Goal: Transaction & Acquisition: Register for event/course

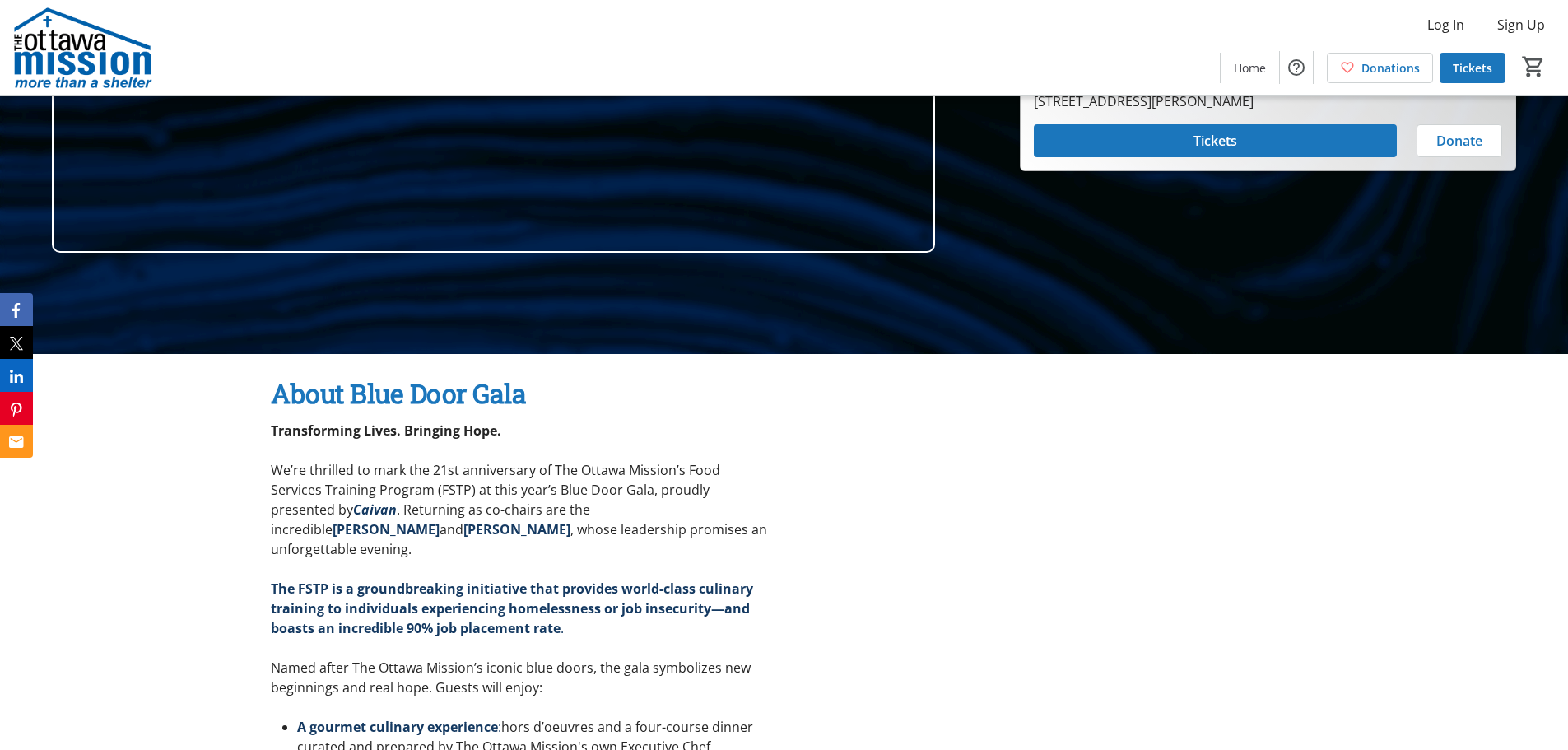
scroll to position [411, 0]
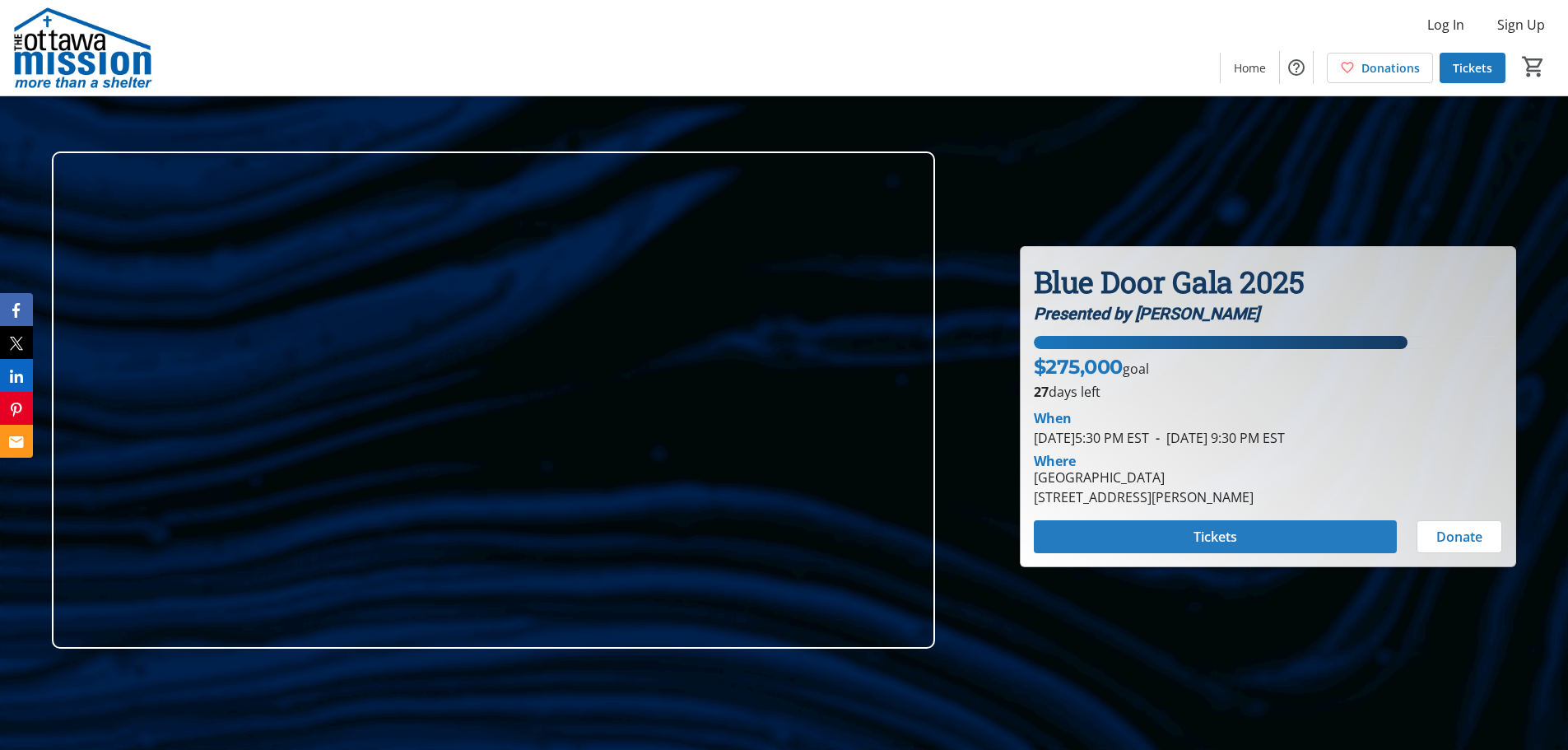
click at [1112, 557] on div "Blue Door Gala 2025 Presented by CAIVAN Blue Door Gala 2025 Presented by CAIVAN…" at bounding box center [1268, 406] width 495 height 319
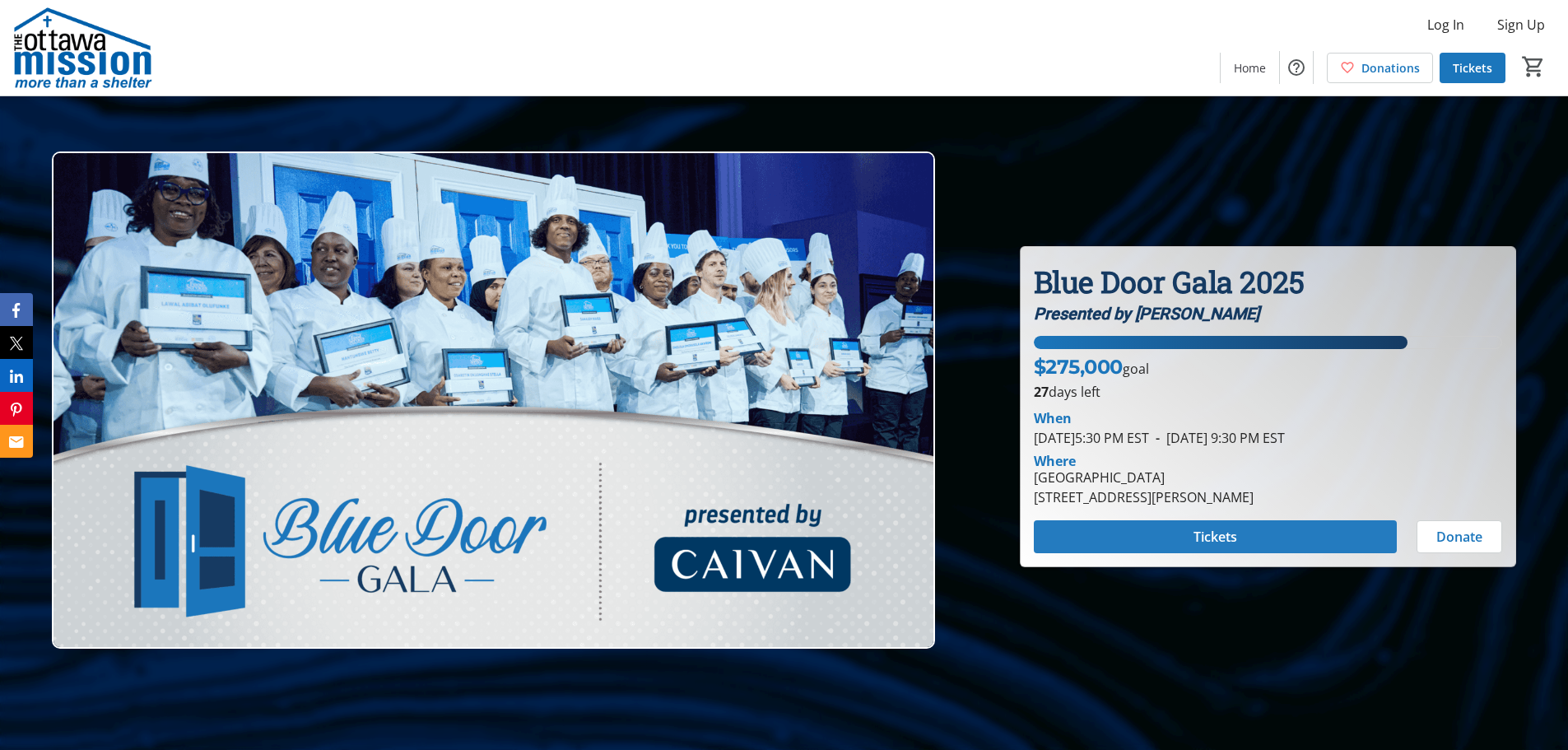
click at [1121, 538] on span at bounding box center [1216, 536] width 363 height 40
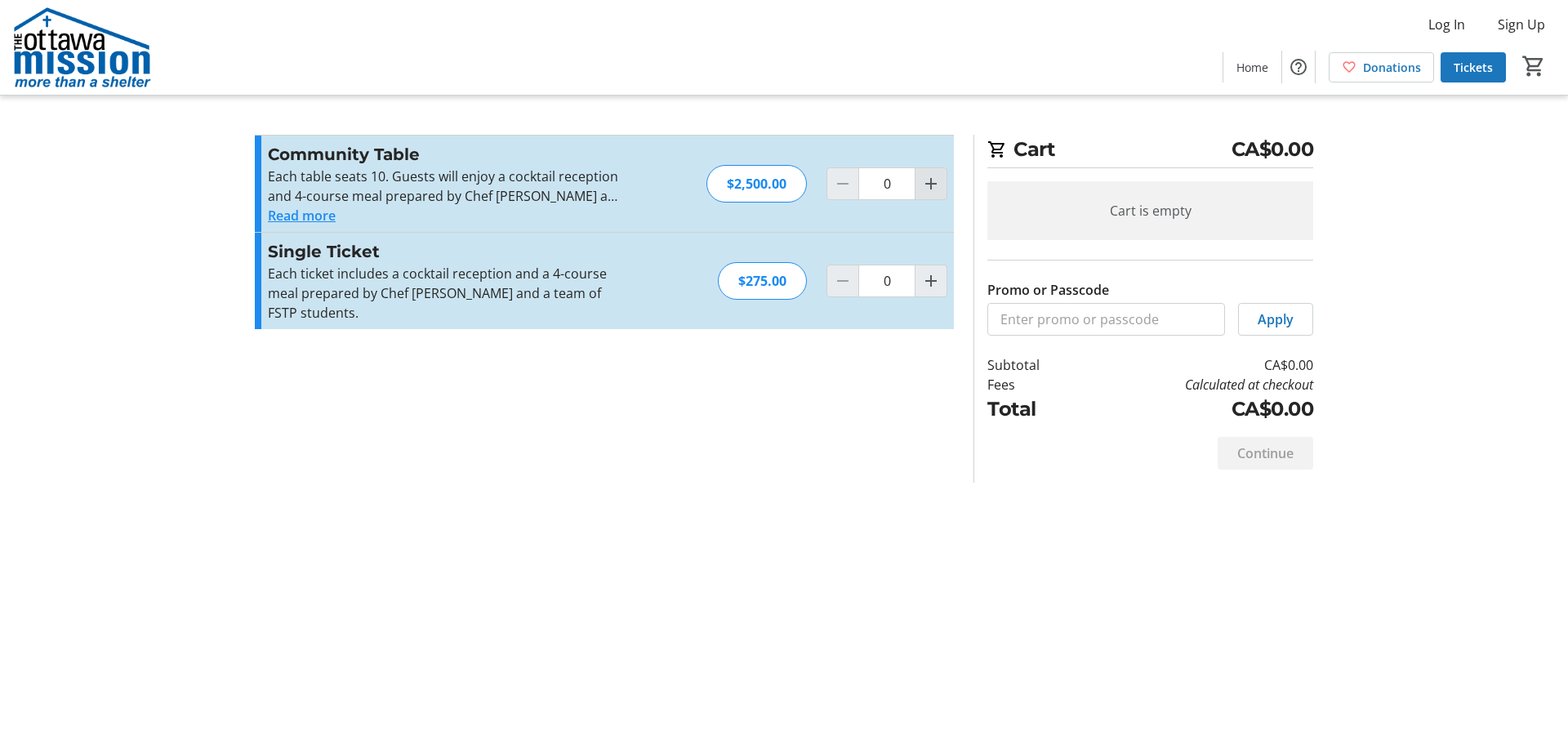
click at [918, 176] on span "Increment by one" at bounding box center [931, 184] width 31 height 31
type input "1"
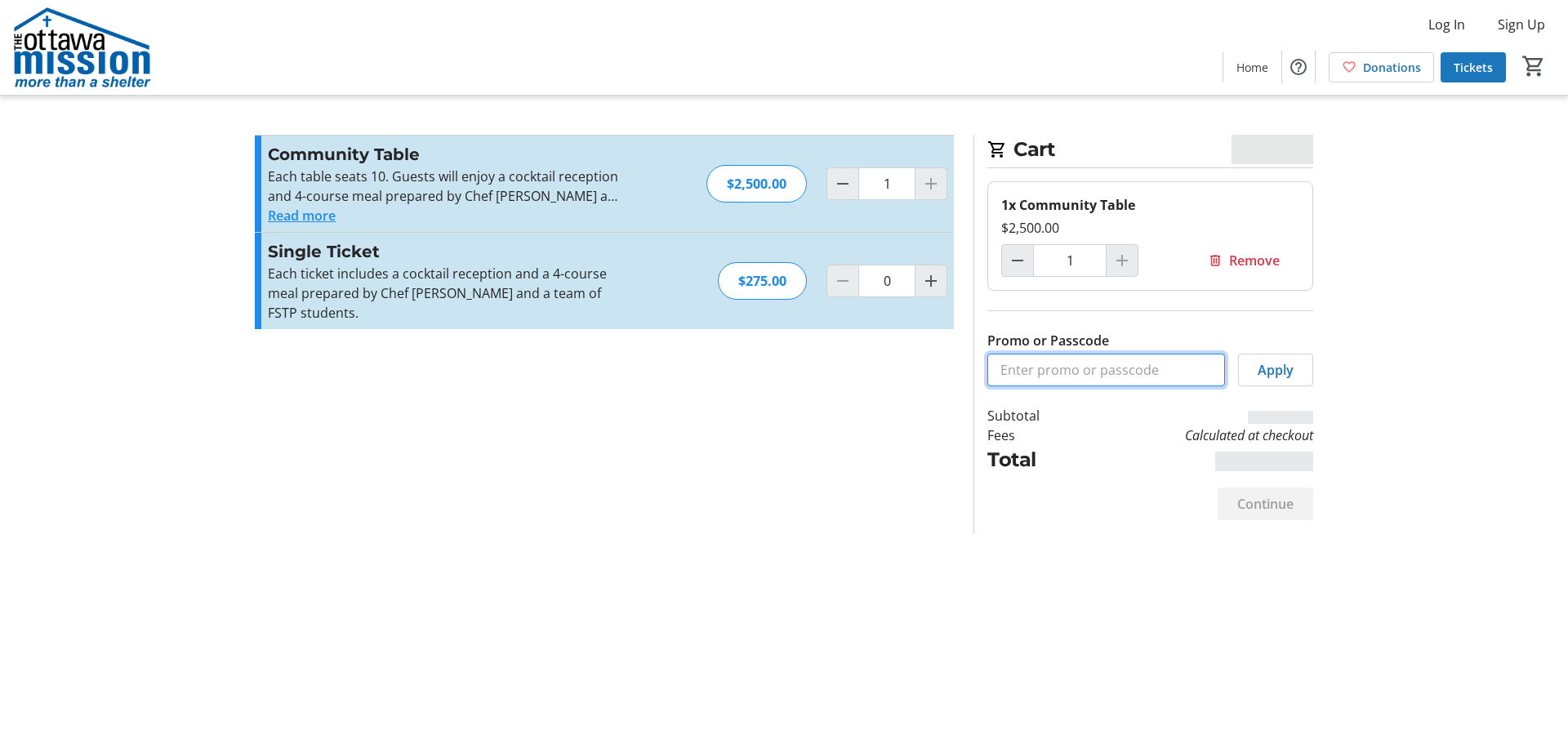
click at [1040, 364] on input "Promo or Passcode" at bounding box center [1106, 370] width 238 height 33
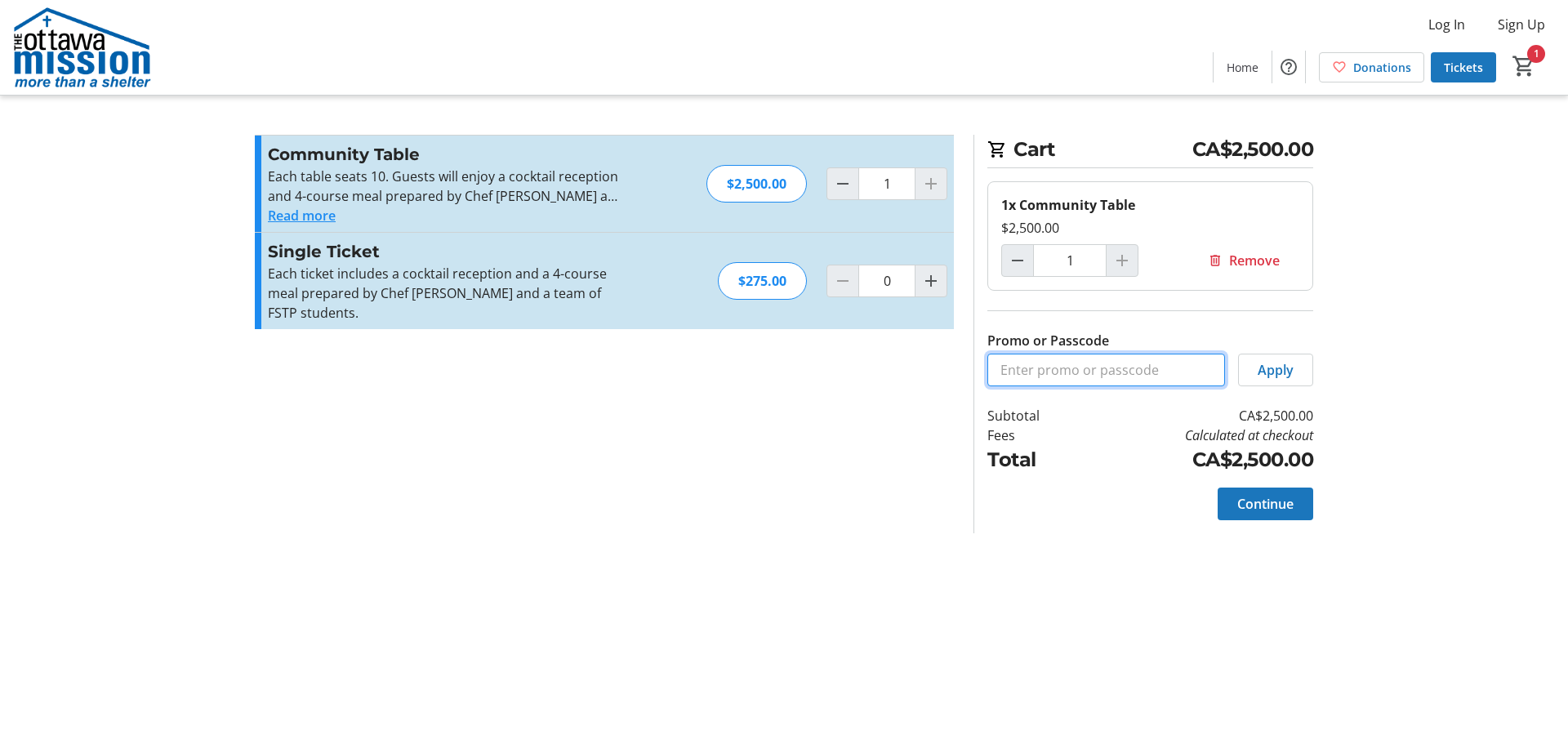
paste input "COM_TABLE_25"
click at [1292, 371] on span "Apply" at bounding box center [1276, 370] width 36 height 20
click at [1163, 369] on input "COM_TABLE_25" at bounding box center [1106, 370] width 238 height 33
click at [1306, 375] on span at bounding box center [1276, 370] width 73 height 39
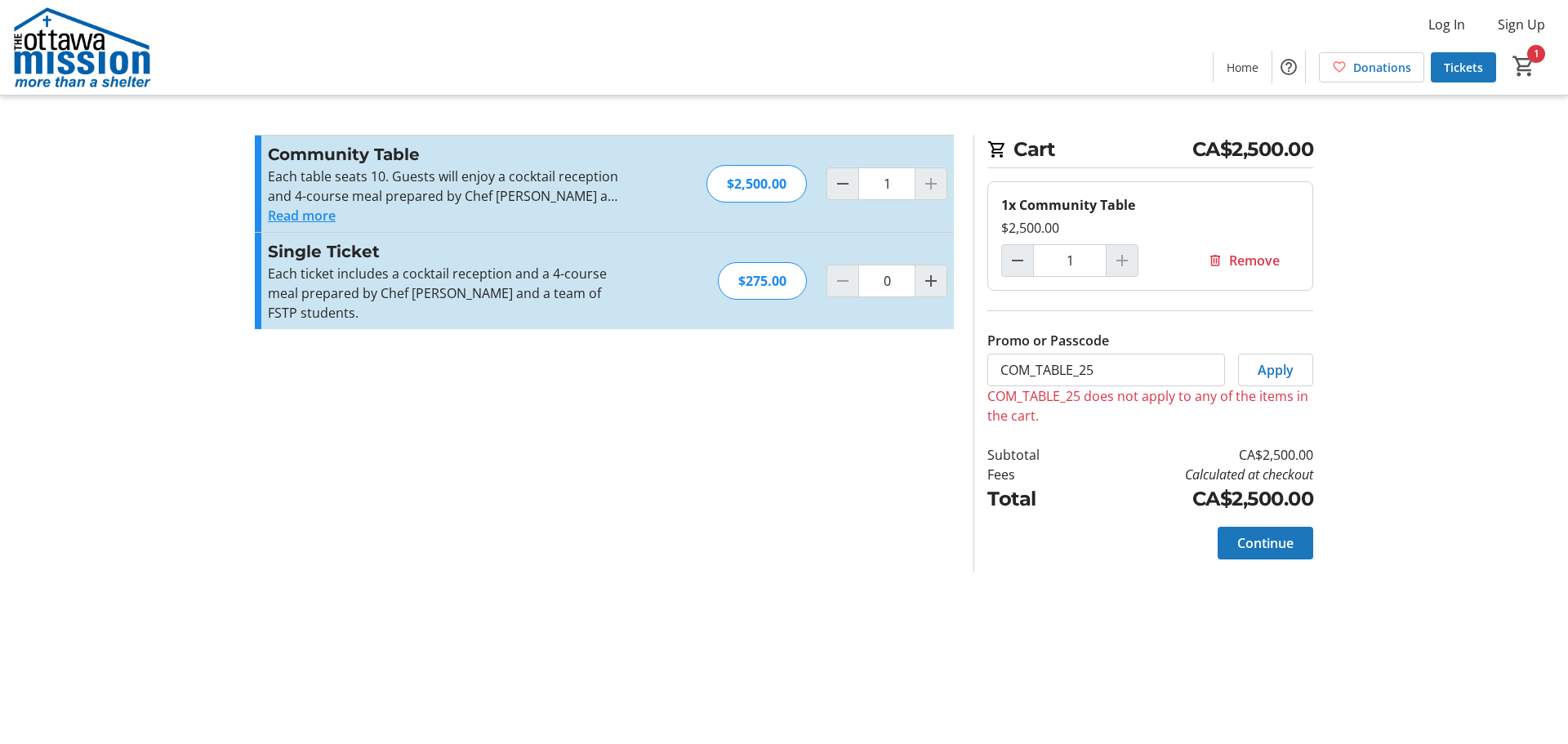
click at [316, 218] on button "Read more" at bounding box center [301, 216] width 68 height 20
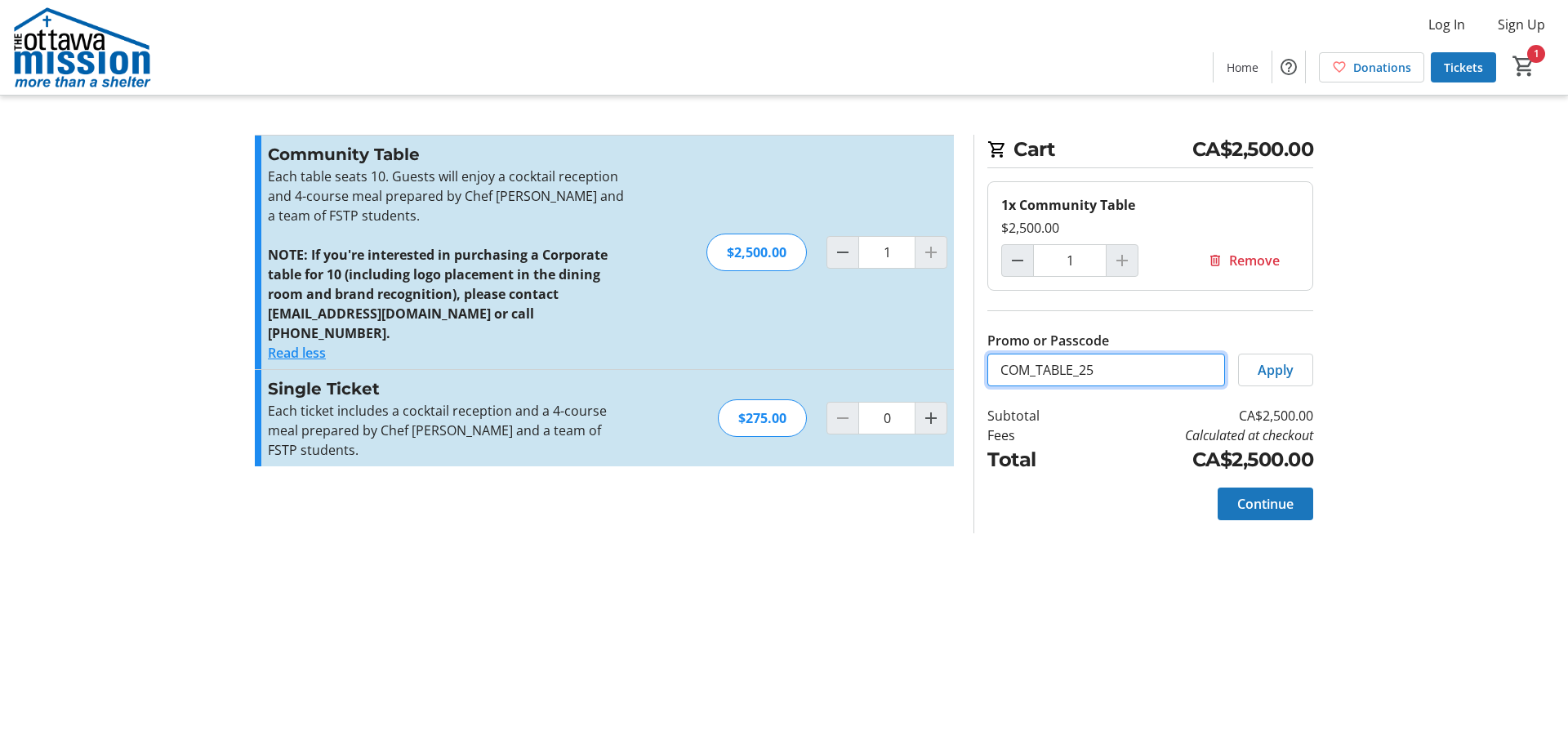
drag, startPoint x: 1125, startPoint y: 374, endPoint x: 715, endPoint y: 377, distance: 410.0
click at [715, 377] on div "Promo or Passcode Apply Community Table Each table seats 10. Guests will enjoy …" at bounding box center [784, 333] width 1078 height 398
paste input "P_TABLE_OM"
type input "COMP_TABLE_OM"
click at [1259, 378] on span "Apply" at bounding box center [1276, 370] width 36 height 20
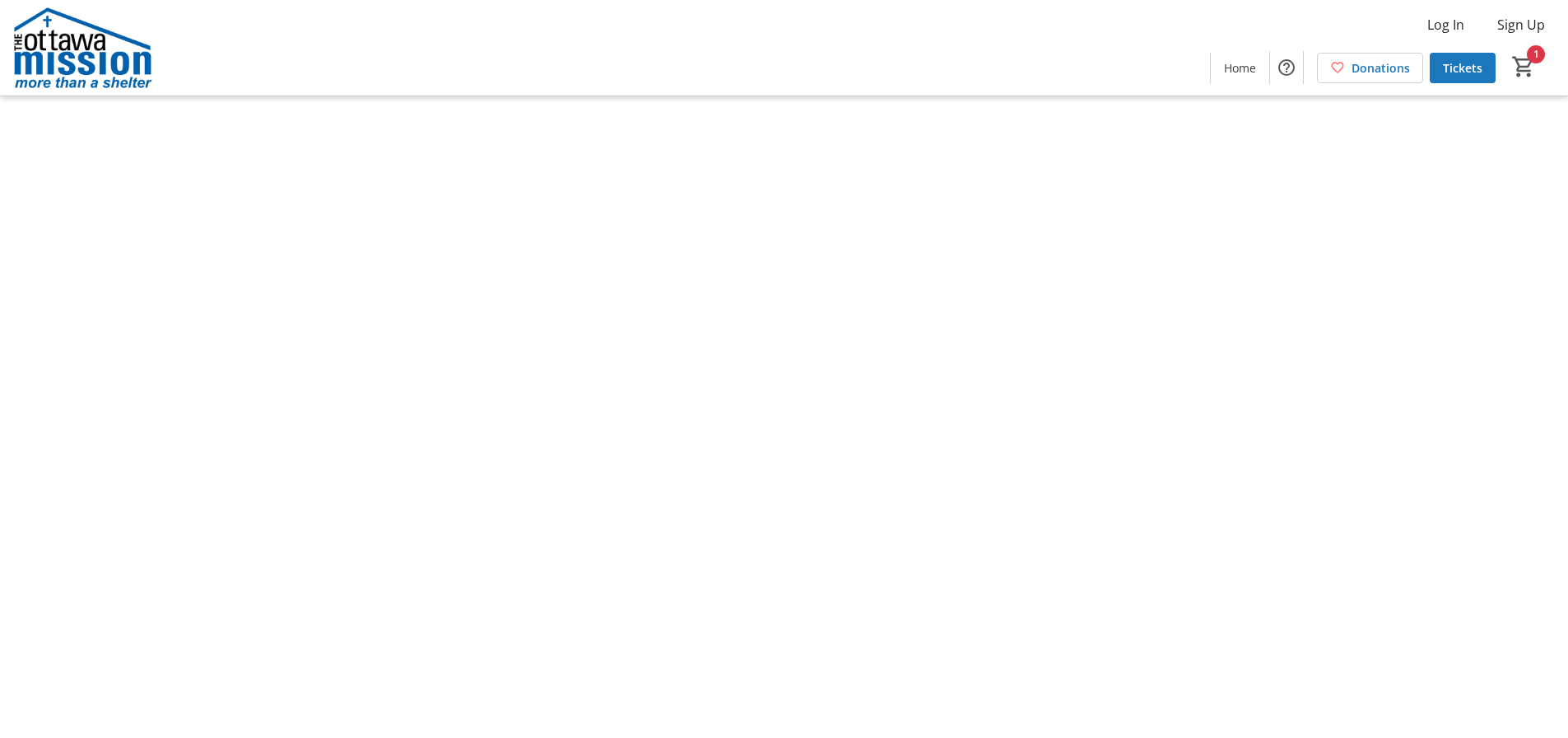
type input "1"
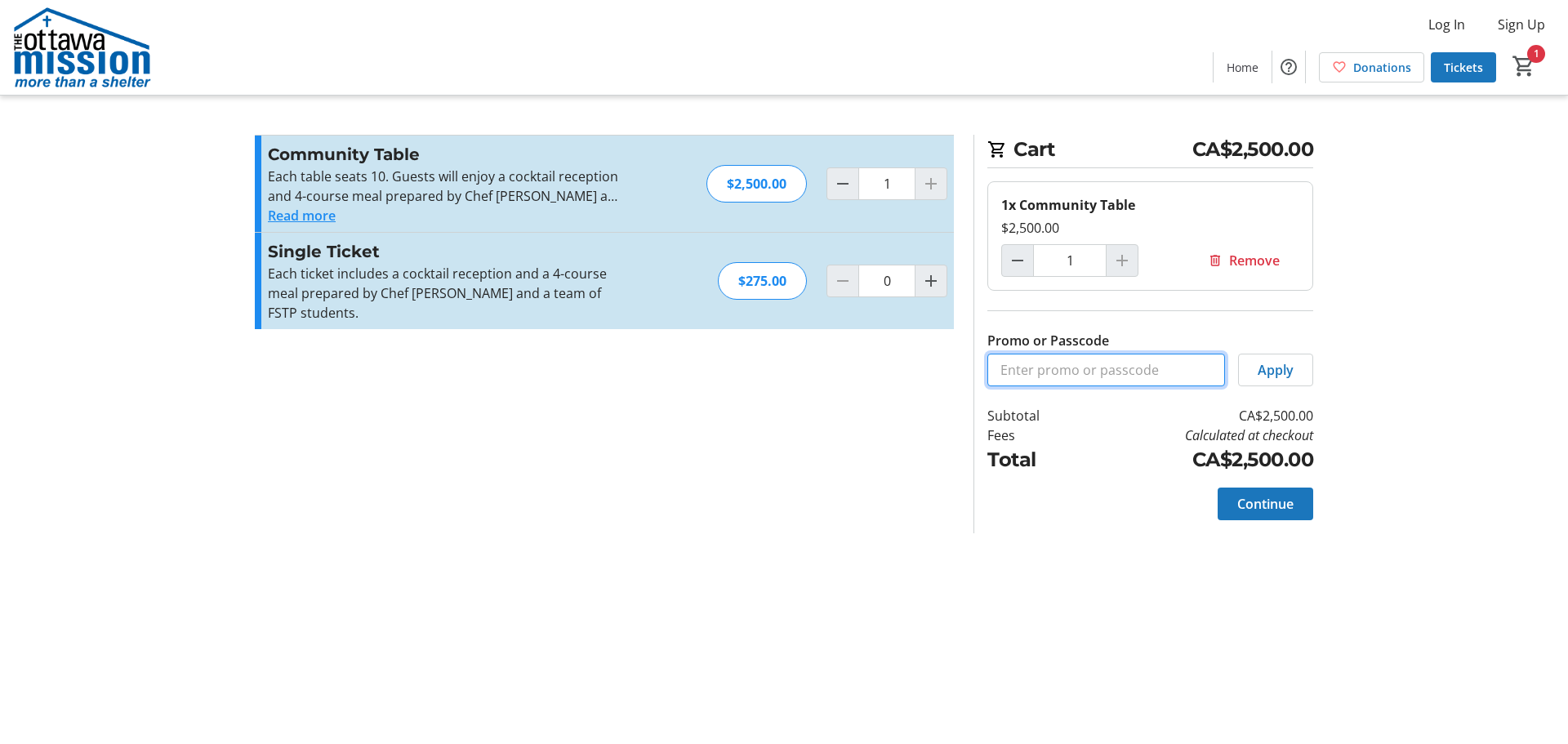
click at [1133, 374] on input "Promo or Passcode" at bounding box center [1106, 370] width 238 height 33
paste input "COMP_TABLE_OM"
click at [1257, 379] on span at bounding box center [1276, 370] width 73 height 39
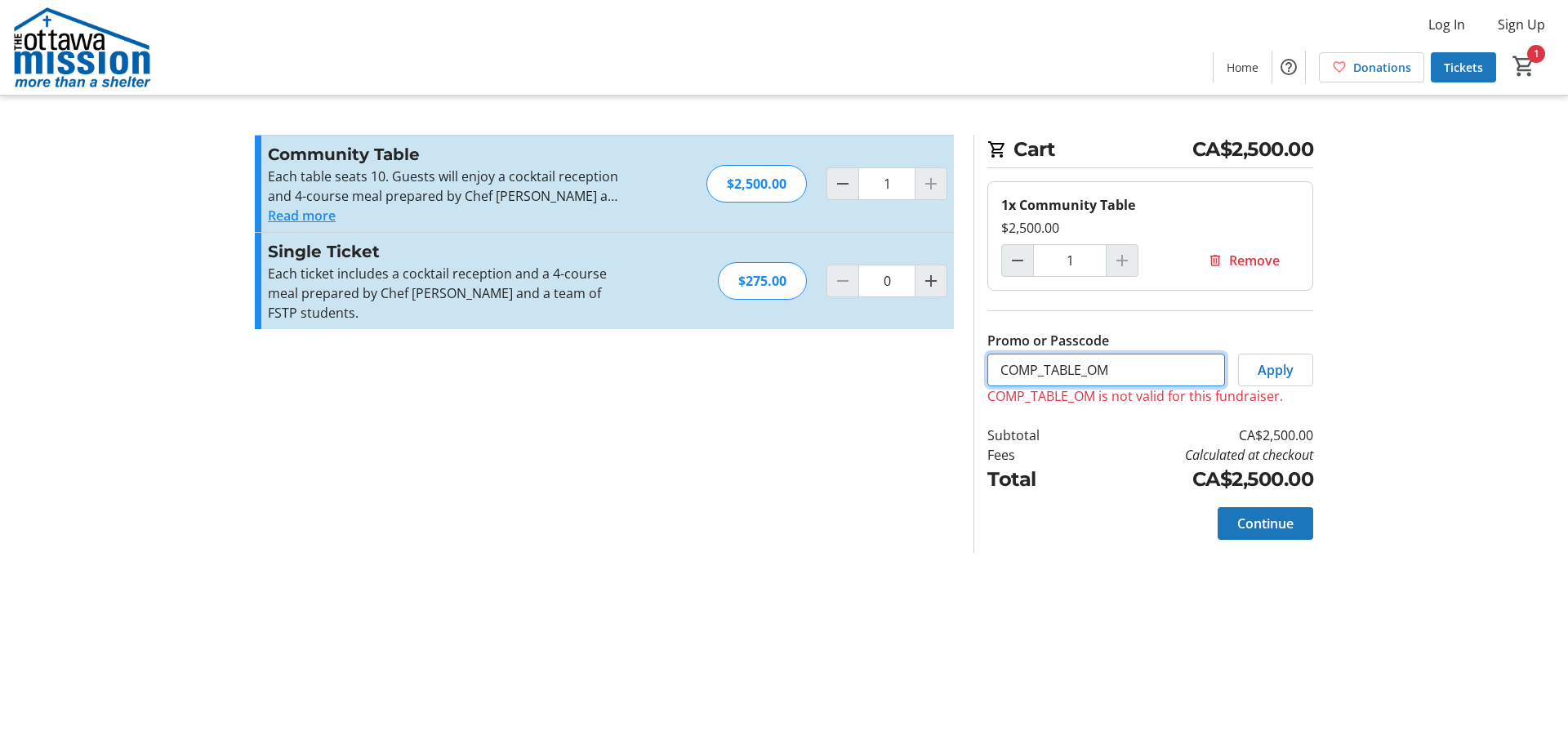
drag, startPoint x: 1170, startPoint y: 374, endPoint x: 693, endPoint y: 354, distance: 477.4
click at [701, 355] on div "Promo or Passcode Apply COMP_TABLE_OM is not valid for this fundraiser. Communi…" at bounding box center [784, 343] width 1078 height 418
type input "c"
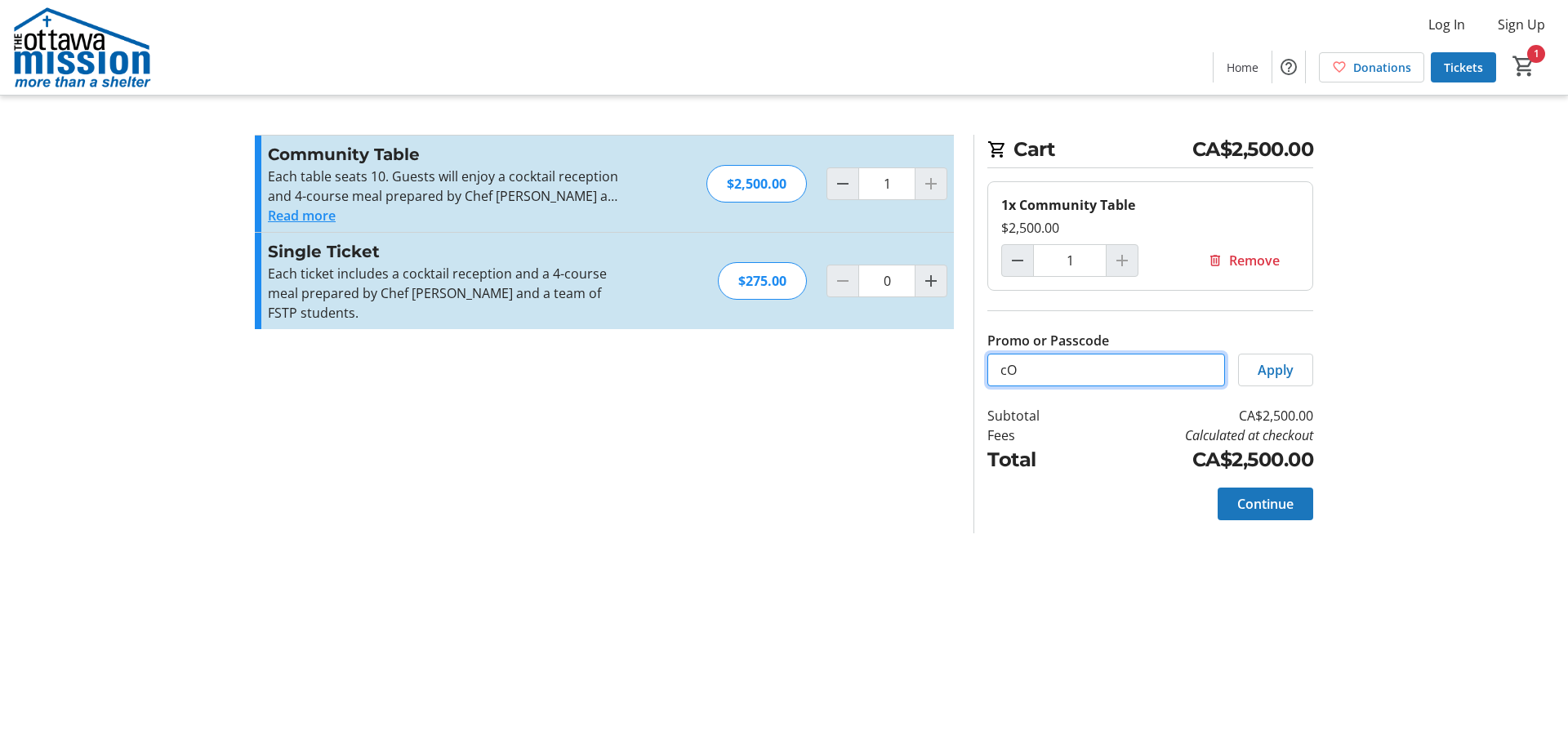
type input "c"
click at [1258, 375] on span "Apply" at bounding box center [1276, 370] width 36 height 20
click at [1099, 382] on input "Complimentary" at bounding box center [1106, 370] width 238 height 33
drag, startPoint x: 1113, startPoint y: 375, endPoint x: 855, endPoint y: 346, distance: 259.6
click at [848, 346] on div "Promo or Passcode Apply Community Table Each table seats 10. Guests will enjoy …" at bounding box center [784, 333] width 1078 height 398
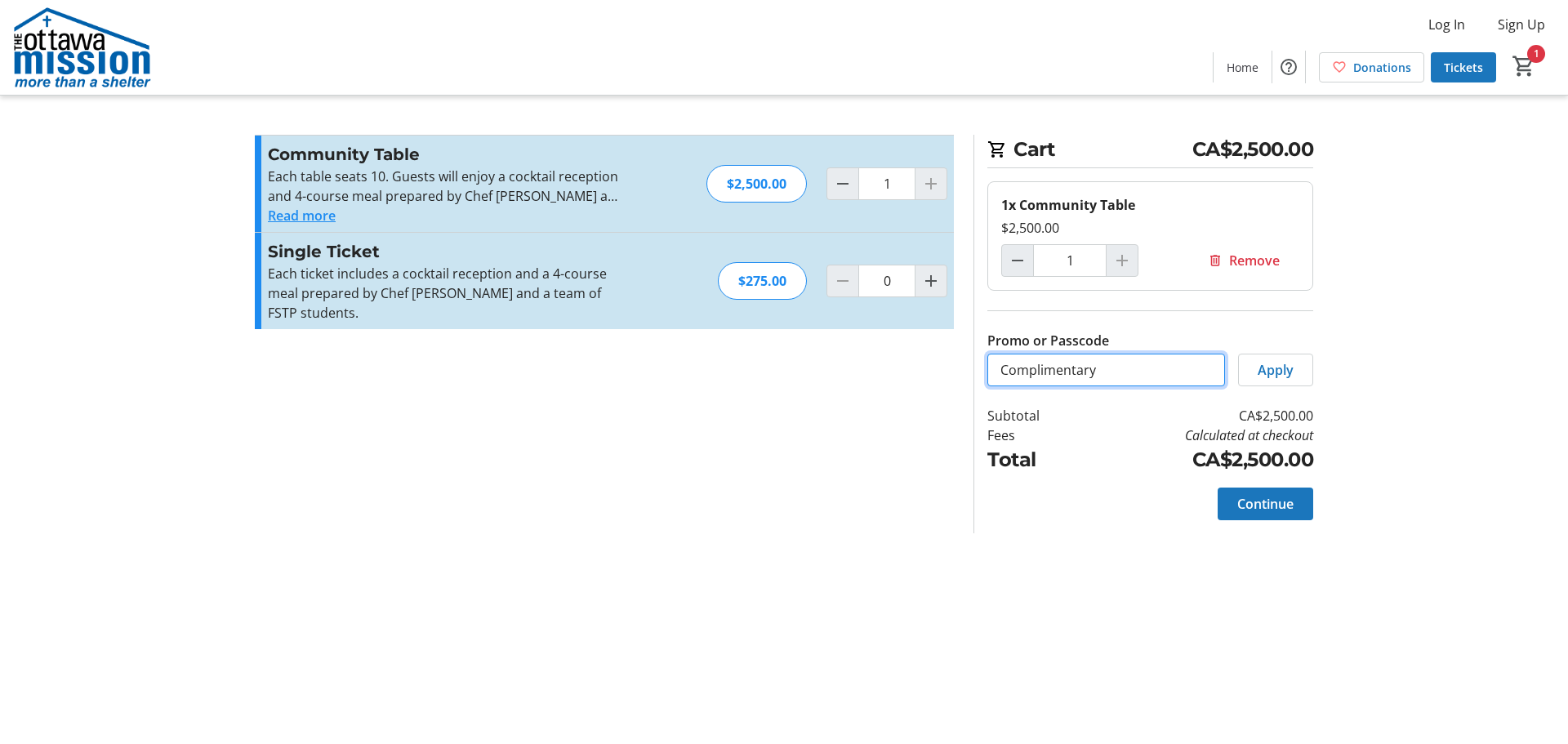
paste input "OMP_TABLE_OM"
type input "COMP_TABLE_OM"
click at [1280, 374] on span "Apply" at bounding box center [1276, 370] width 36 height 20
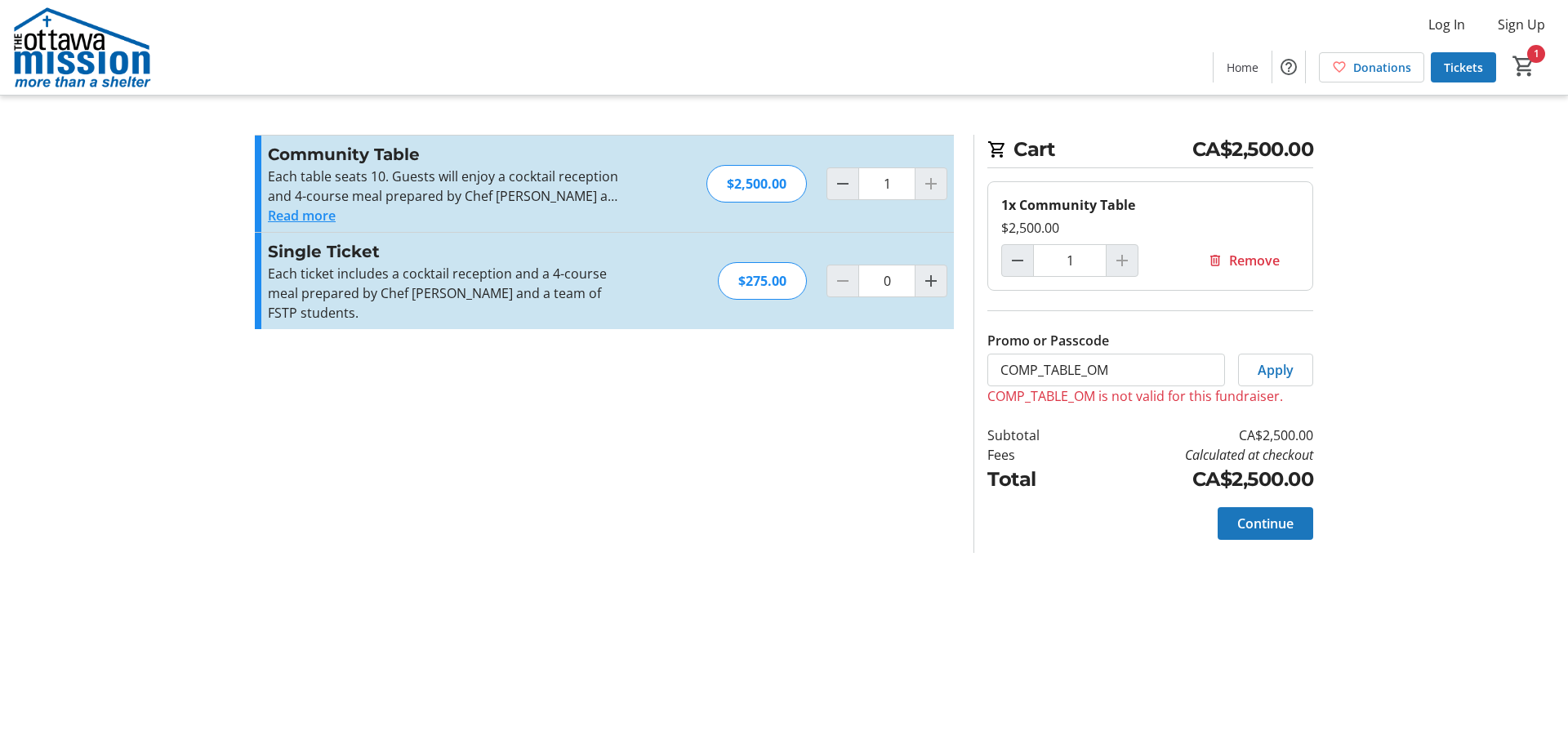
click at [297, 216] on button "Read more" at bounding box center [301, 216] width 68 height 20
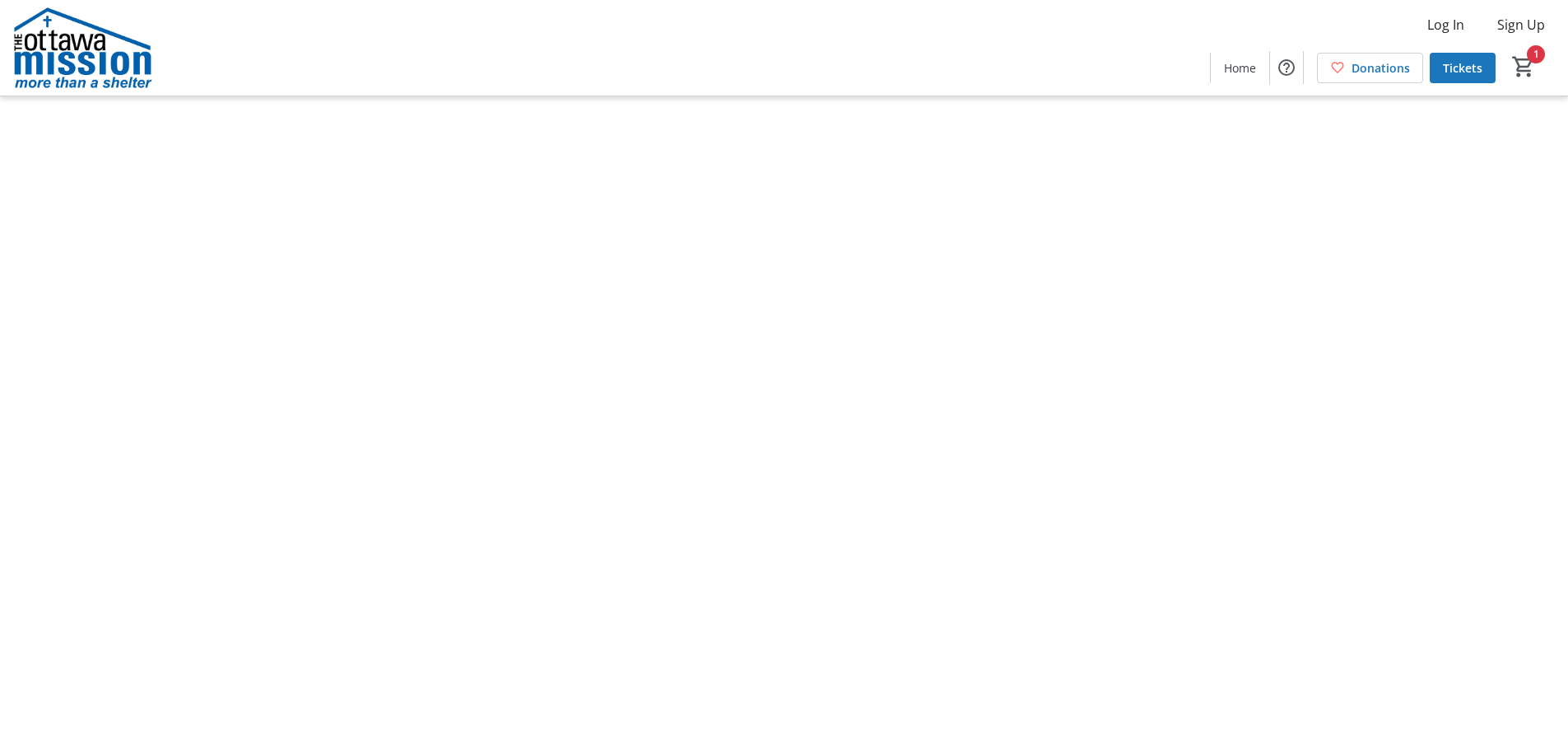
type input "1"
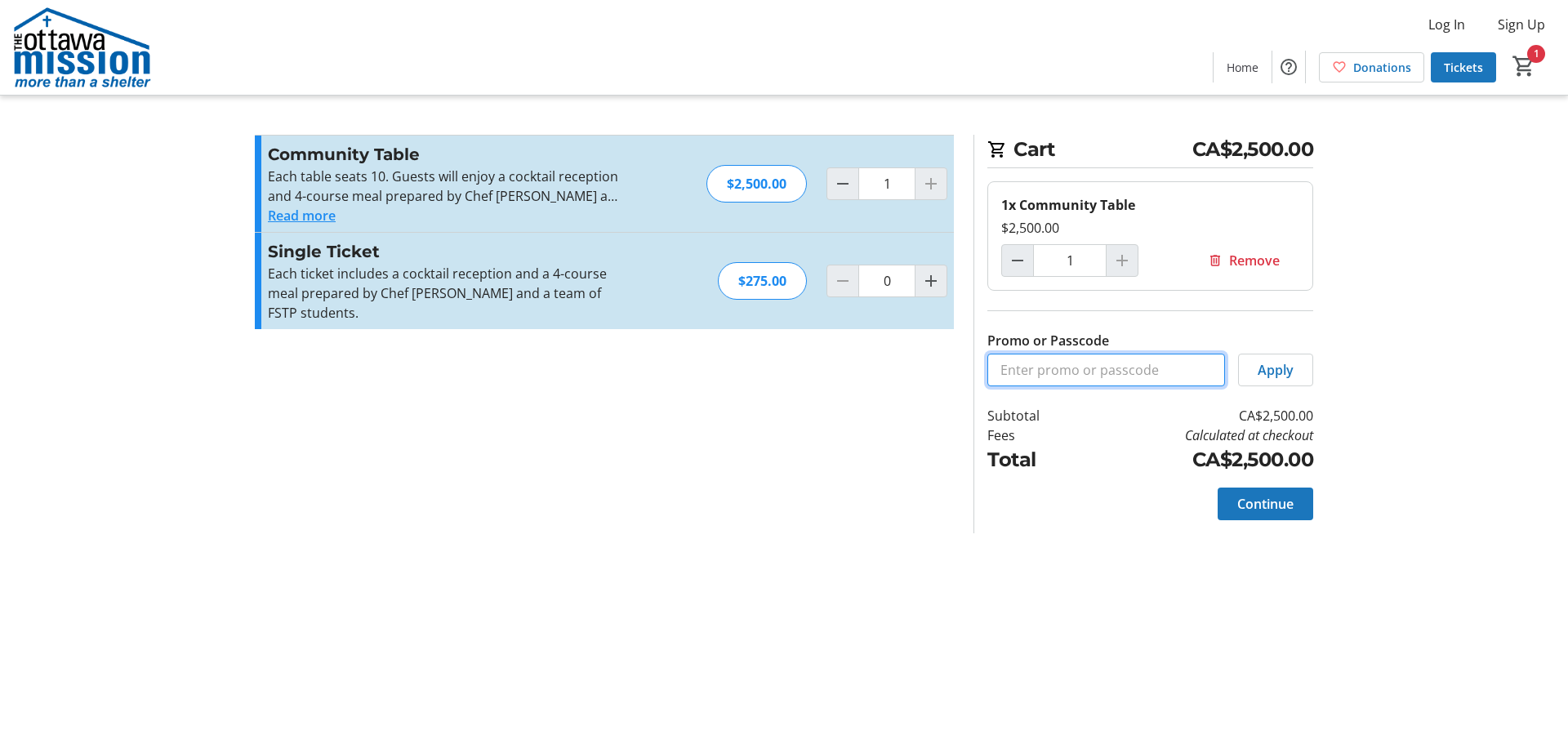
click at [1086, 370] on input "Promo or Passcode" at bounding box center [1106, 370] width 238 height 33
paste input "COMP_TABLE_OM"
type input "COMP_TABLE_OM"
click at [1282, 370] on span "Apply" at bounding box center [1276, 370] width 36 height 20
drag, startPoint x: 1060, startPoint y: 394, endPoint x: 1150, endPoint y: 370, distance: 93.1
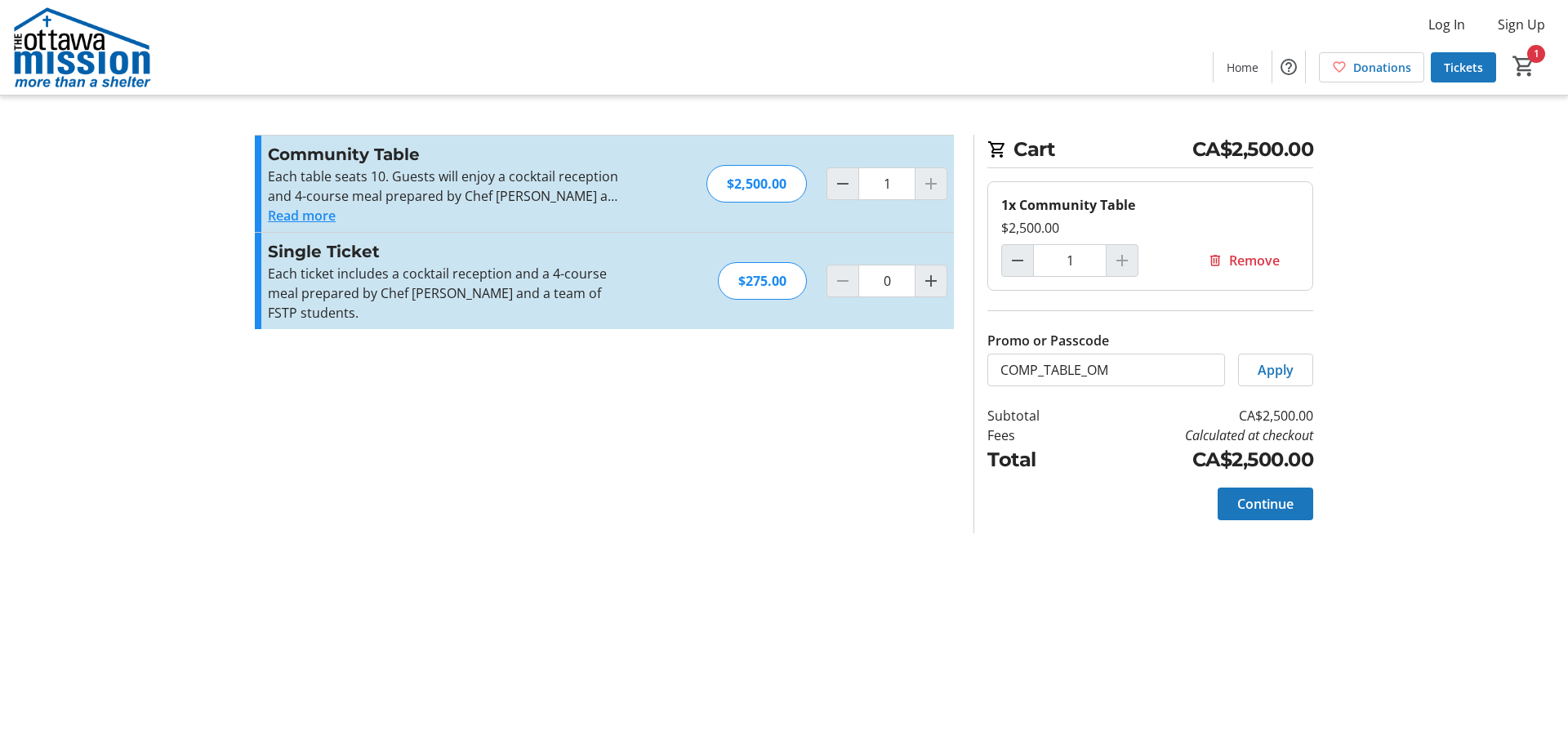
click at [1061, 394] on div "Cart CA$2,500.00 1x Community Table $2,500.00 1 Remove Promo or Passcode COMP_T…" at bounding box center [1143, 333] width 340 height 398
click at [1289, 379] on span "Apply" at bounding box center [1276, 370] width 36 height 20
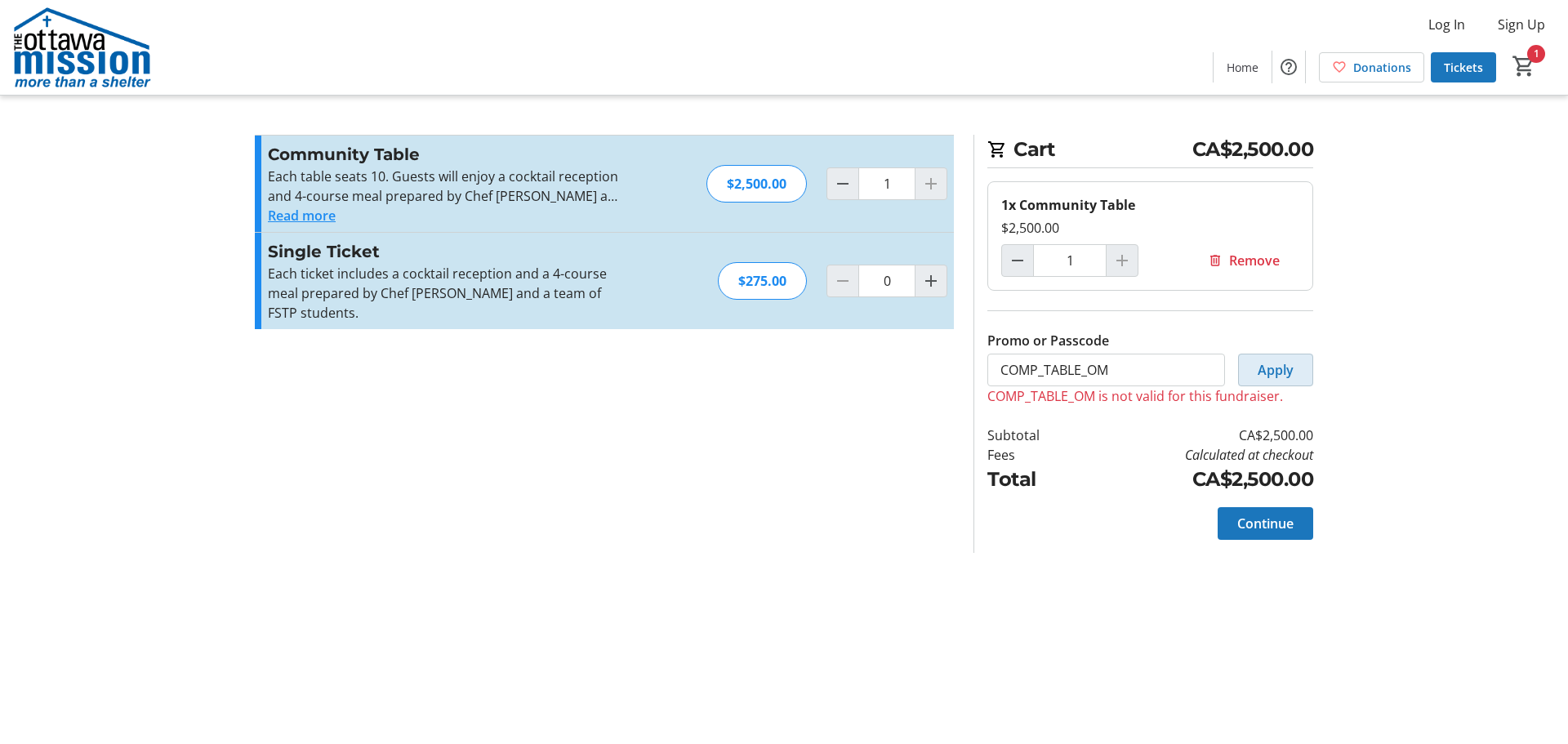
click at [1280, 371] on span "Apply" at bounding box center [1276, 370] width 36 height 20
click at [1210, 366] on input "COMP_TABLE_OM" at bounding box center [1106, 370] width 238 height 33
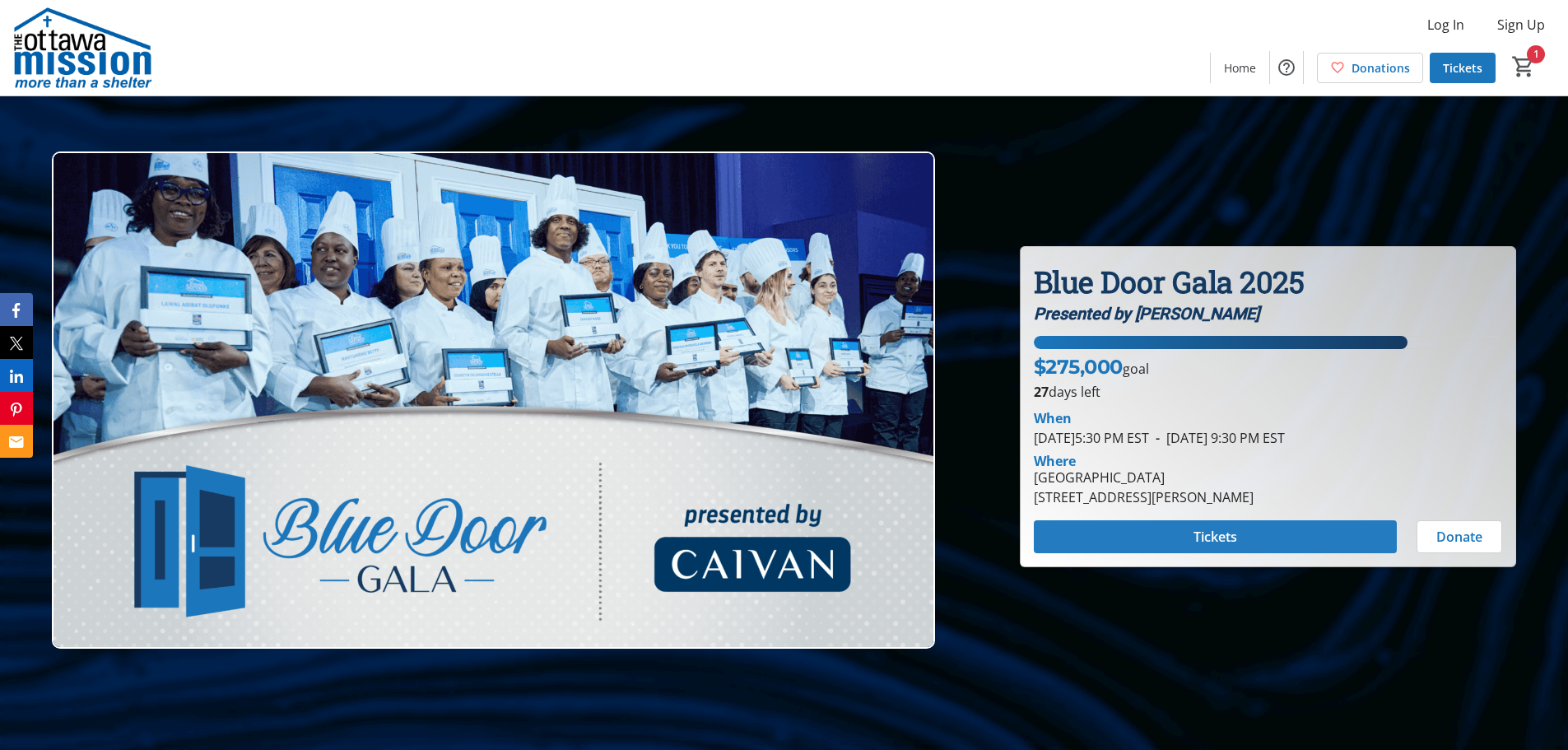
click at [1292, 517] on span at bounding box center [1216, 536] width 363 height 40
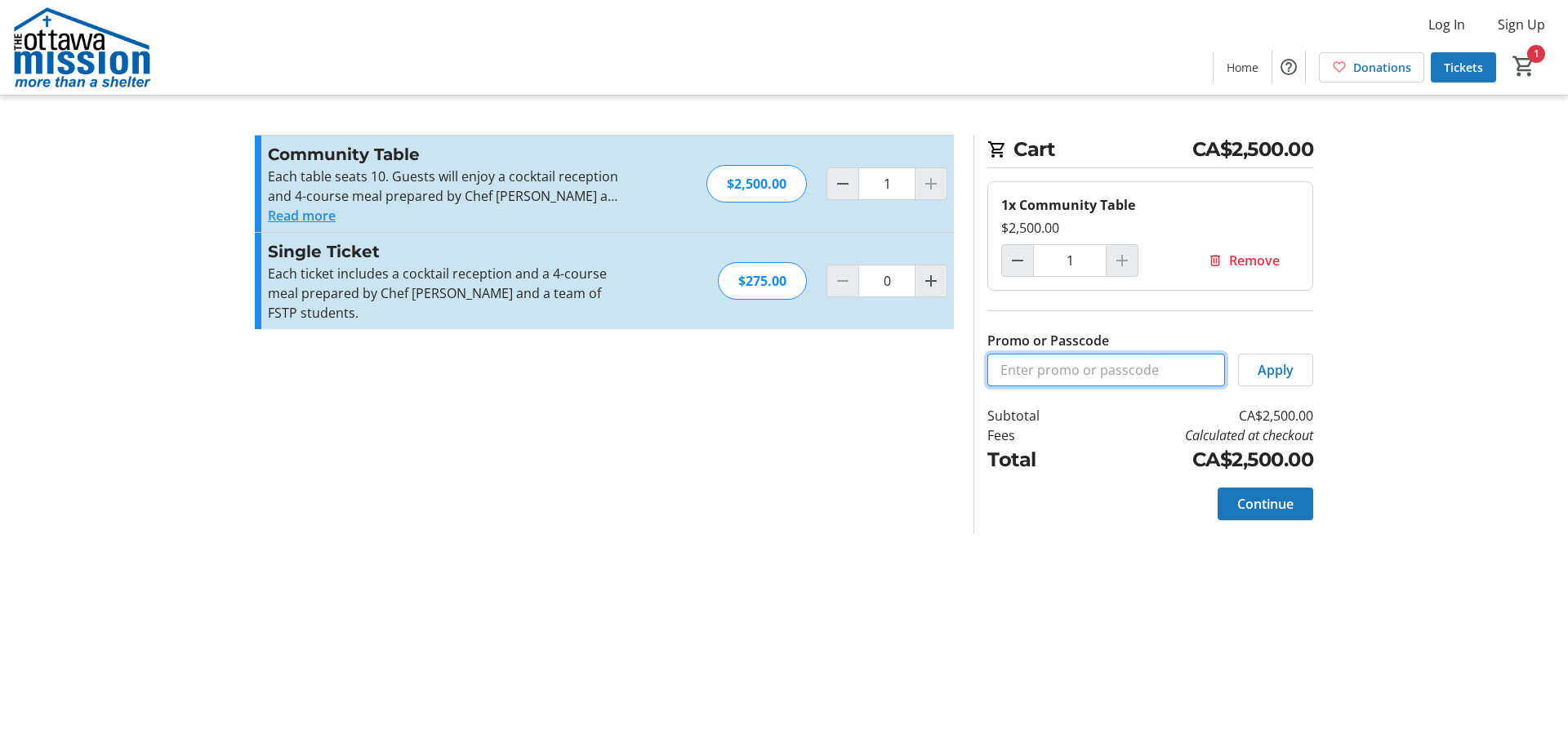
click at [1063, 357] on input "Promo or Passcode" at bounding box center [1106, 370] width 238 height 33
paste input "https://trellis.org/bluedoorgala2025/checkout?type=ticket&passCode=COMP_TABLE_OM"
drag, startPoint x: 1104, startPoint y: 371, endPoint x: 843, endPoint y: 373, distance: 261.0
click at [843, 373] on div "Promo or Passcode Apply Community Table Each table seats 10. Guests will enjoy …" at bounding box center [784, 333] width 1078 height 398
type input "COMP_TABLE_OM"
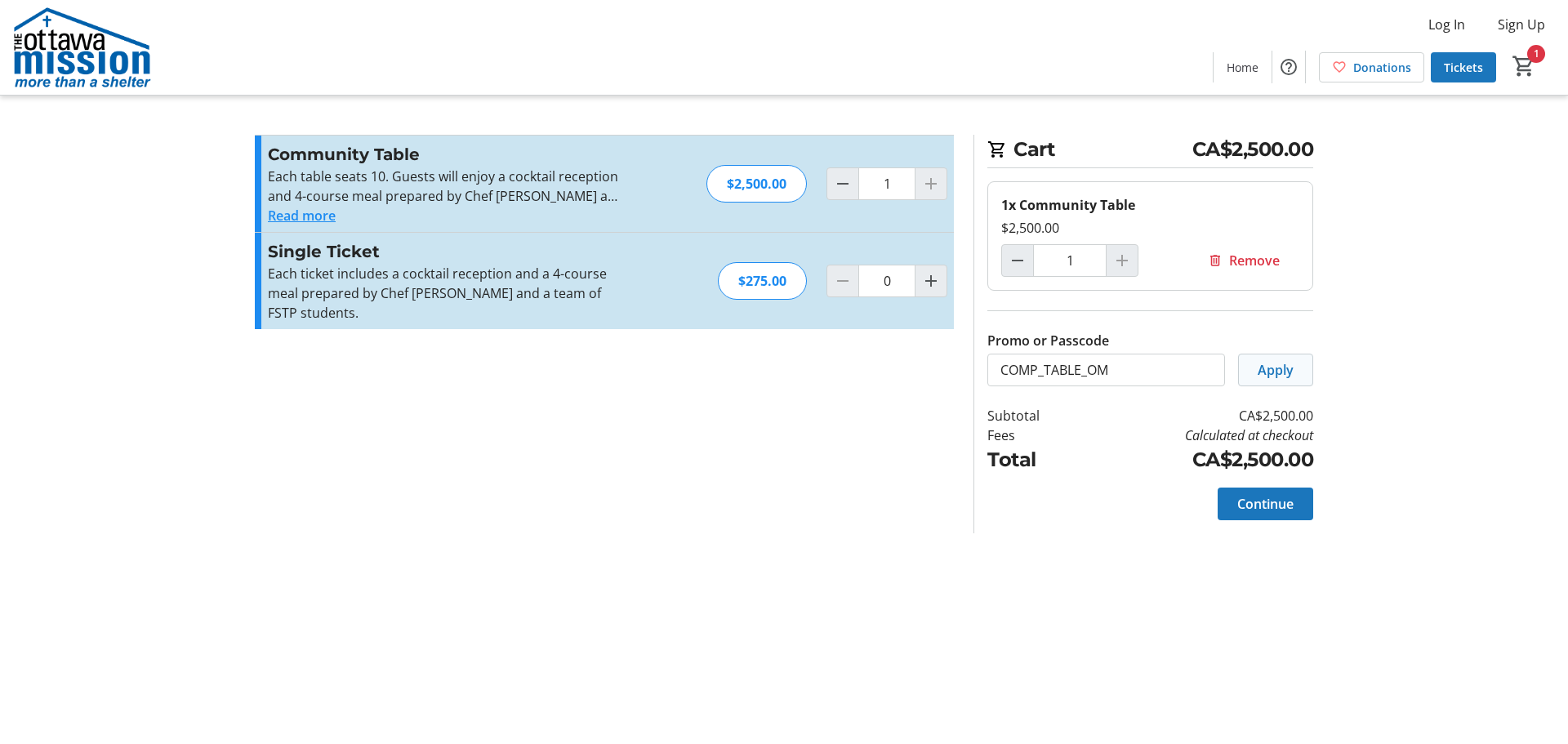
click at [1253, 366] on span at bounding box center [1276, 370] width 73 height 39
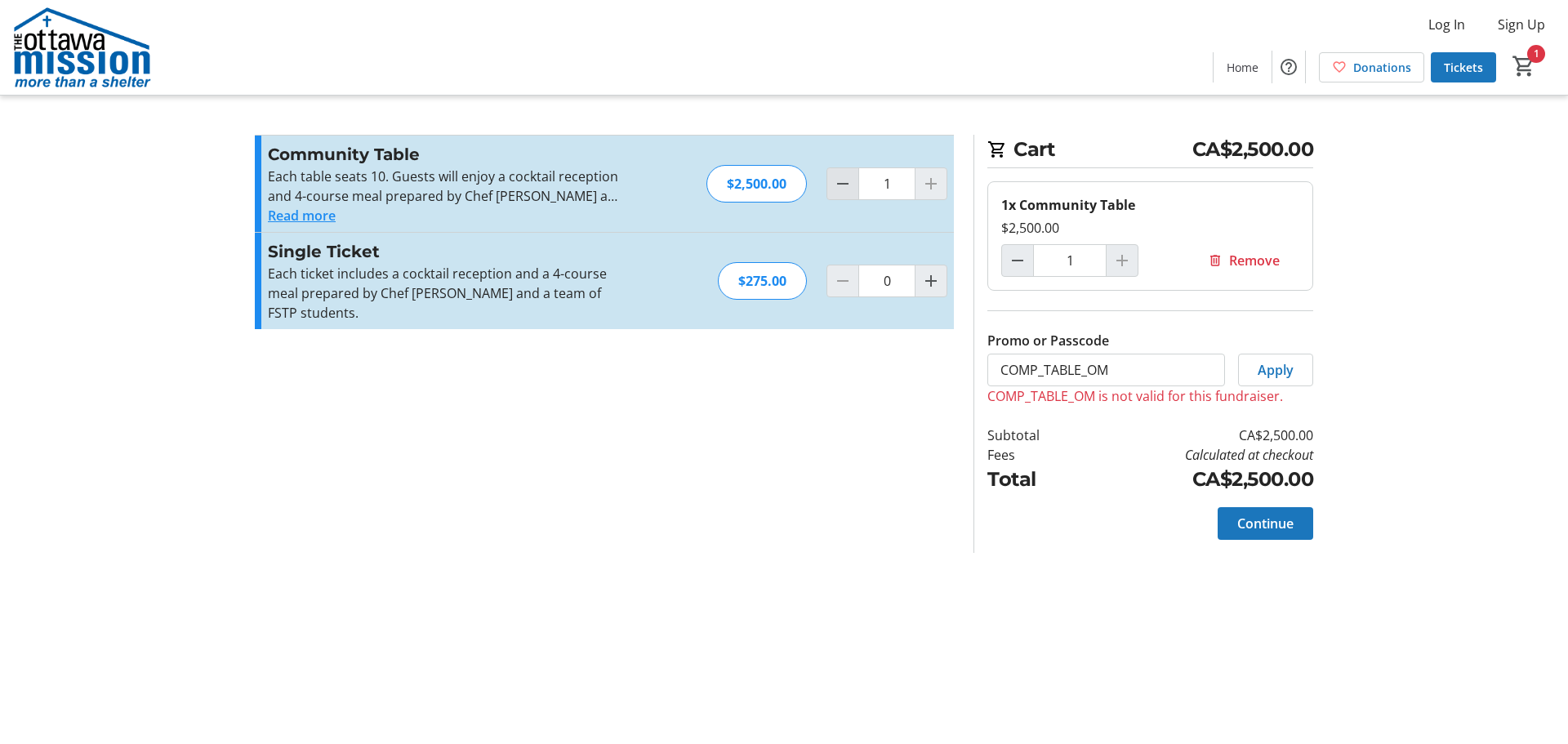
click at [840, 183] on mat-icon "Decrement by one" at bounding box center [842, 184] width 20 height 20
type input "0"
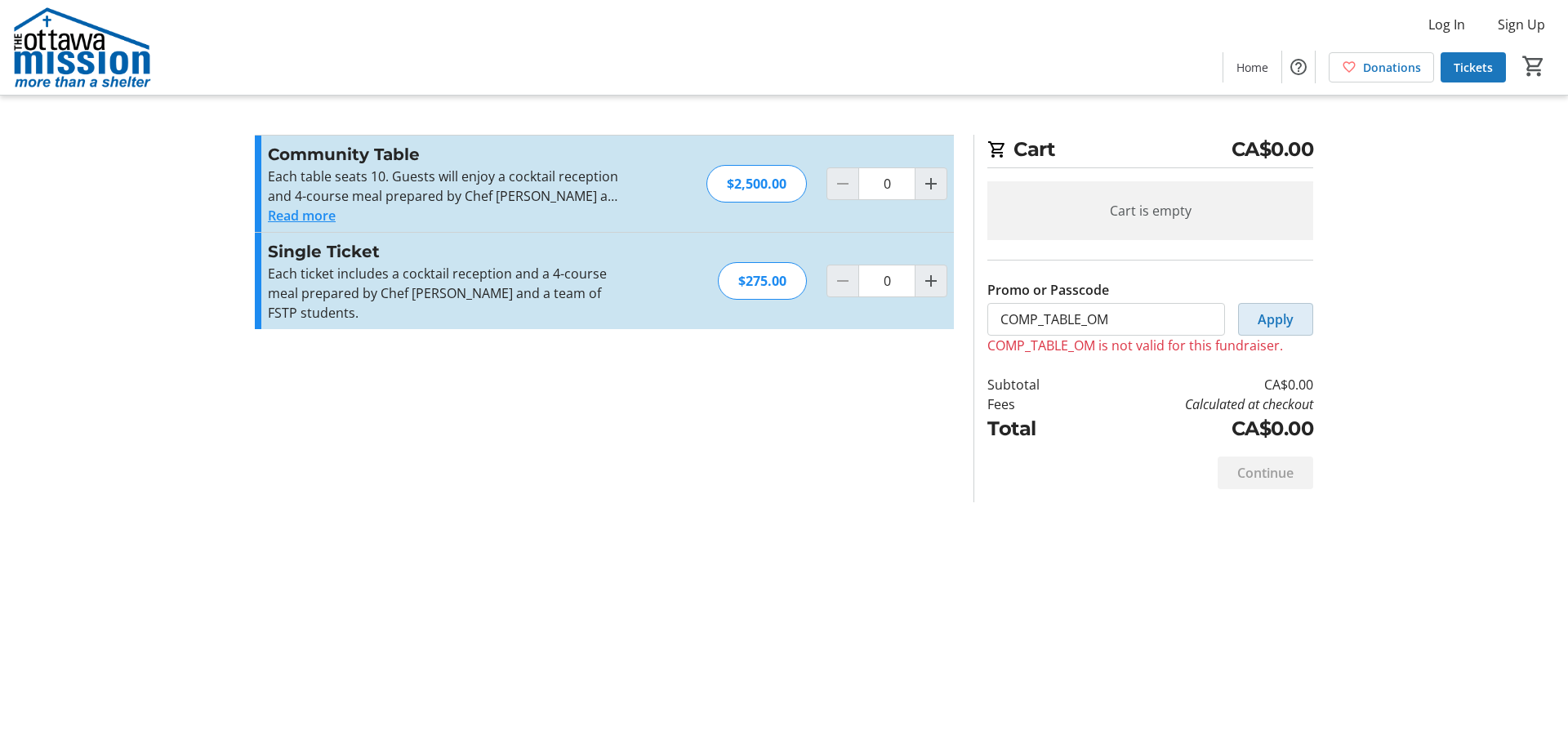
click at [1274, 326] on span "Apply" at bounding box center [1276, 319] width 36 height 20
drag, startPoint x: 1162, startPoint y: 318, endPoint x: 883, endPoint y: 308, distance: 279.2
click at [884, 311] on div "Promo or Passcode Apply COMP_TABLE_OM is not valid for this fundraiser. Communi…" at bounding box center [784, 318] width 1078 height 367
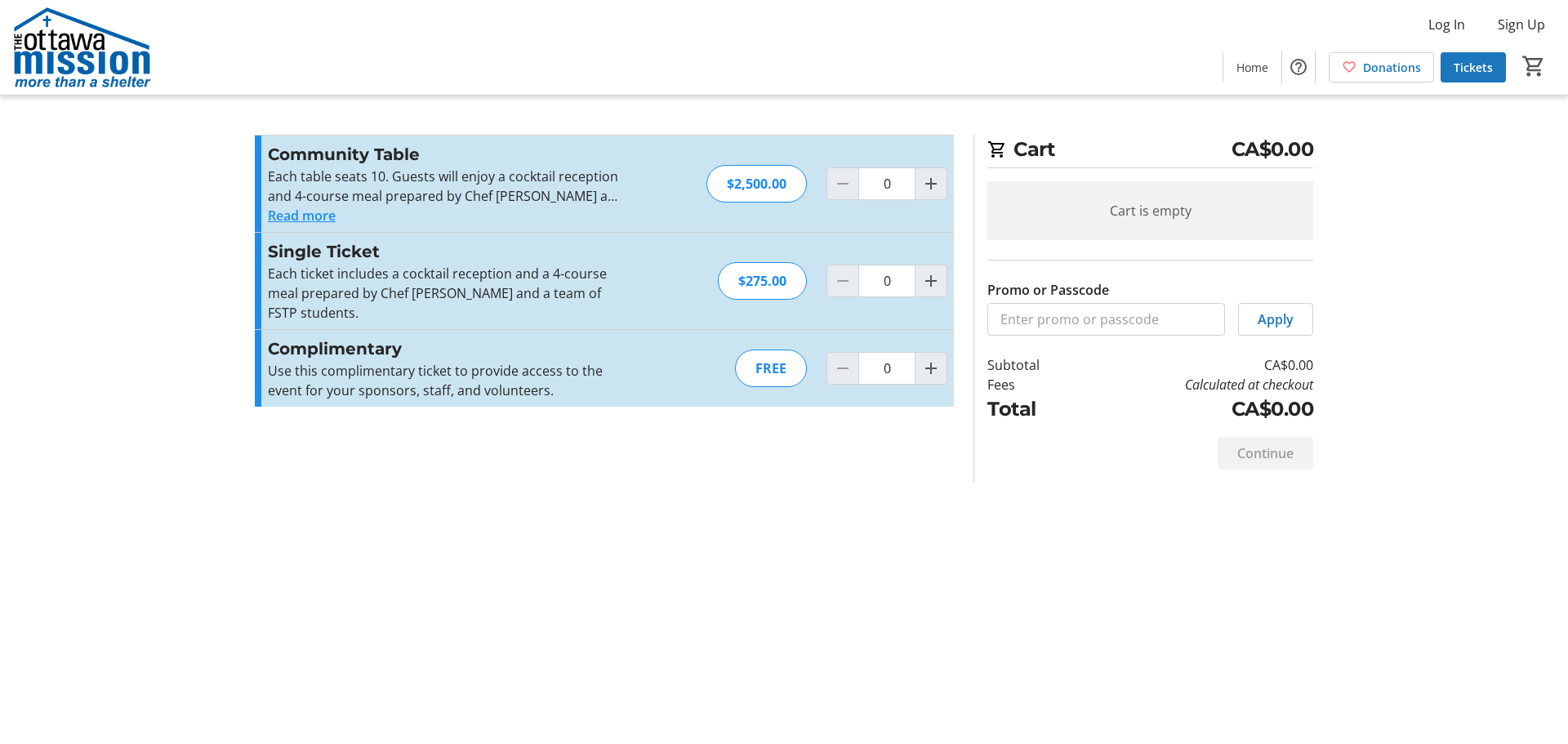
click at [1159, 336] on div "Cart CA$0.00 Cart is empty Promo or Passcode Apply Subtotal CA$0.00 Fees Calcul…" at bounding box center [1143, 308] width 340 height 347
click at [1033, 319] on input "Promo or Passcode" at bounding box center [1106, 319] width 238 height 33
paste input "[URL][DOMAIN_NAME]"
drag, startPoint x: 1106, startPoint y: 320, endPoint x: 842, endPoint y: 285, distance: 266.3
click at [749, 275] on div "Promo or Passcode Apply Community Table Each table seats 10. Guests will enjoy …" at bounding box center [784, 308] width 1078 height 347
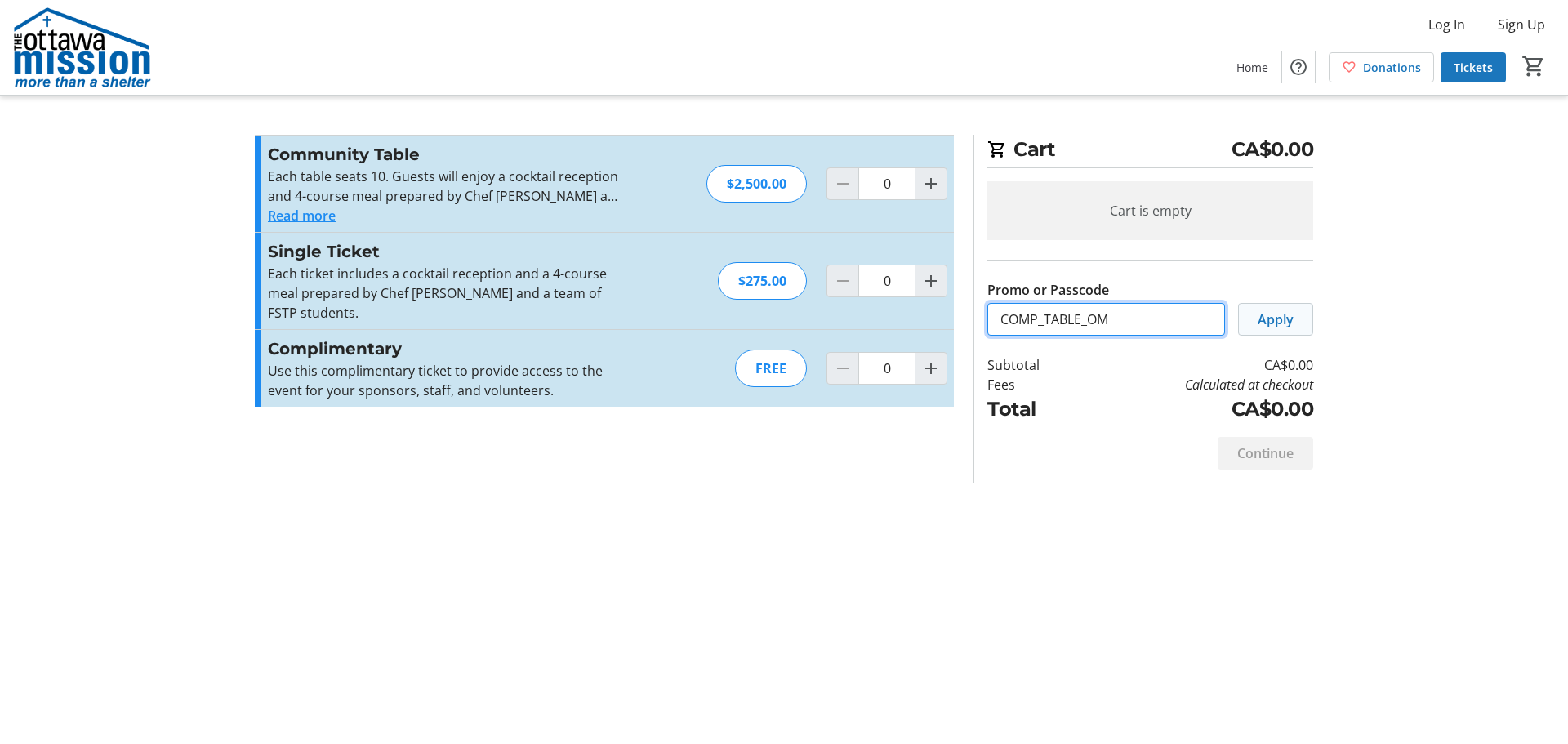
type input "COMP_TABLE_OM"
click at [1292, 320] on span "Apply" at bounding box center [1276, 319] width 36 height 20
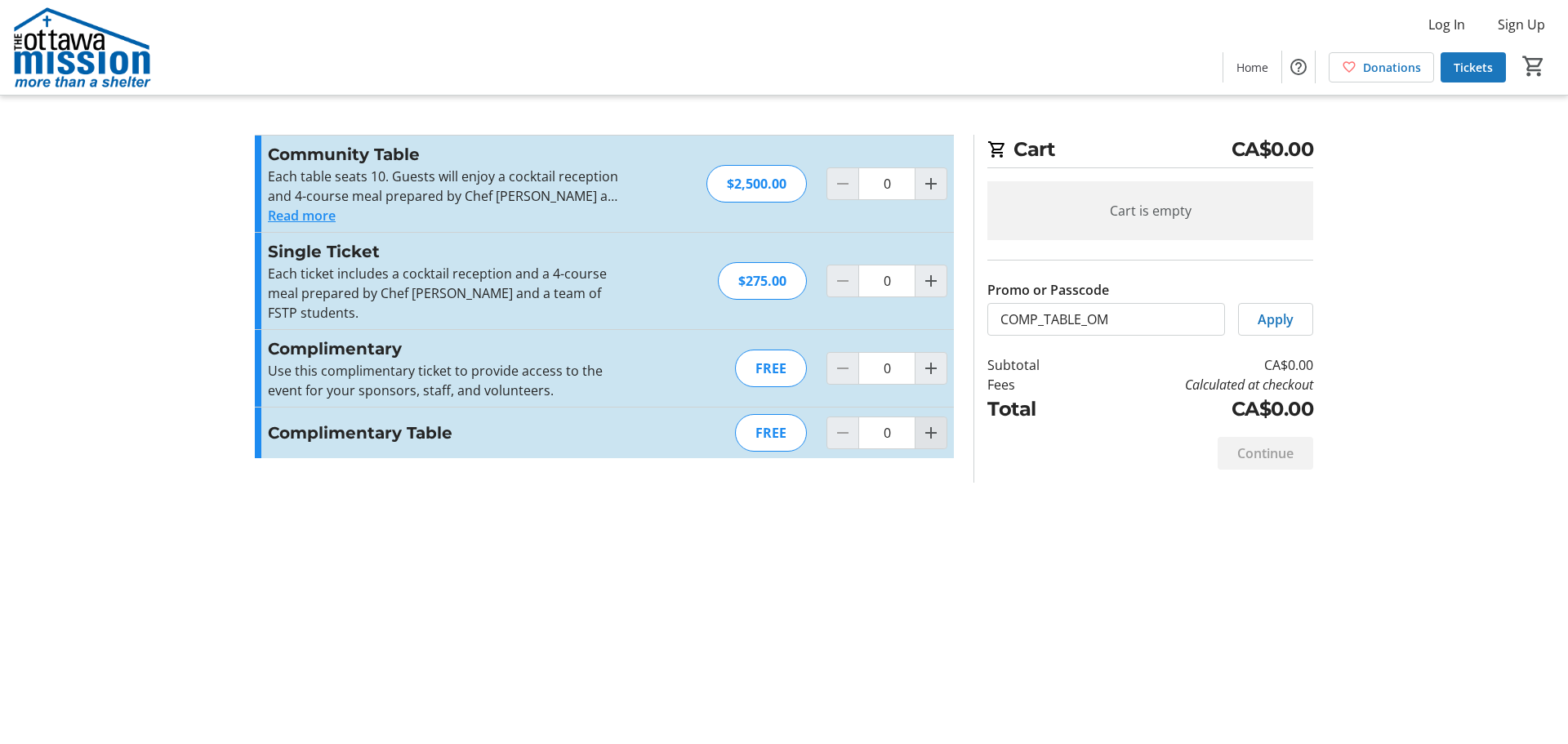
click at [940, 423] on span "Increment by one" at bounding box center [931, 432] width 31 height 31
type input "1"
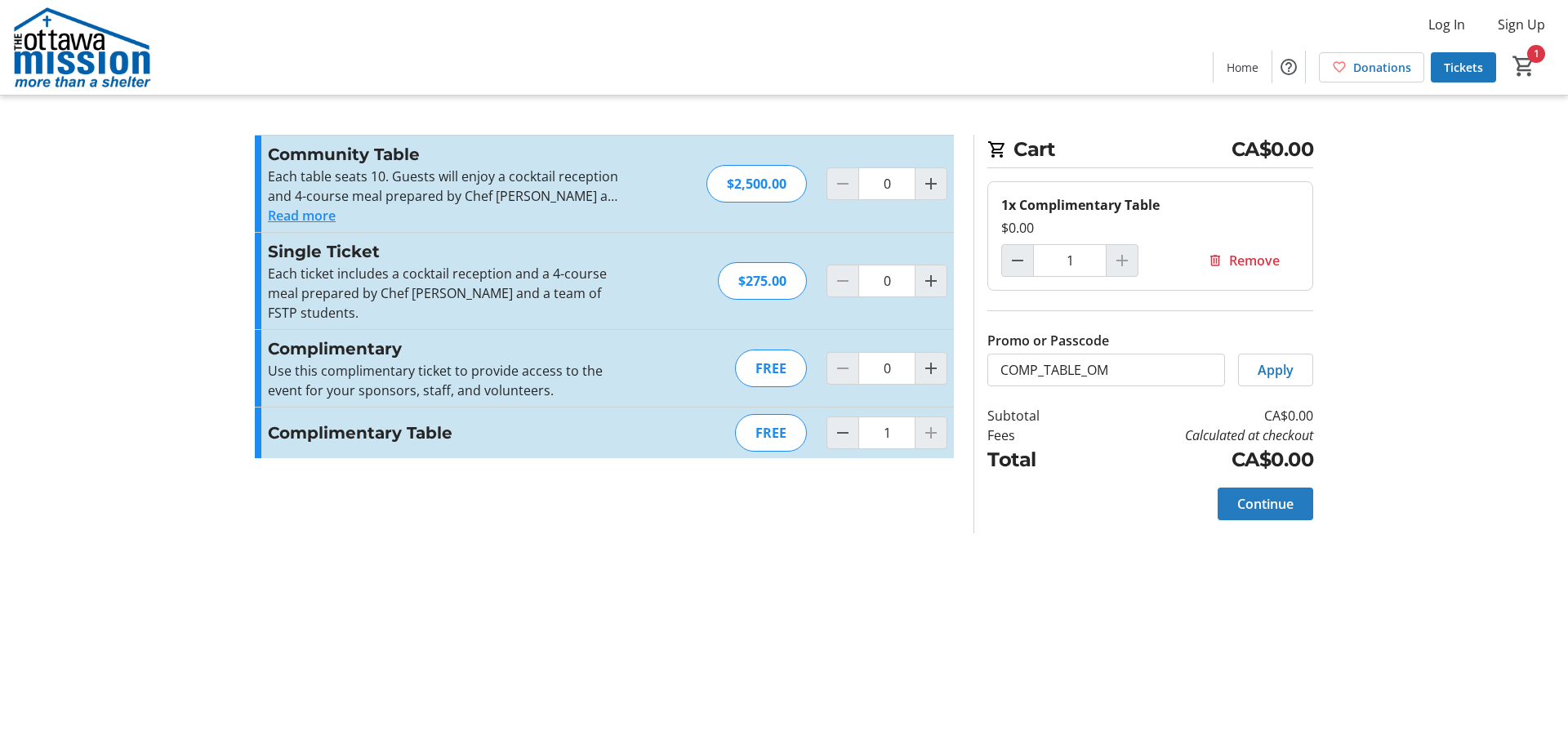
click at [1278, 498] on span "Continue" at bounding box center [1265, 503] width 56 height 20
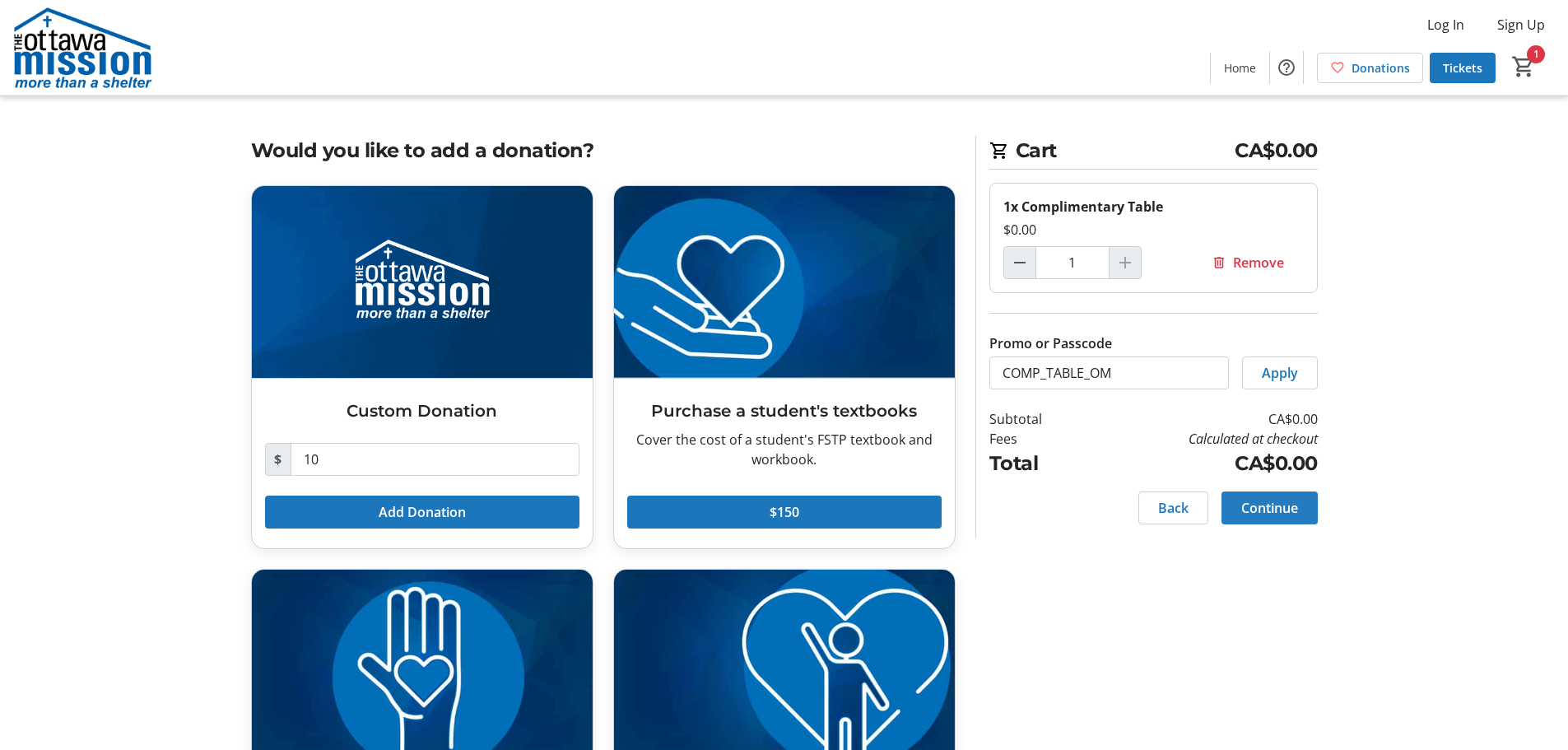
click at [1256, 501] on span "Continue" at bounding box center [1270, 507] width 57 height 20
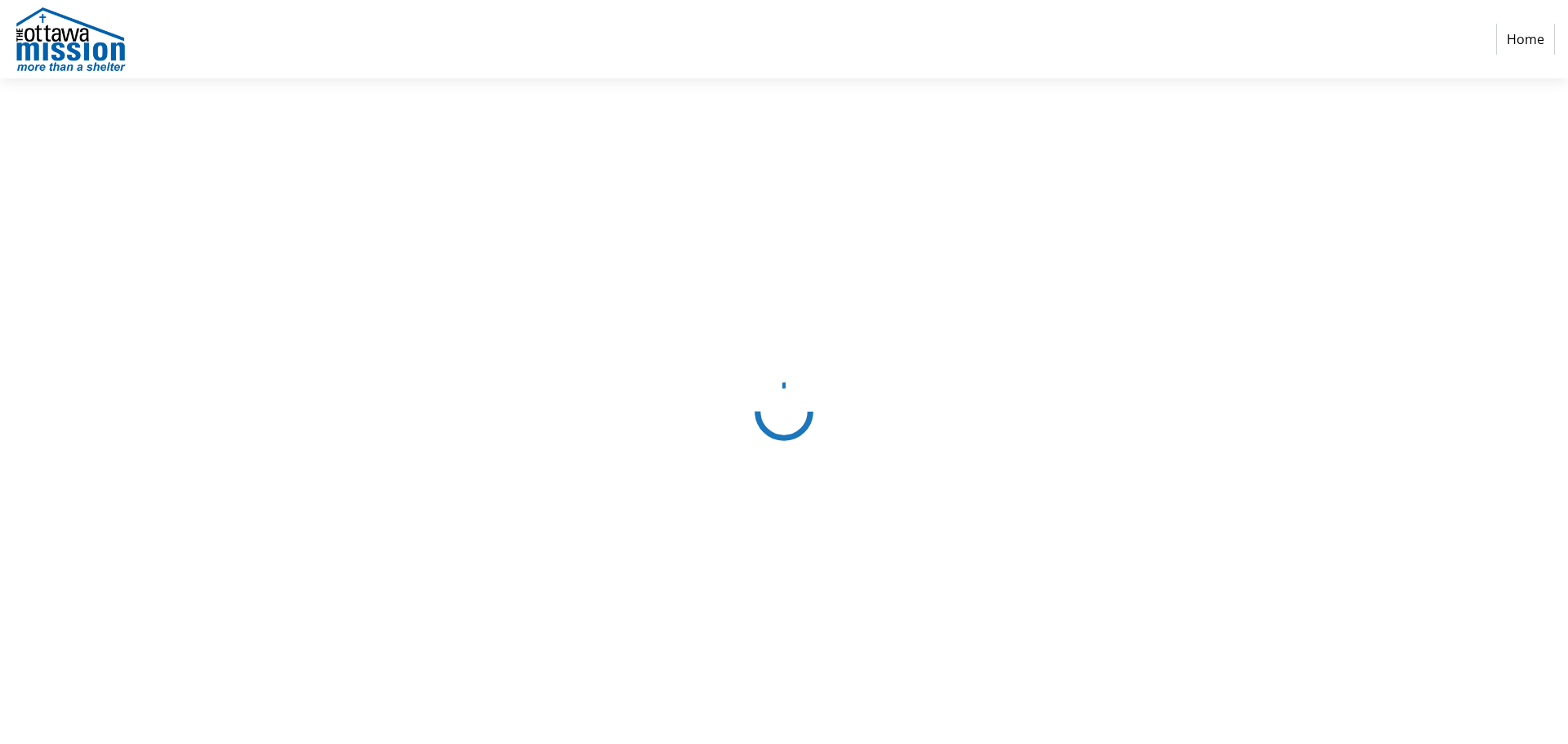
select select "CA"
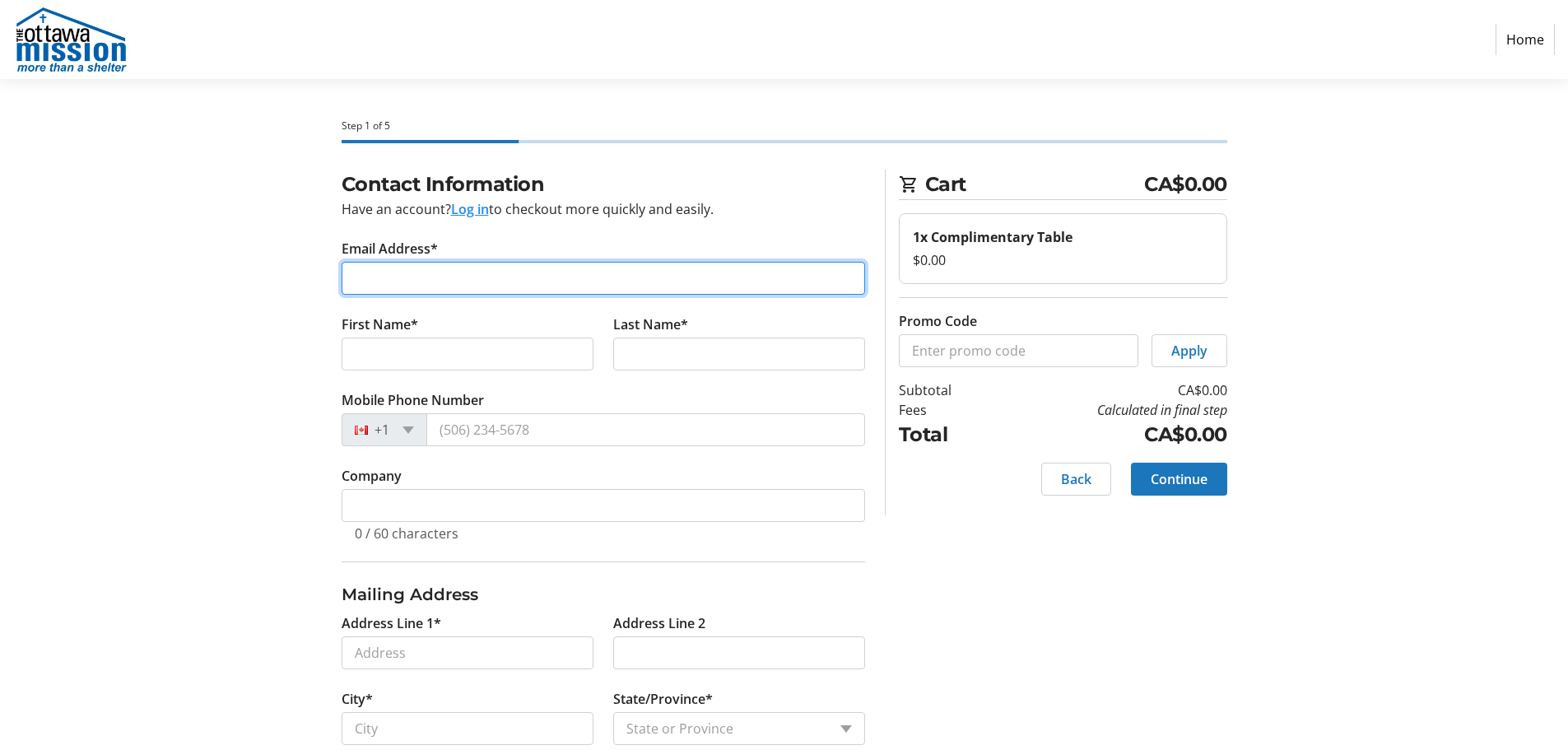
click at [651, 287] on input "Email Address*" at bounding box center [603, 278] width 524 height 33
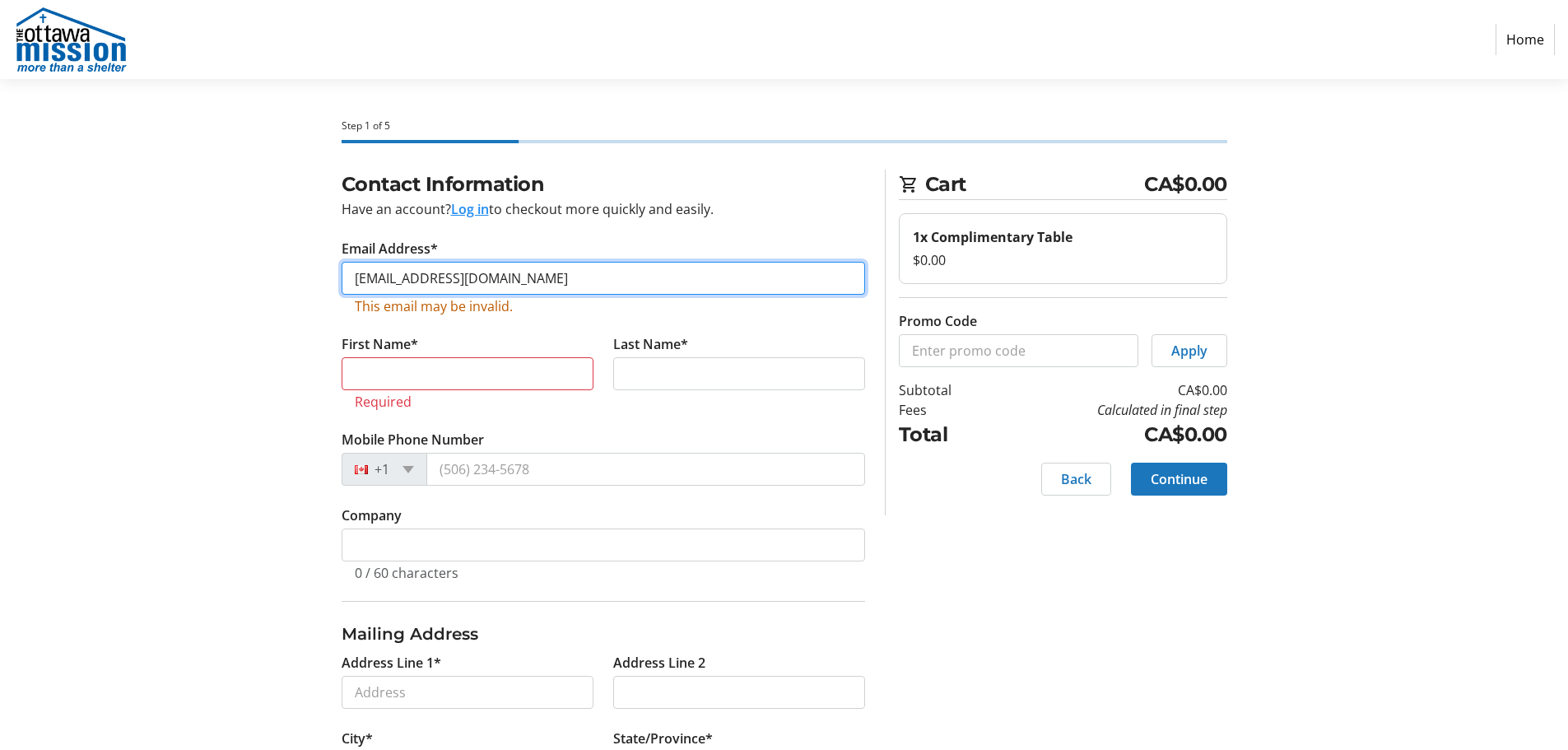
click at [637, 270] on input "vdodsworth@ottawamission.co" at bounding box center [603, 278] width 524 height 33
type input "vdodsworth@ottawamission.com"
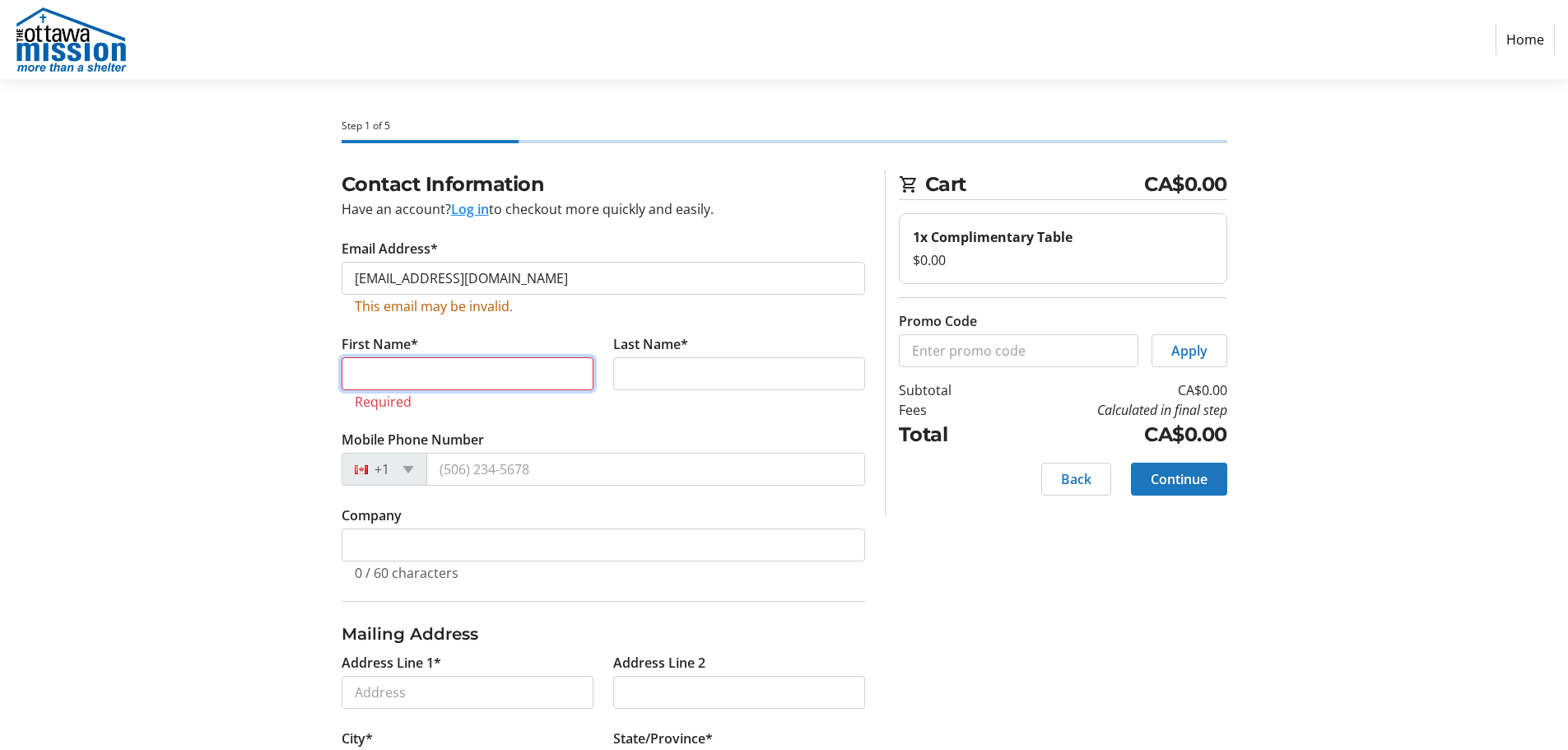
click at [449, 374] on tr-form-field "First Name* Required" at bounding box center [467, 382] width 271 height 95
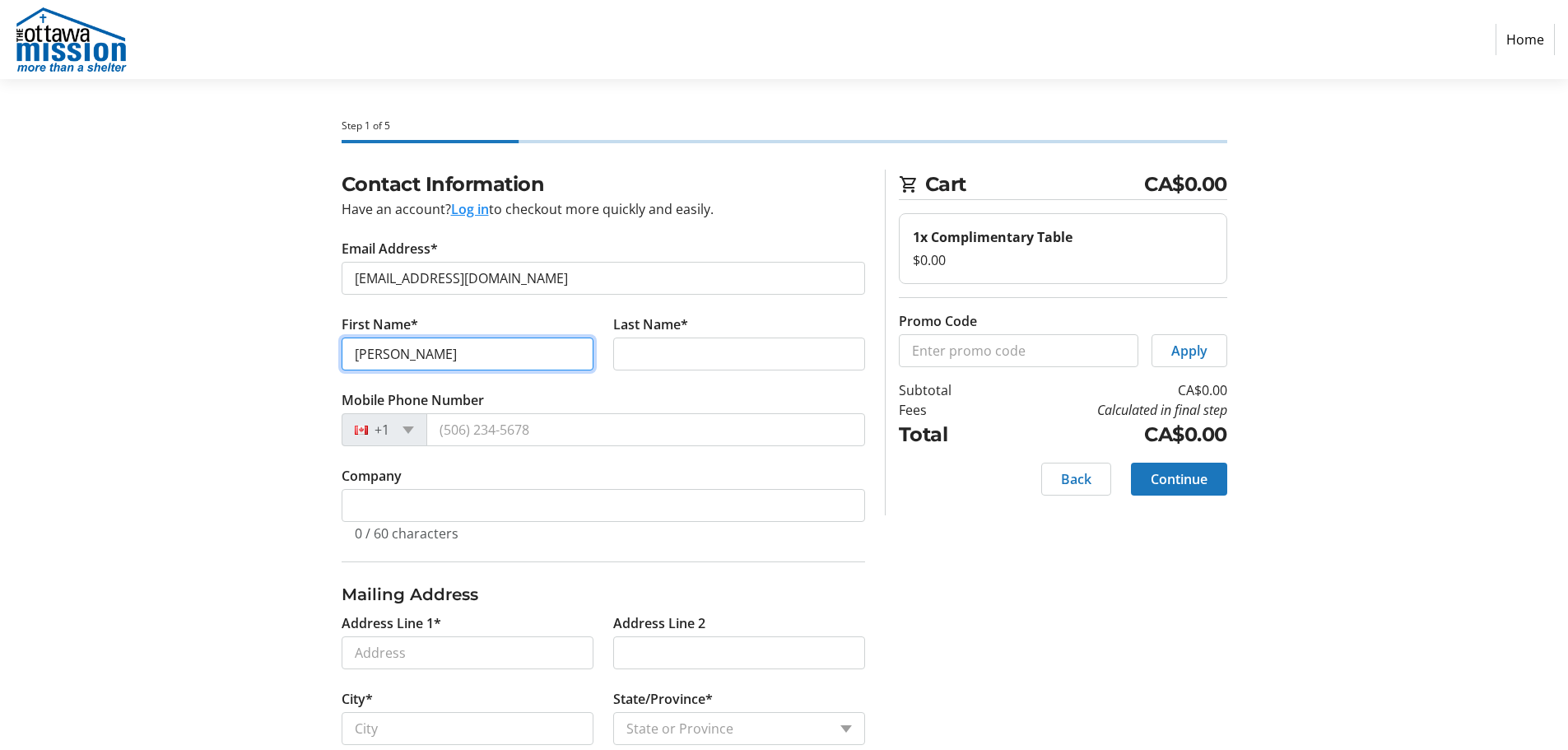
type input "Anne"
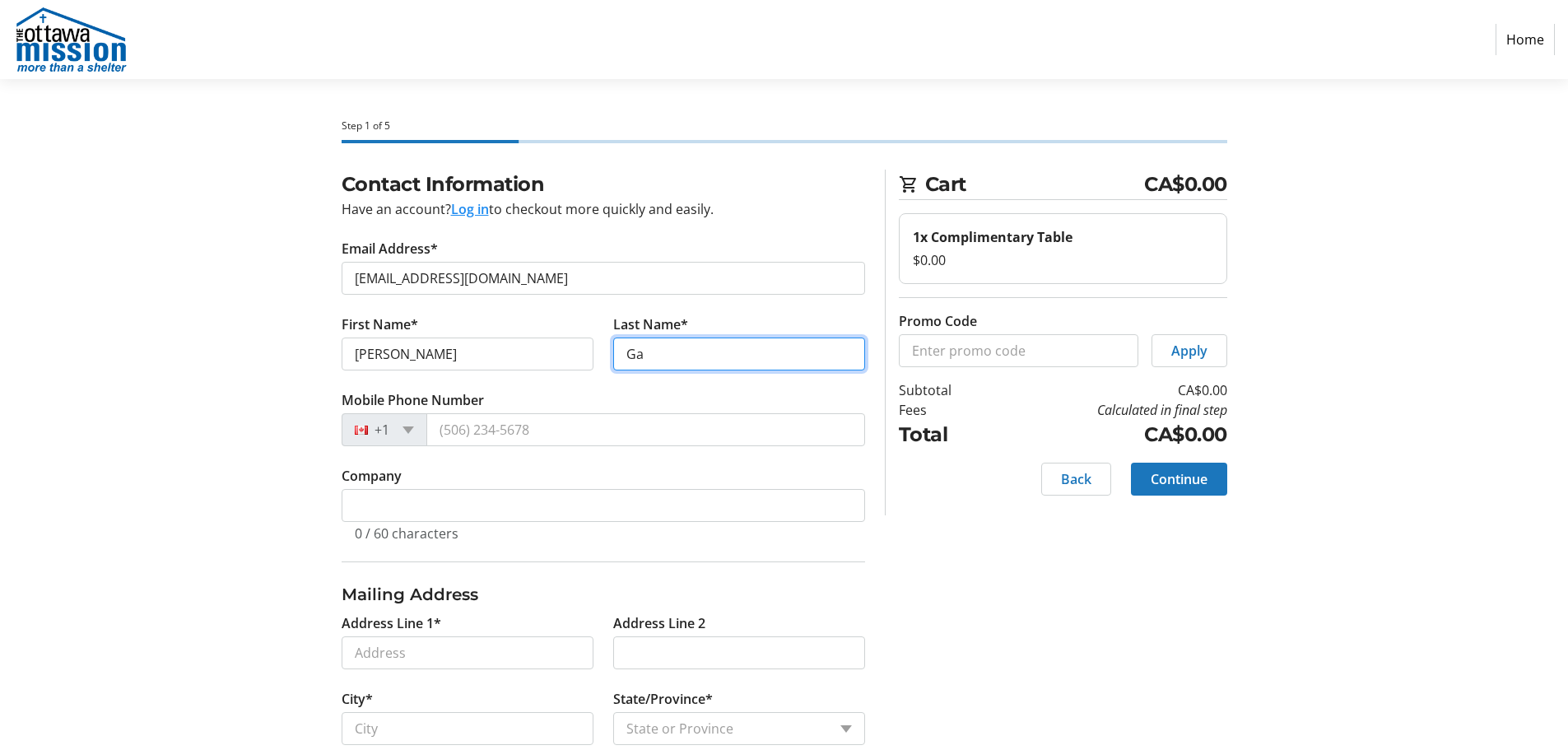
type input "G"
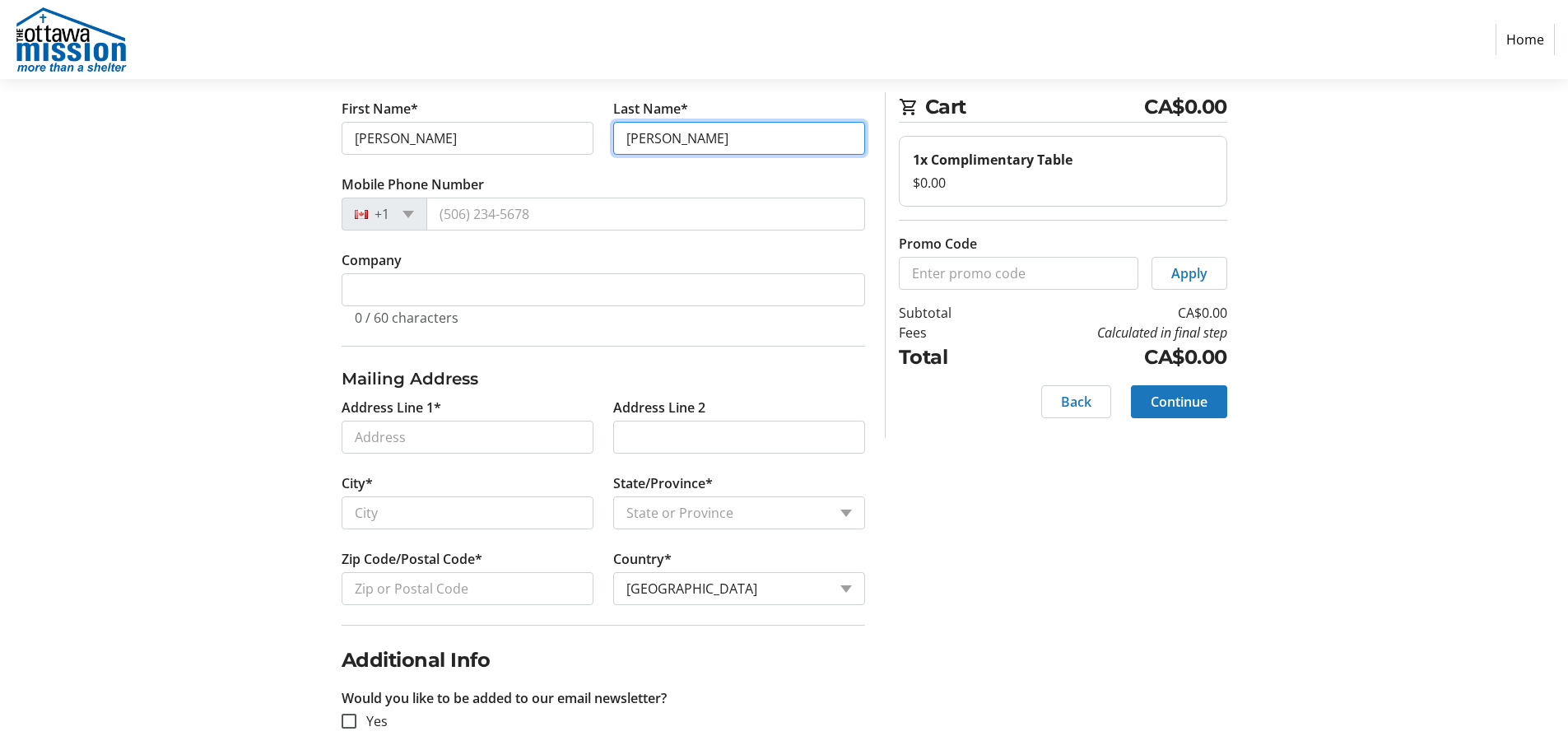
scroll to position [236, 0]
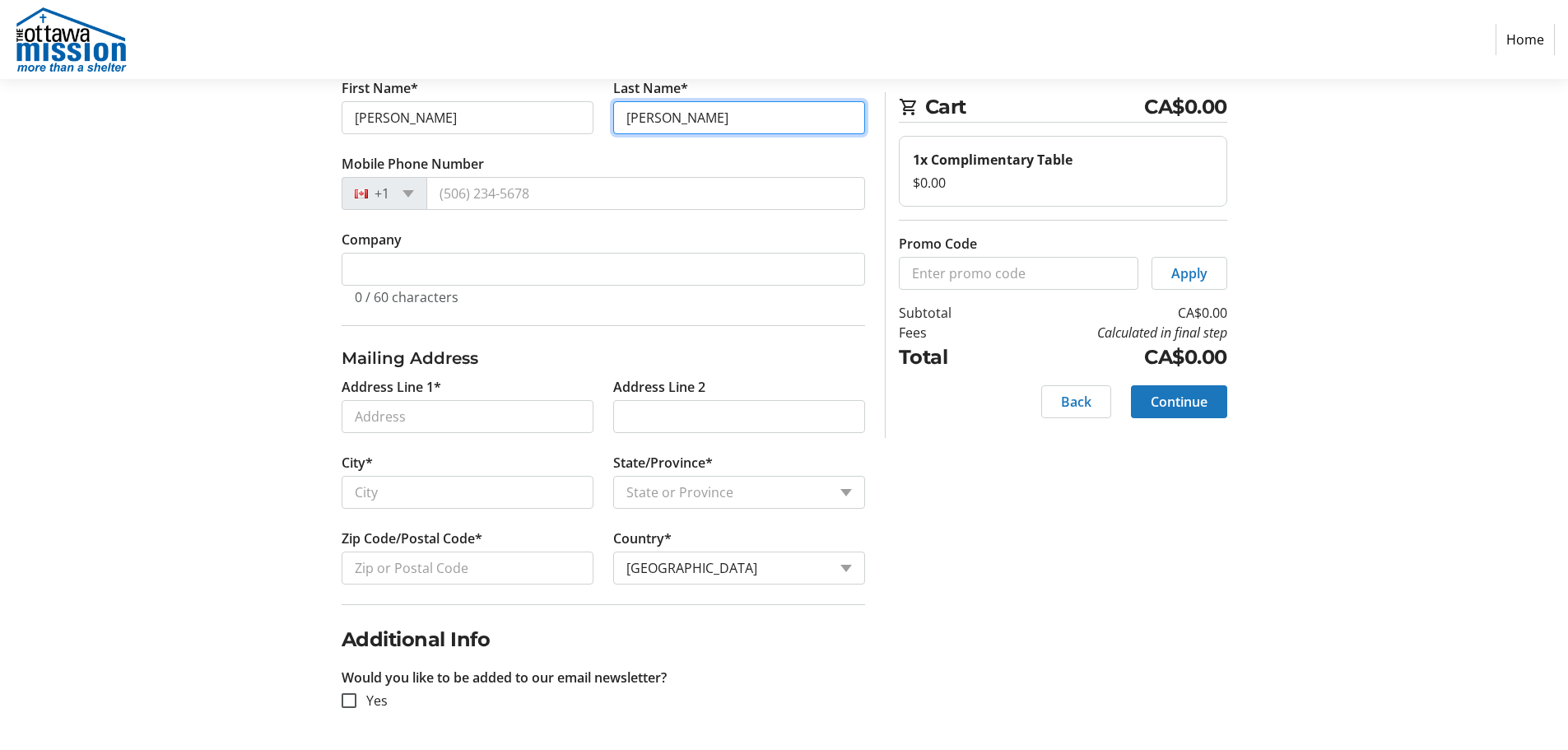
type input "Hargadon"
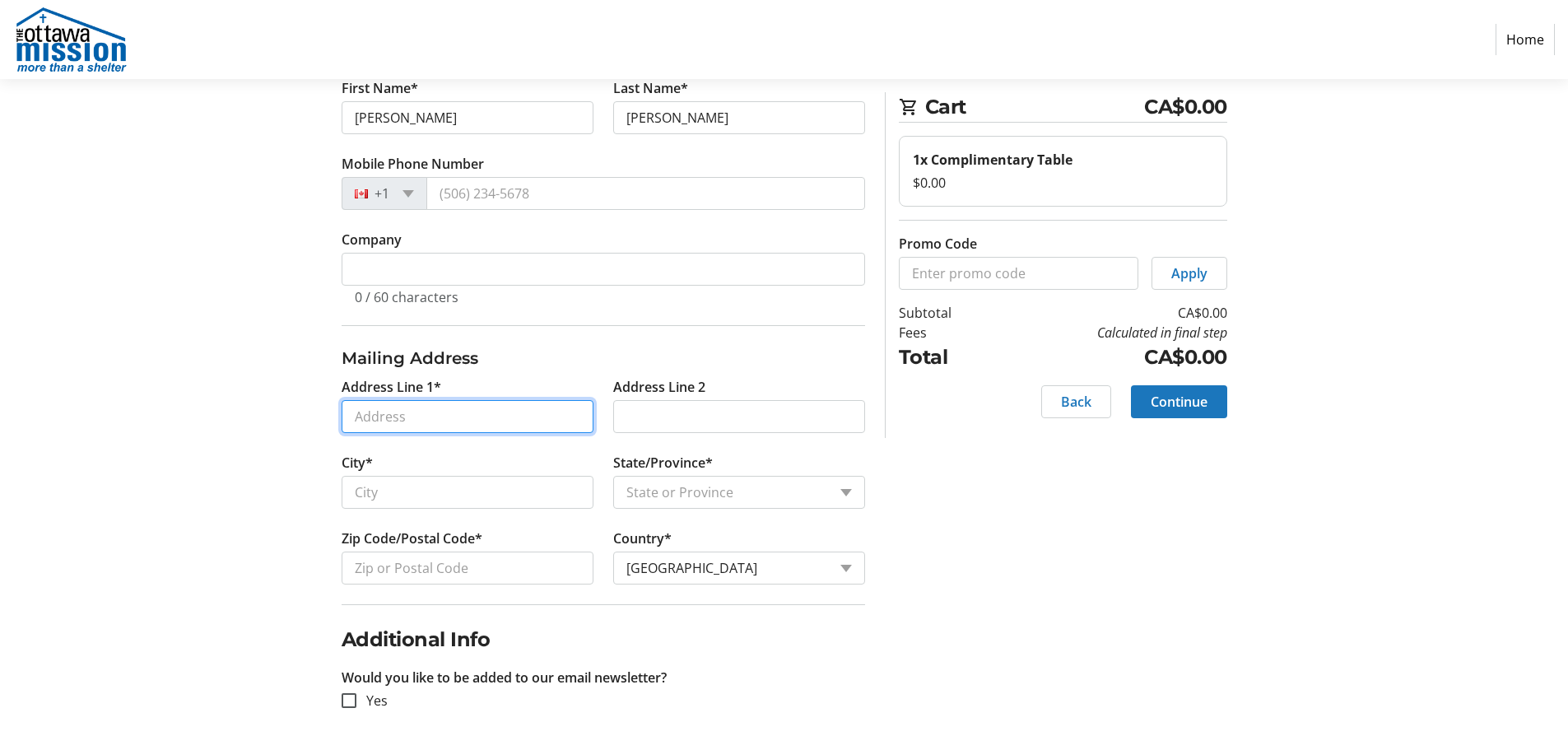
click at [396, 410] on input "Address Line 1*" at bounding box center [467, 416] width 252 height 33
paste input "#801-370 Dominion Ave.,"
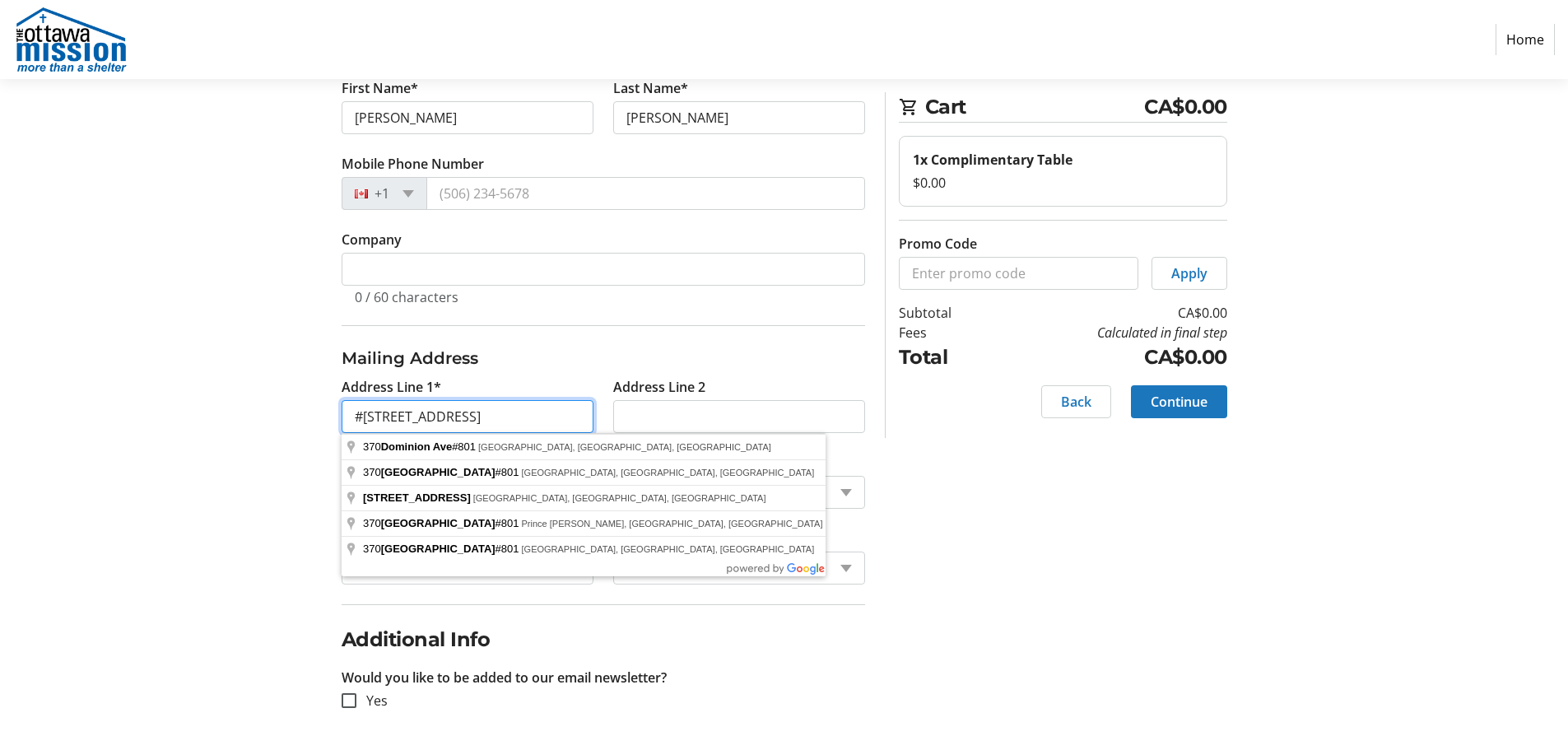
type input "#801-370 Dominion Ave."
click at [240, 437] on section "Step 1 of 5 Cart CA$0.00 1x Complimentary Table $0.00 Promo Code Apply Subtotal…" at bounding box center [784, 296] width 1568 height 907
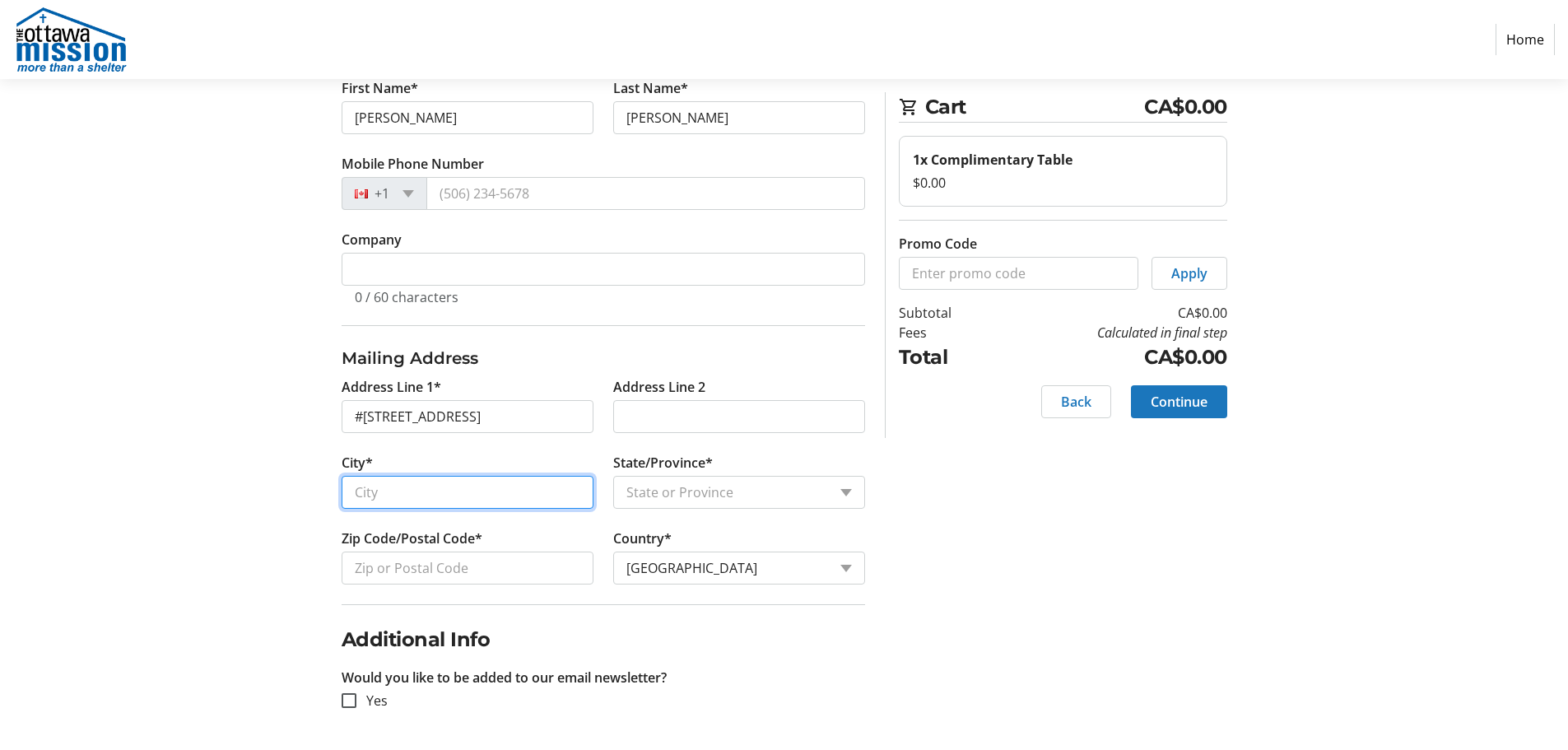
click at [392, 486] on input "City*" at bounding box center [467, 492] width 252 height 33
type input "Ottawa"
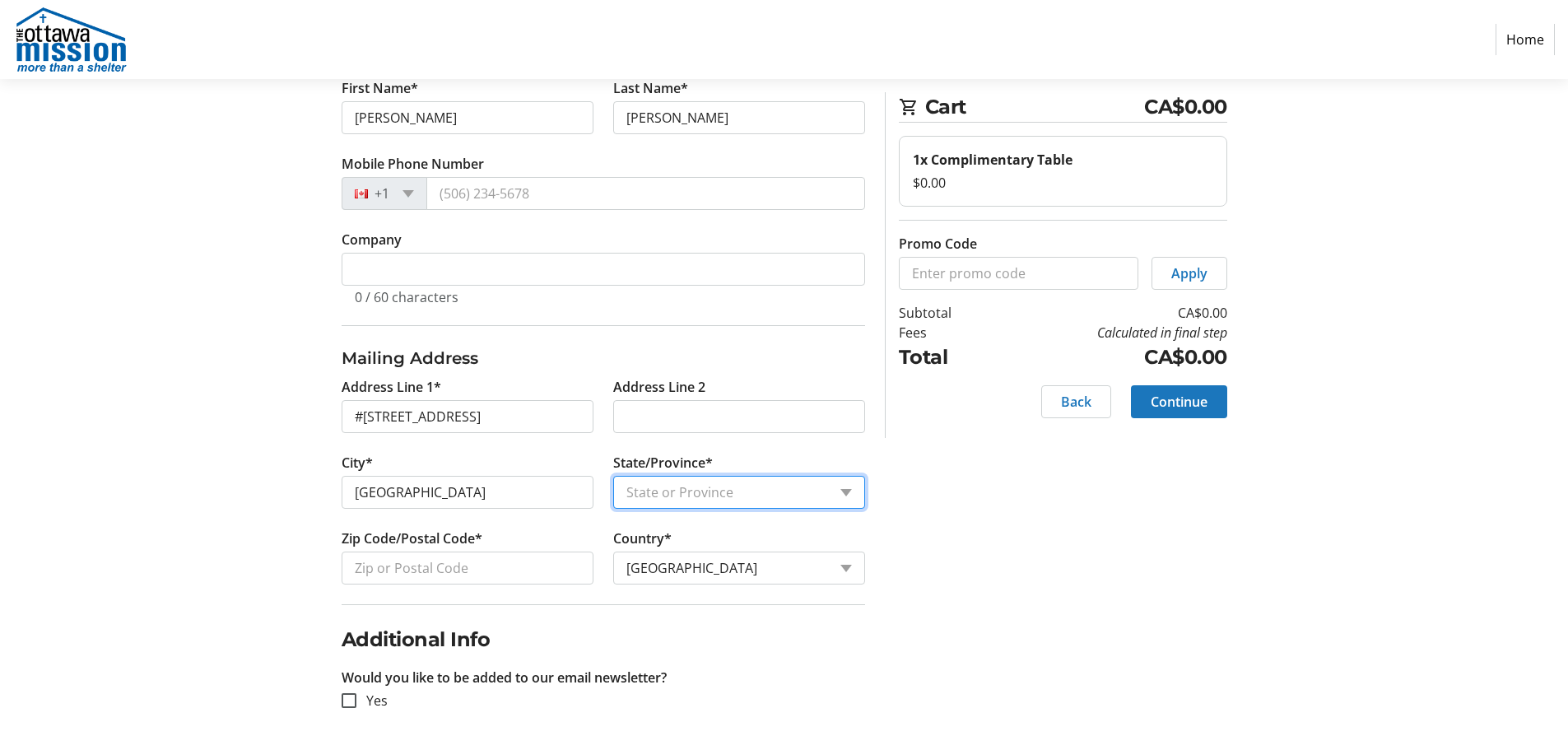
select select "ON"
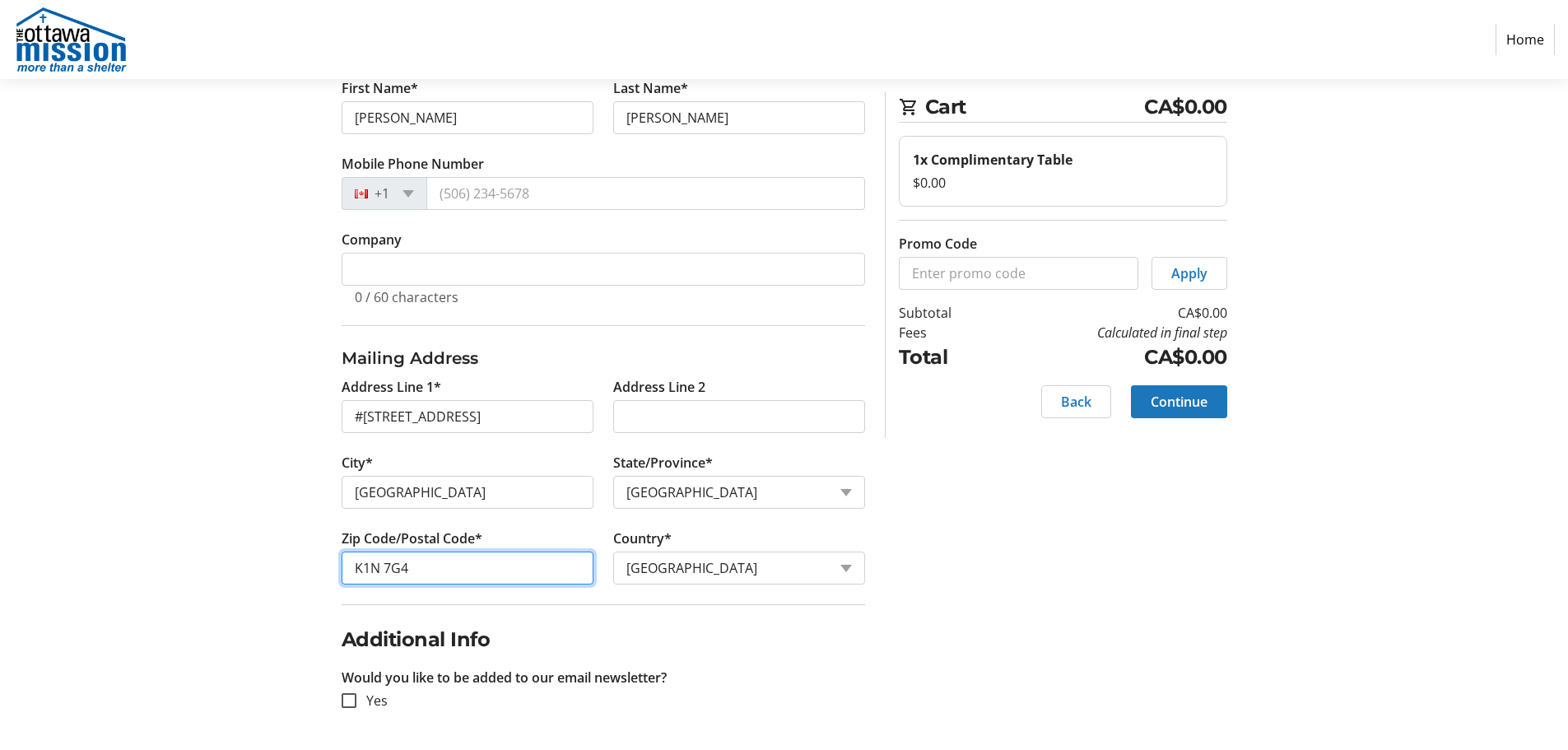
click at [511, 562] on input "K1N 7G4" at bounding box center [467, 568] width 252 height 33
paste input "K2A 3X4"
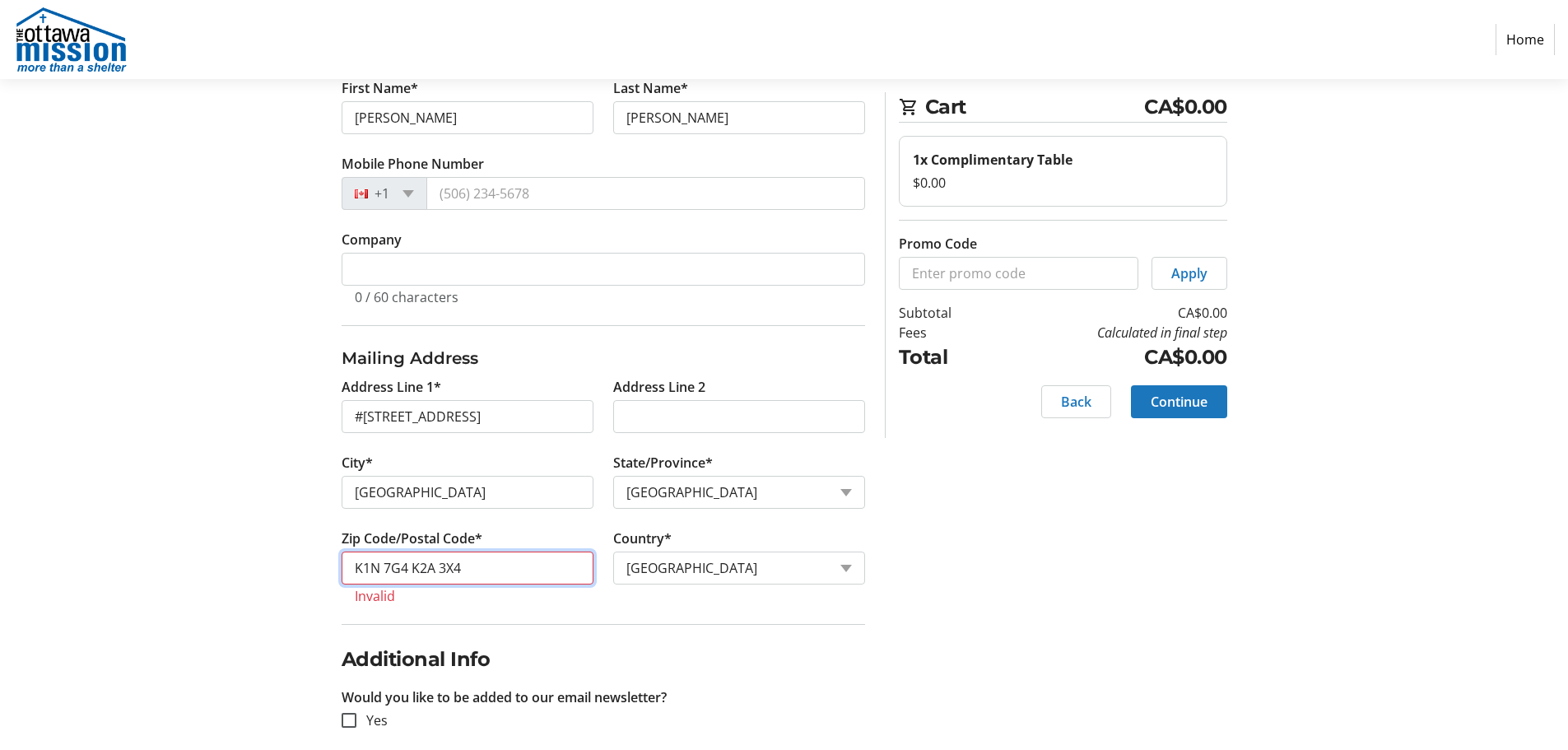
drag, startPoint x: 411, startPoint y: 566, endPoint x: 223, endPoint y: 541, distance: 189.7
click at [222, 543] on section "Step 1 of 5 Cart CA$0.00 1x Complimentary Table $0.00 Promo Code Apply Subtotal…" at bounding box center [784, 306] width 1568 height 927
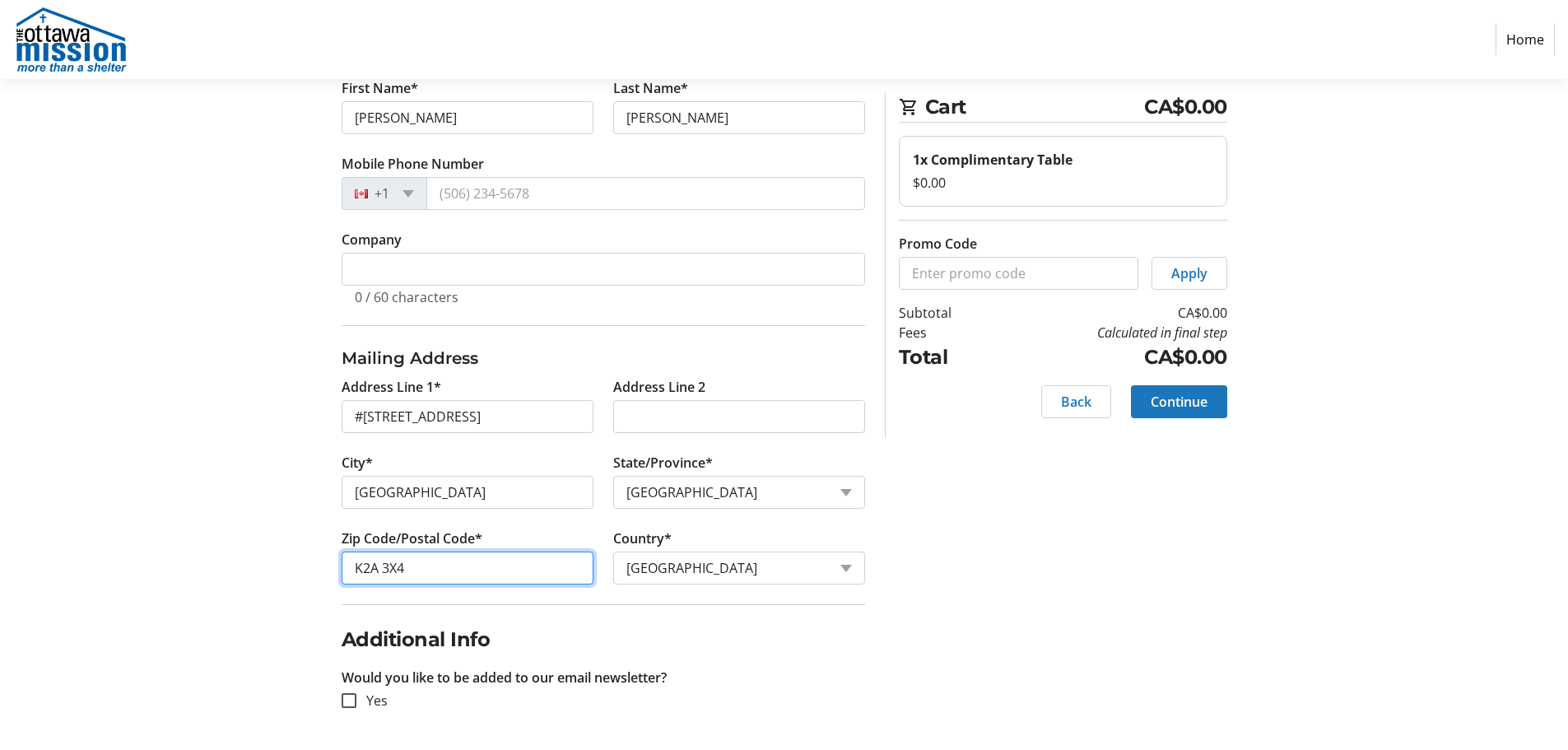
type input "K2A 3X4"
drag, startPoint x: 962, startPoint y: 638, endPoint x: 1033, endPoint y: 507, distance: 149.0
click at [965, 639] on div "Contact Information Have an account? Log in to checkout more quickly and easily…" at bounding box center [784, 341] width 1086 height 816
click at [1191, 400] on span "Continue" at bounding box center [1179, 401] width 57 height 20
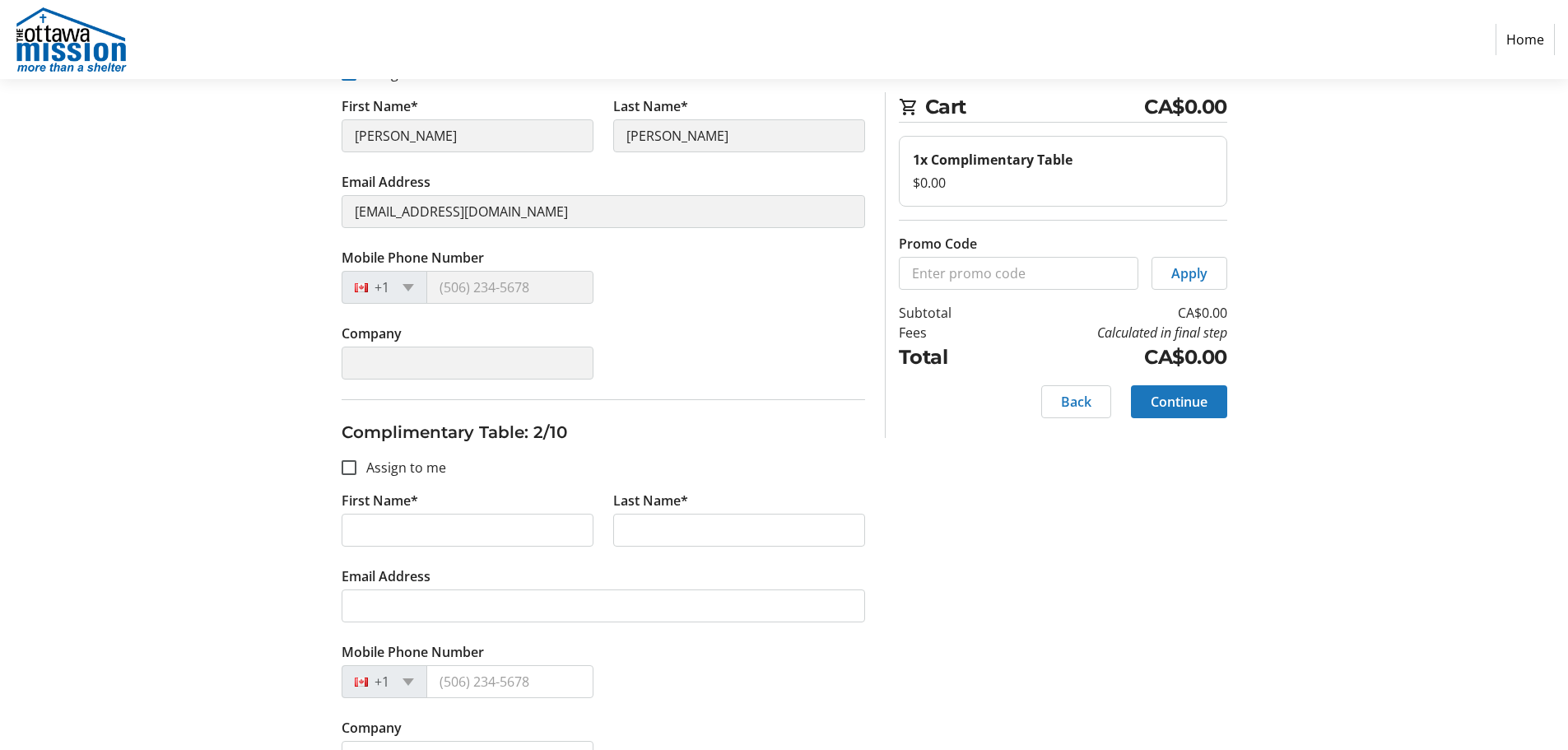
scroll to position [329, 0]
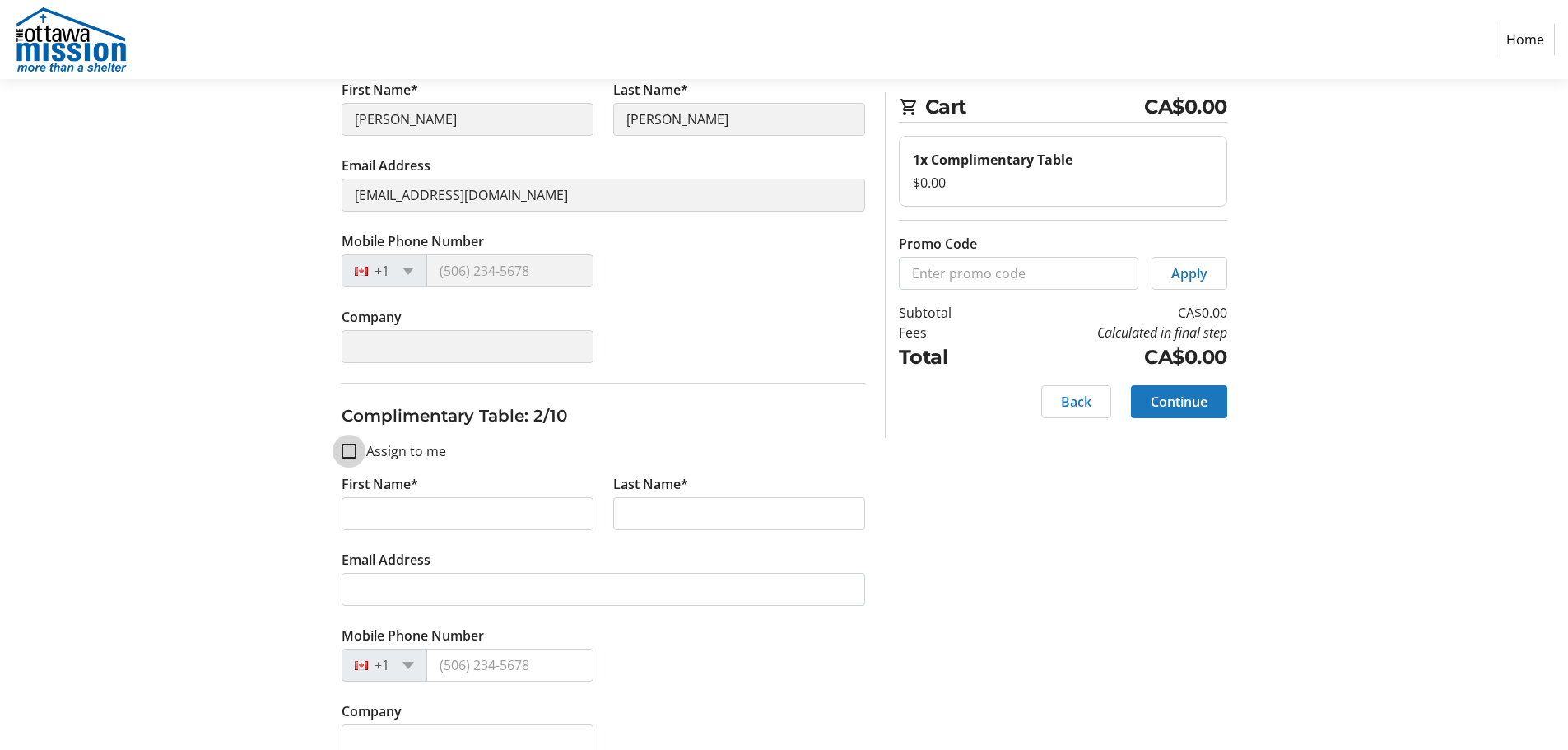
click at [349, 446] on input "Assign to me" at bounding box center [349, 451] width 14 height 14
checkbox input "true"
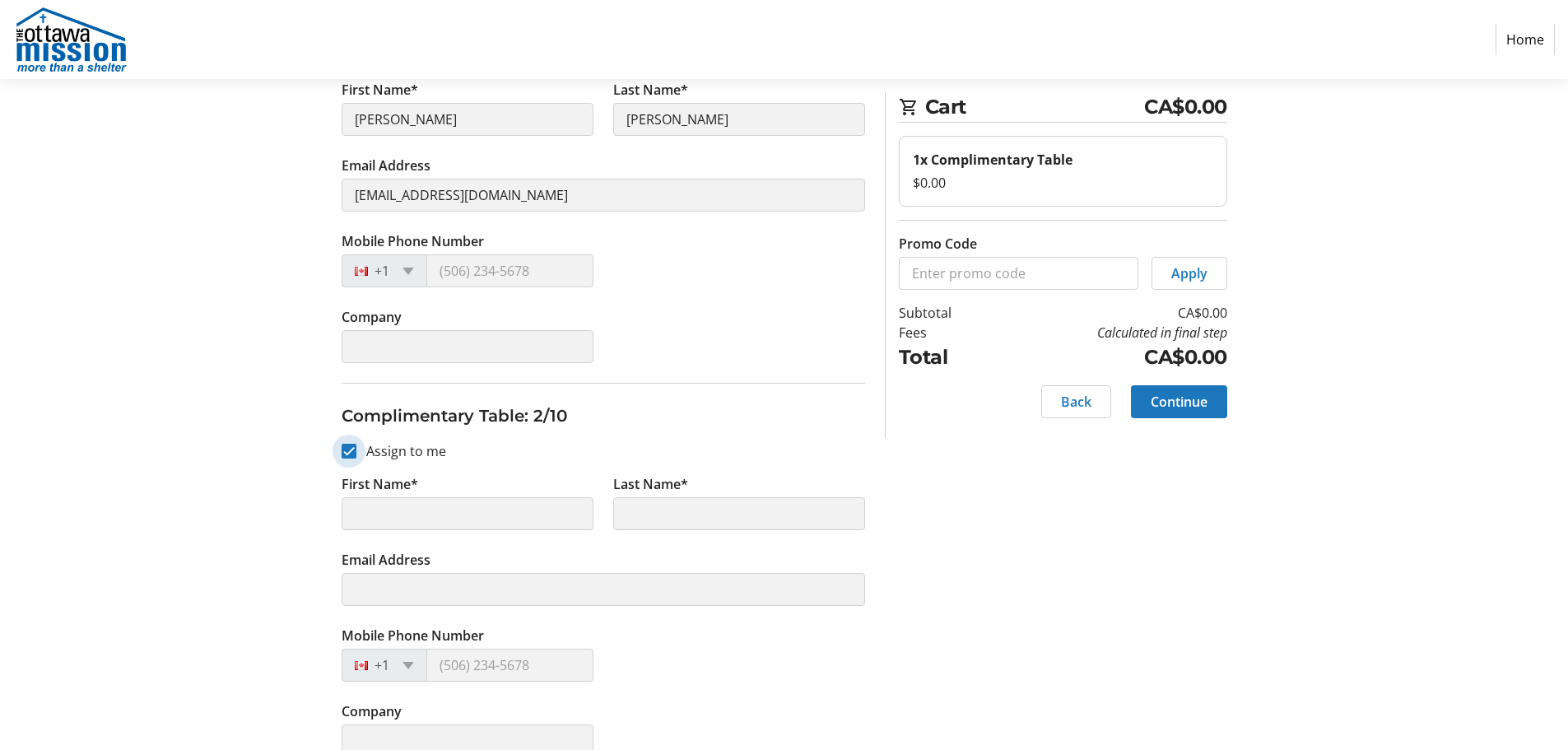
type input "Anne"
type input "Hargadon"
type input "vdodsworth@ottawamission.com"
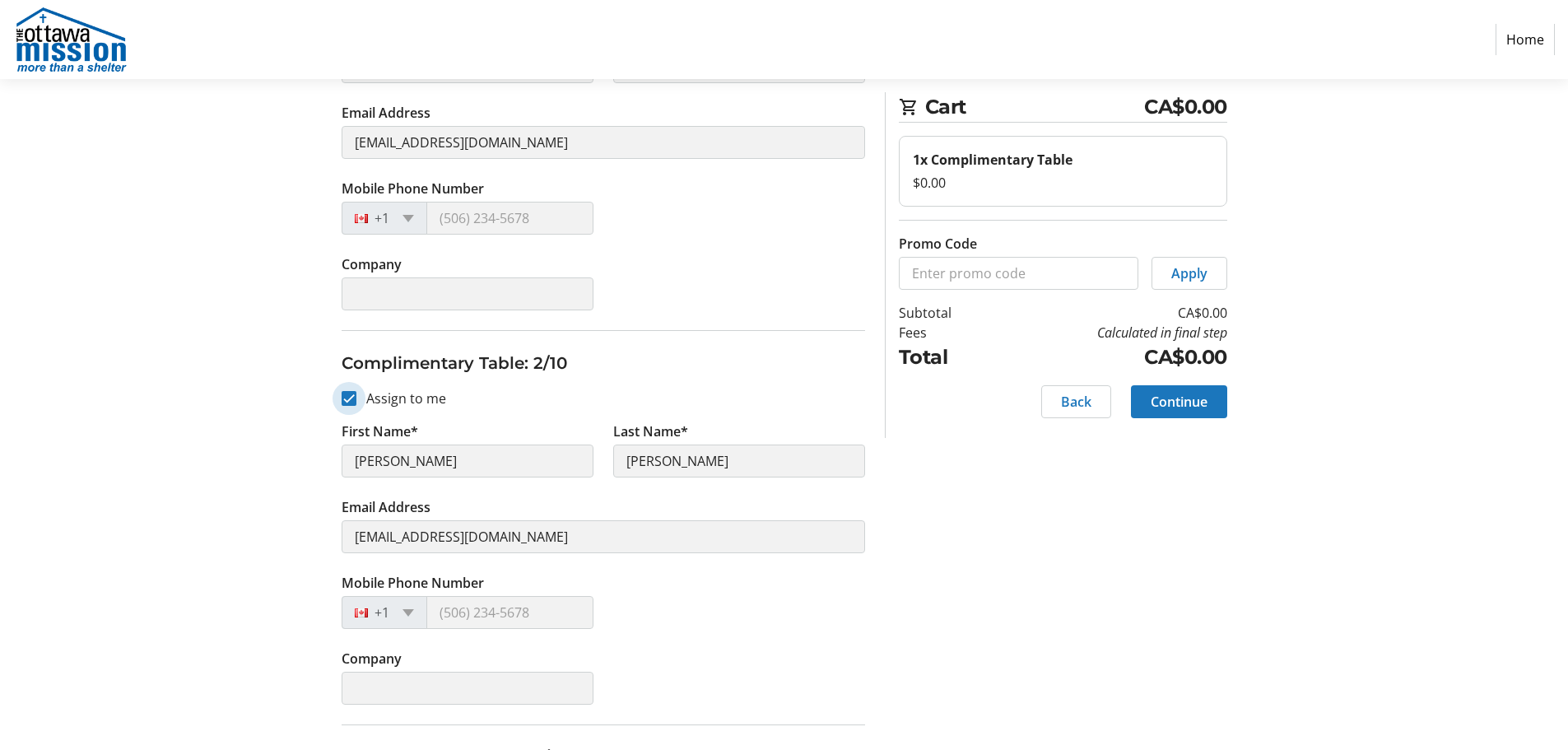
scroll to position [411, 0]
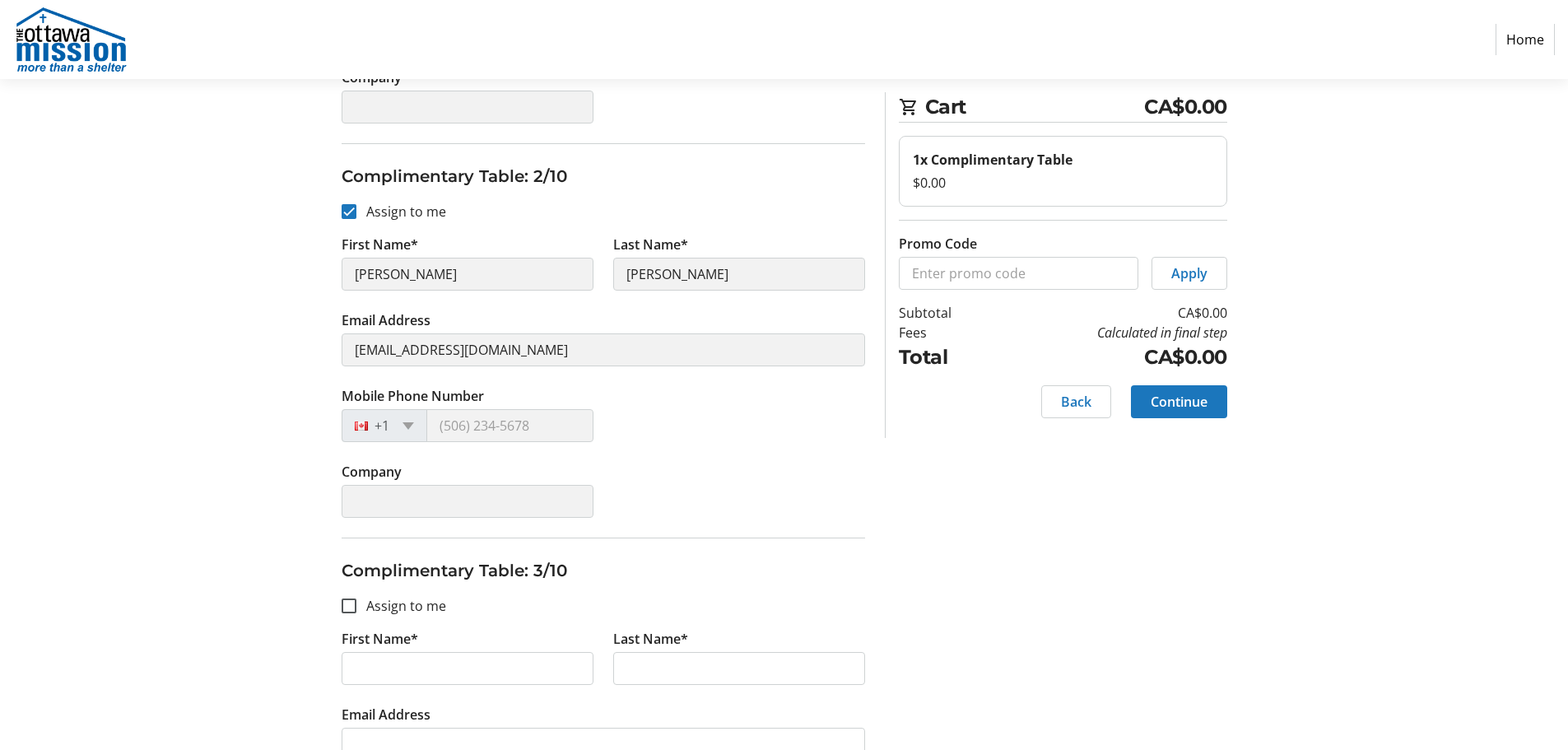
scroll to position [576, 0]
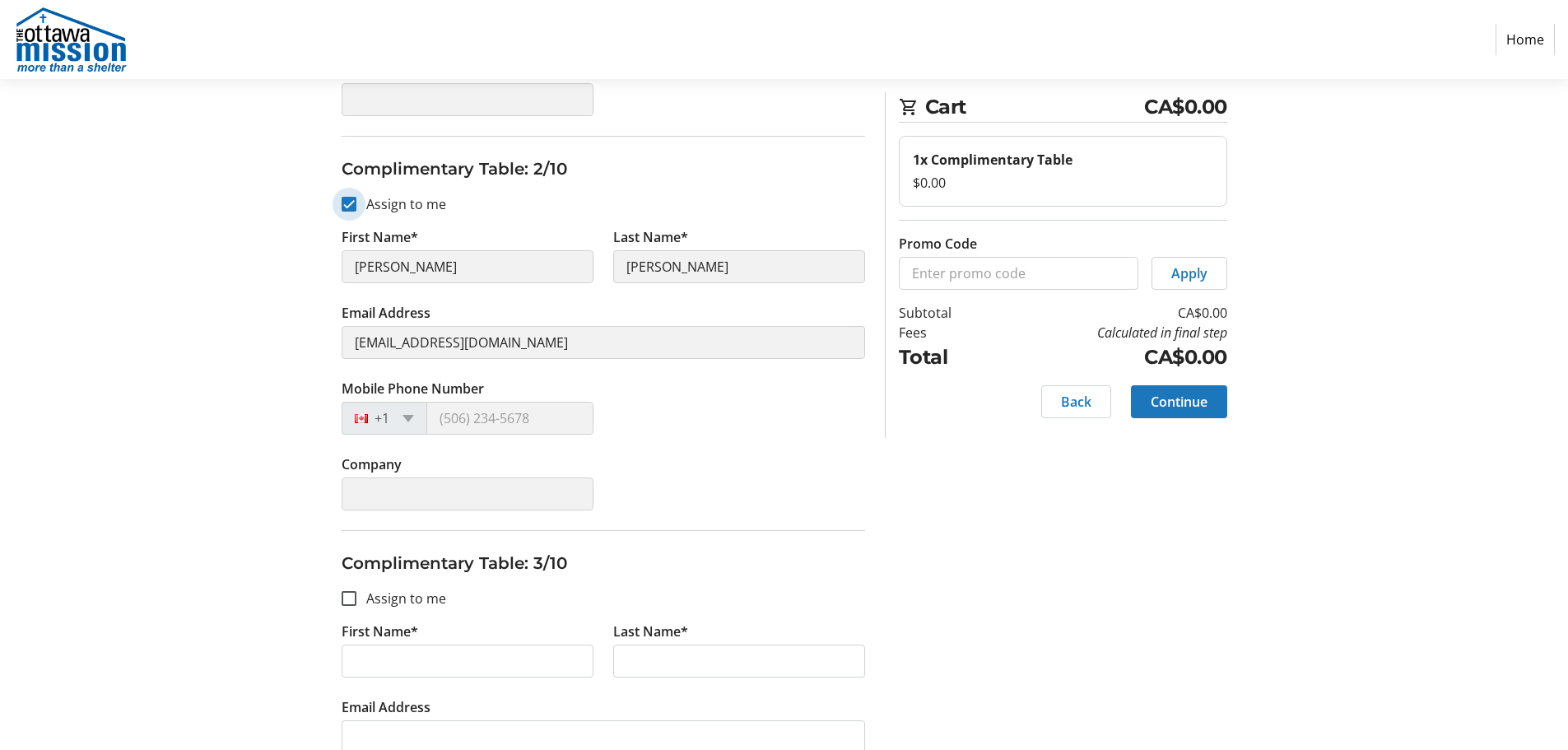
drag, startPoint x: 355, startPoint y: 206, endPoint x: 367, endPoint y: 213, distance: 13.9
click at [356, 206] on input "Assign to me" at bounding box center [349, 204] width 14 height 14
checkbox input "false"
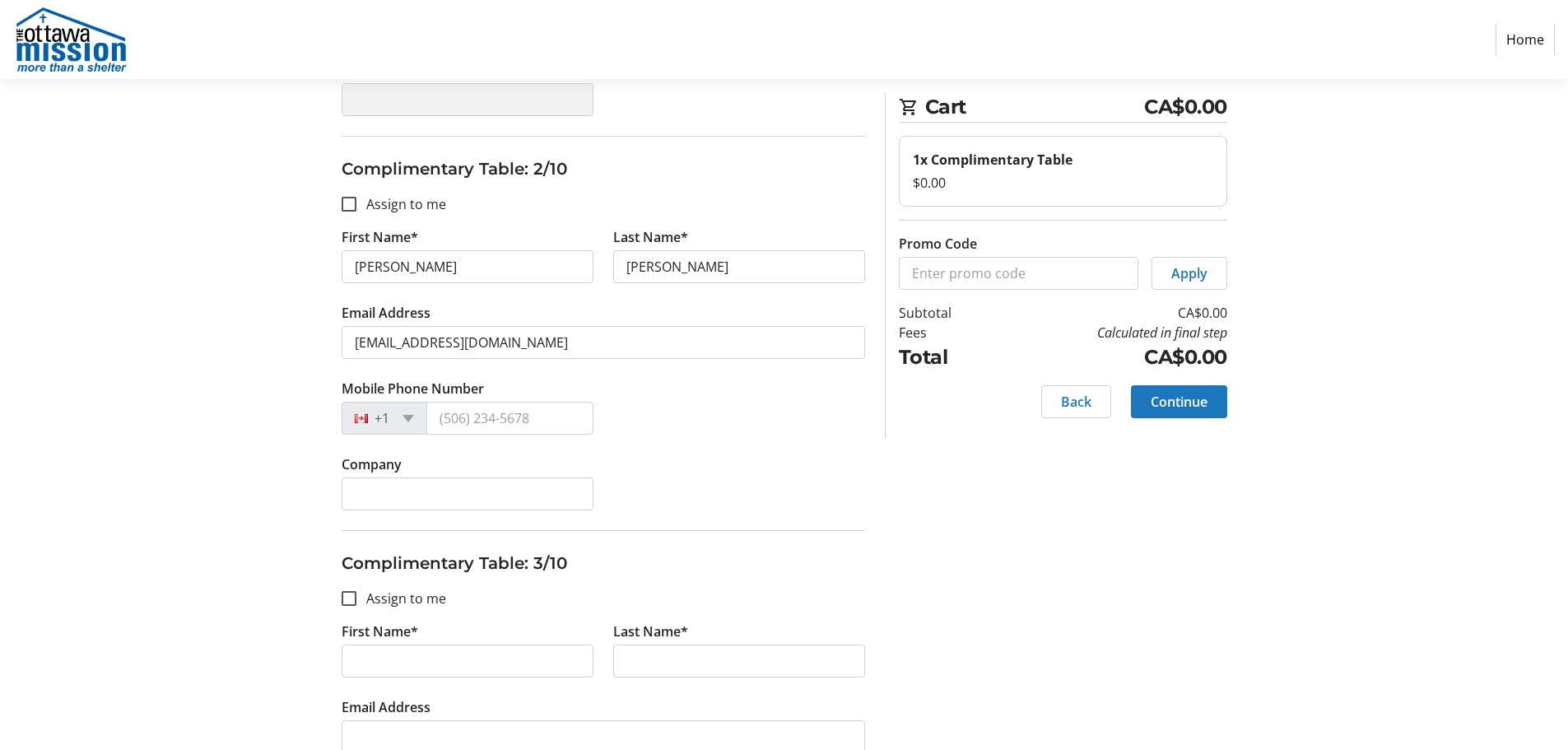
drag, startPoint x: 548, startPoint y: 355, endPoint x: 516, endPoint y: 346, distance: 33.2
click at [389, 344] on tr-form-field "Email Address vdodsworth@ottawamission.com" at bounding box center [603, 340] width 524 height 75
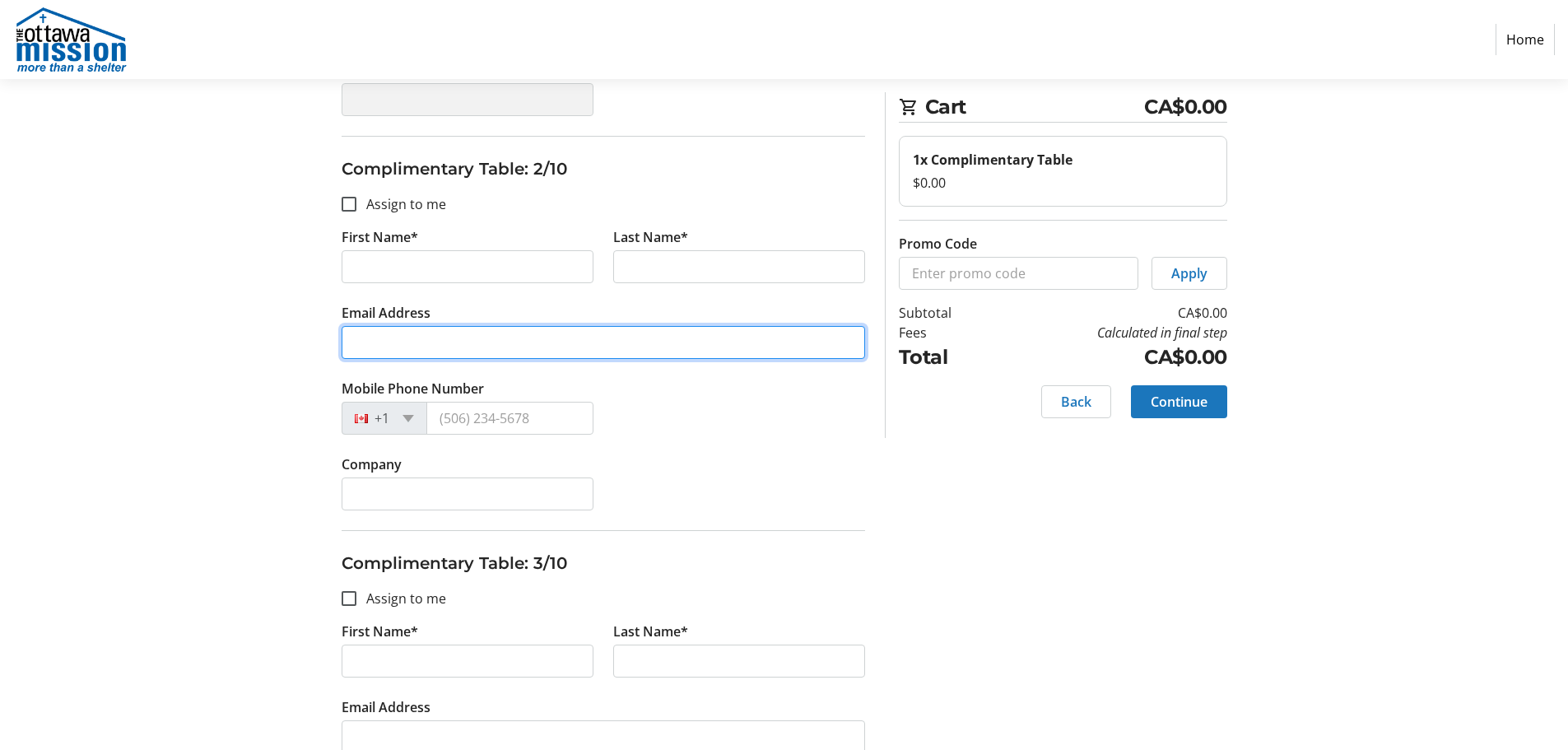
drag, startPoint x: 653, startPoint y: 348, endPoint x: 359, endPoint y: 339, distance: 294.1
click at [360, 339] on input "Email Address" at bounding box center [603, 342] width 524 height 33
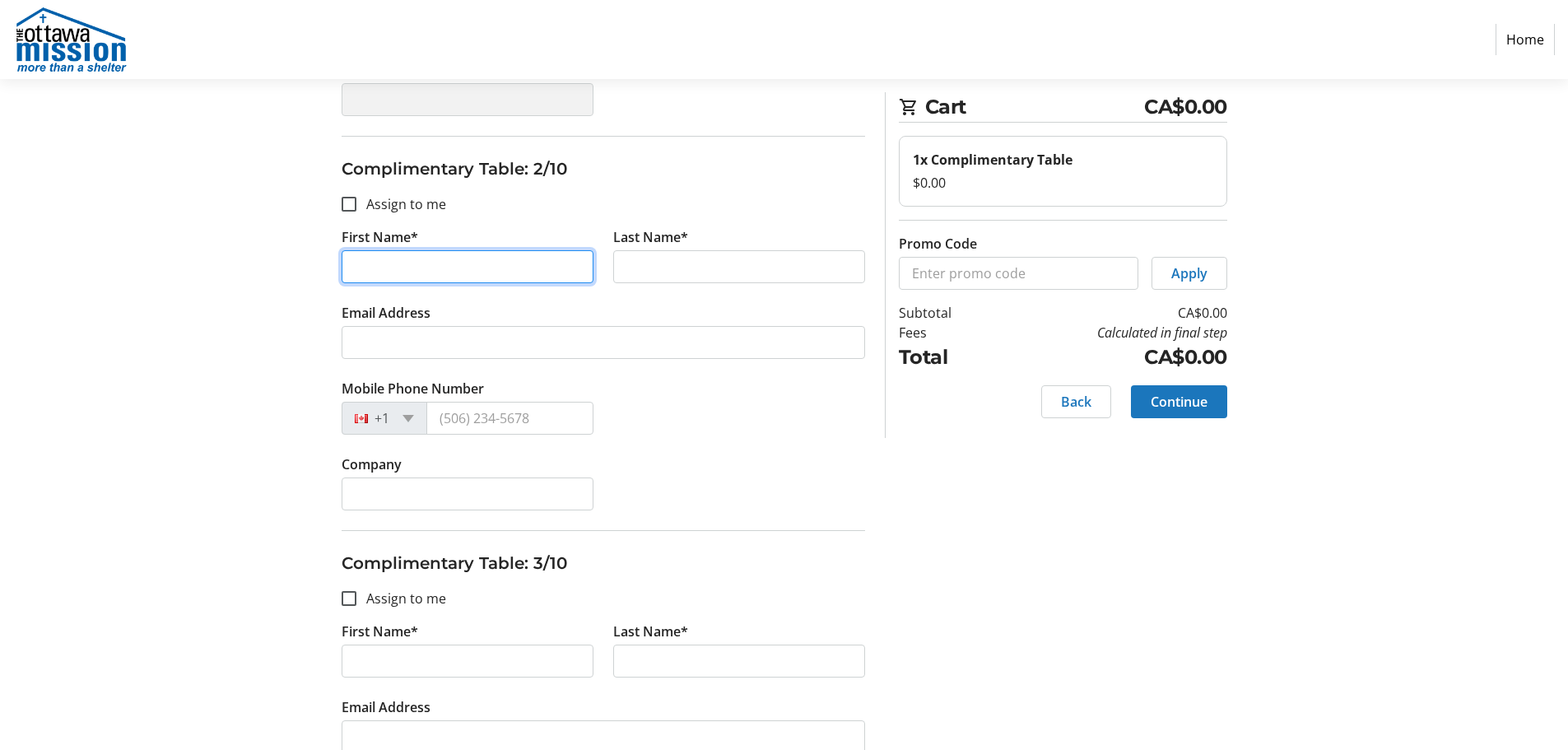
click at [436, 256] on input "First Name*" at bounding box center [467, 267] width 252 height 33
type input "Anne"
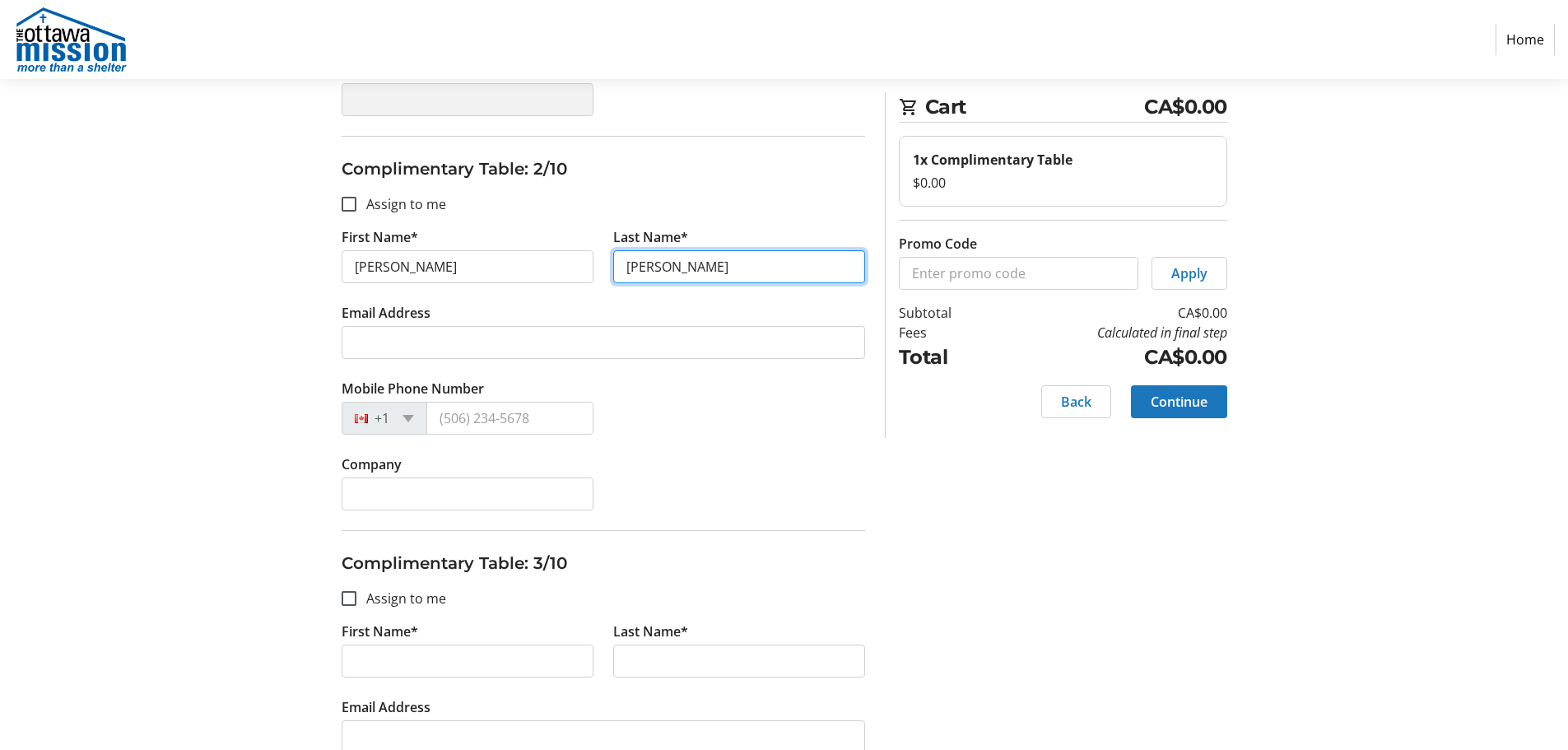
type input "Hargadon"
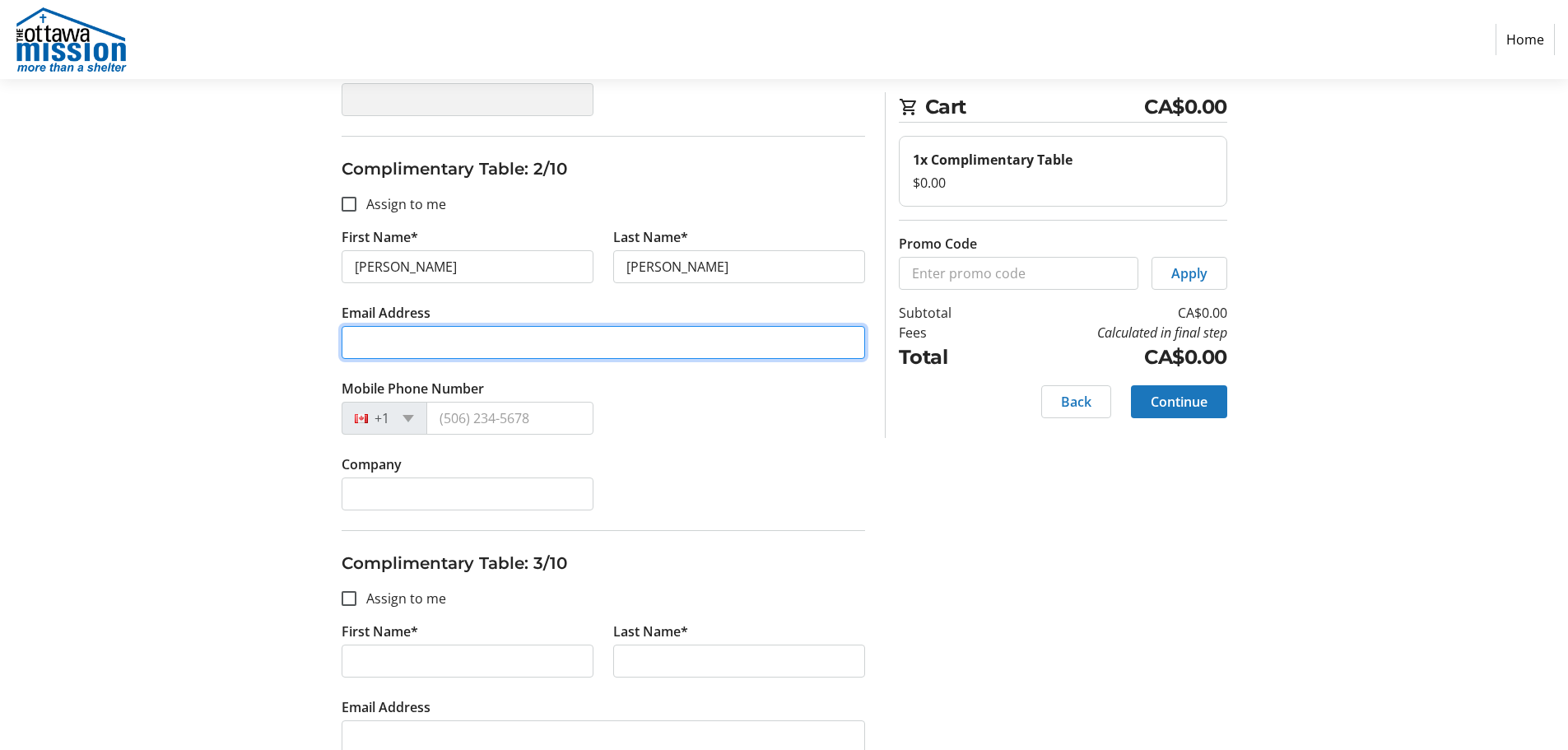
paste input "nannieannieh@gmail.com"
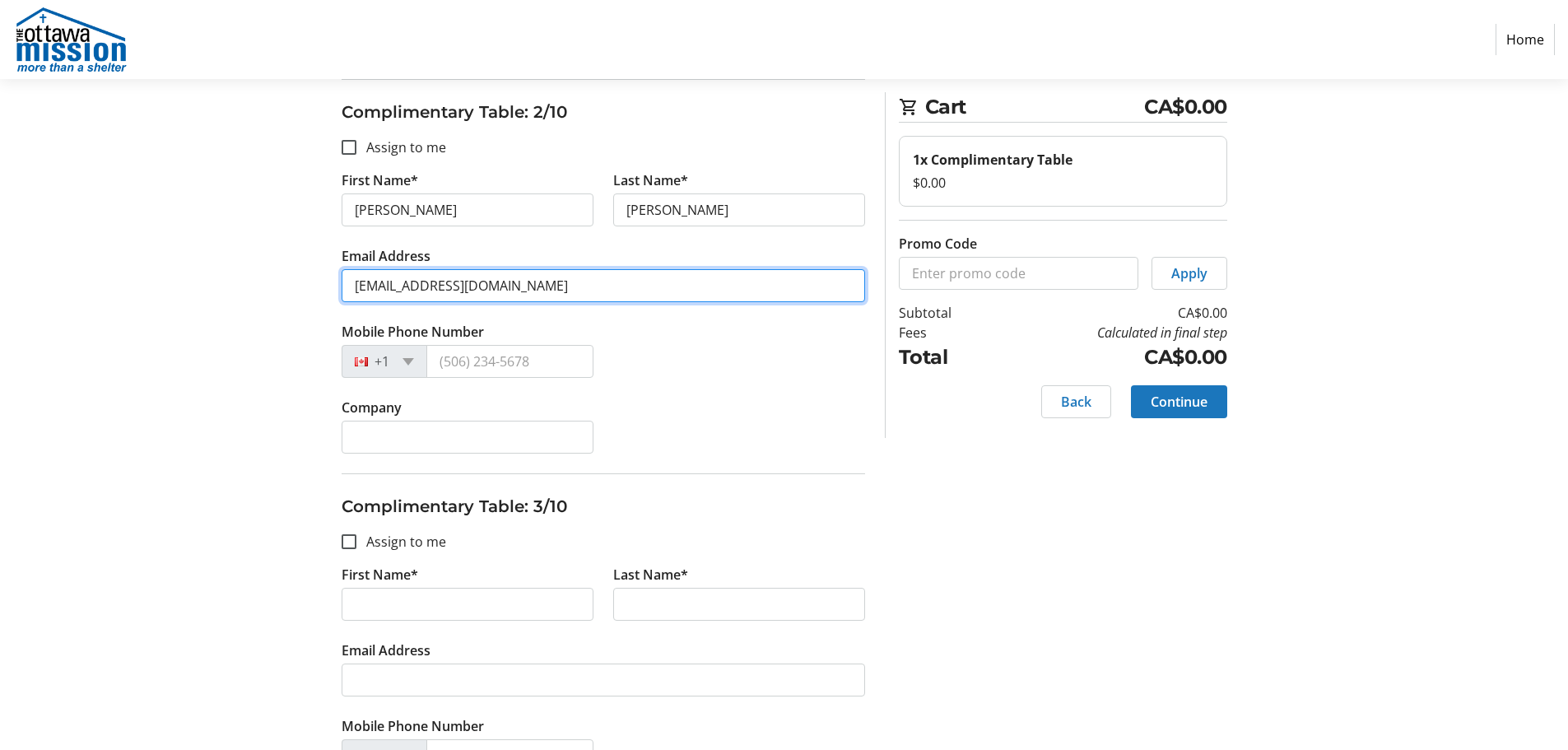
scroll to position [741, 0]
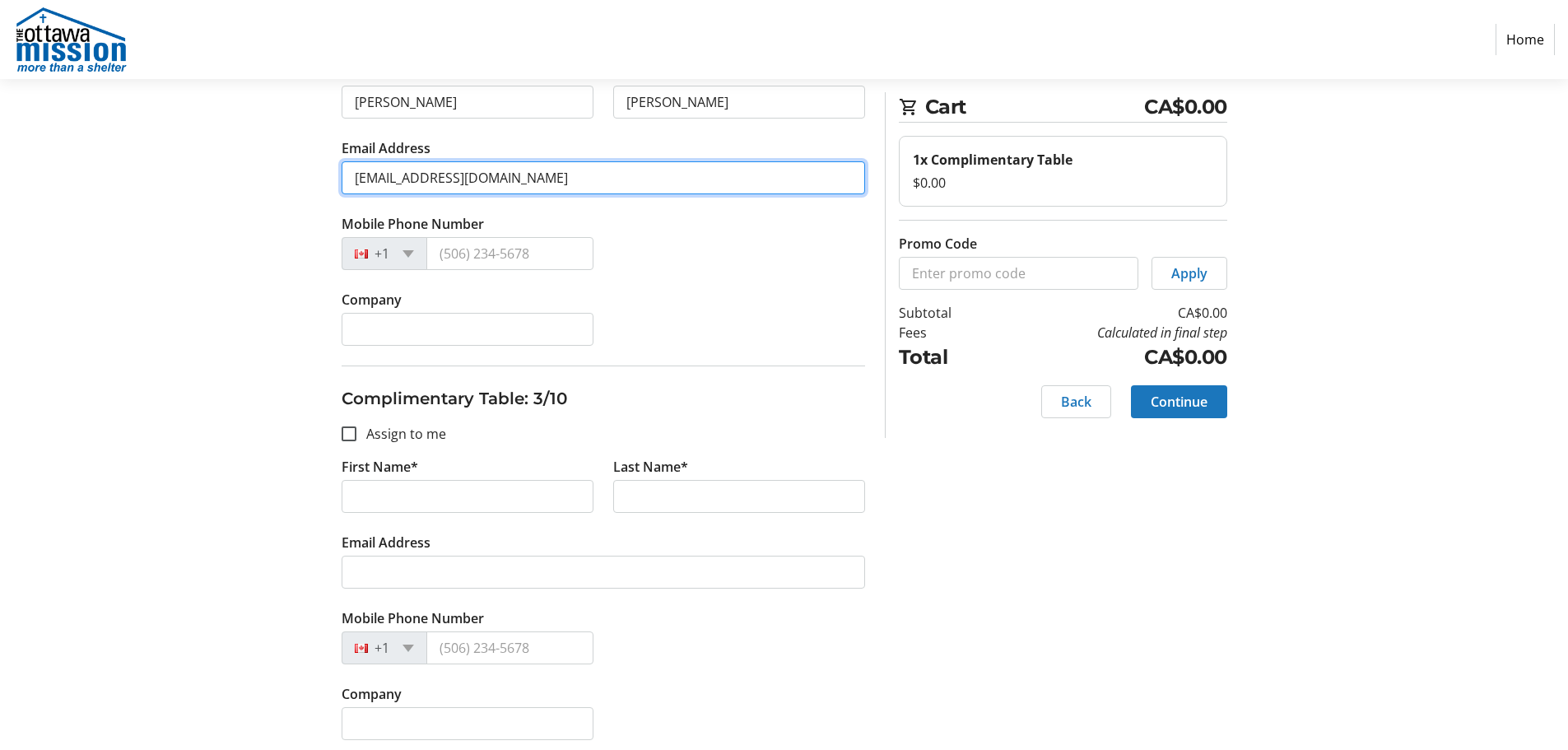
type input "nannieannieh@gmail.com"
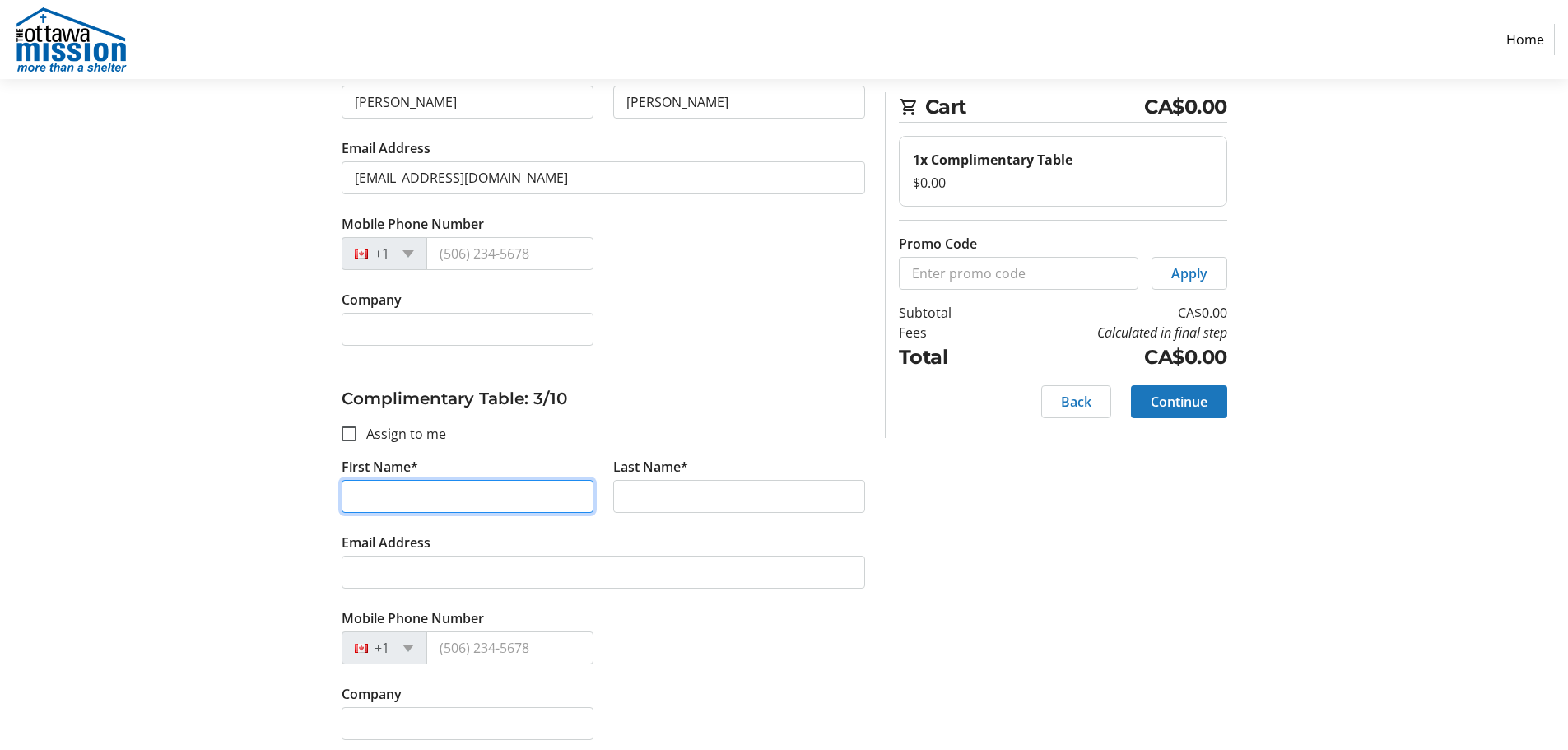
click at [431, 499] on input "First Name*" at bounding box center [467, 496] width 252 height 33
type input "John"
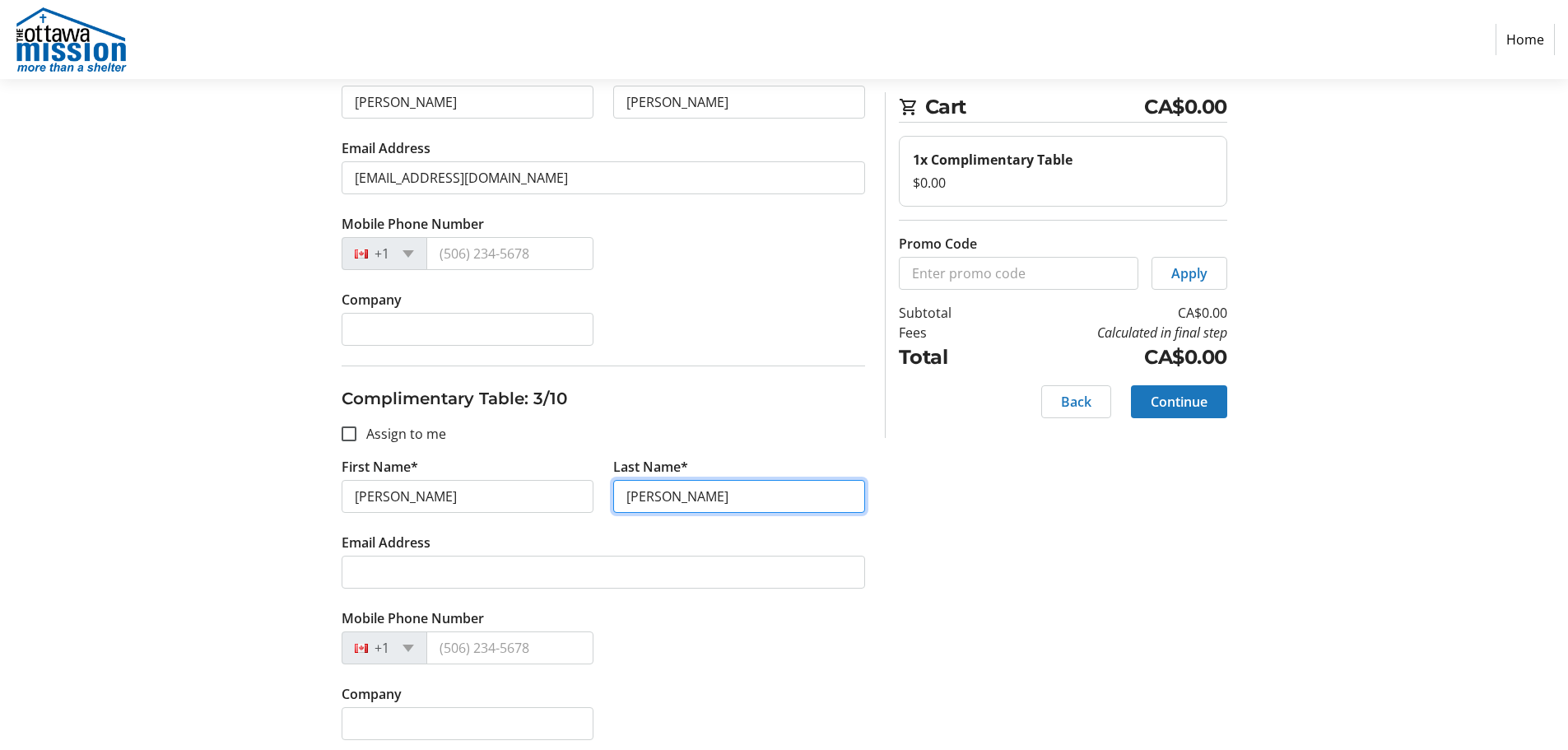
type input "Hargadon"
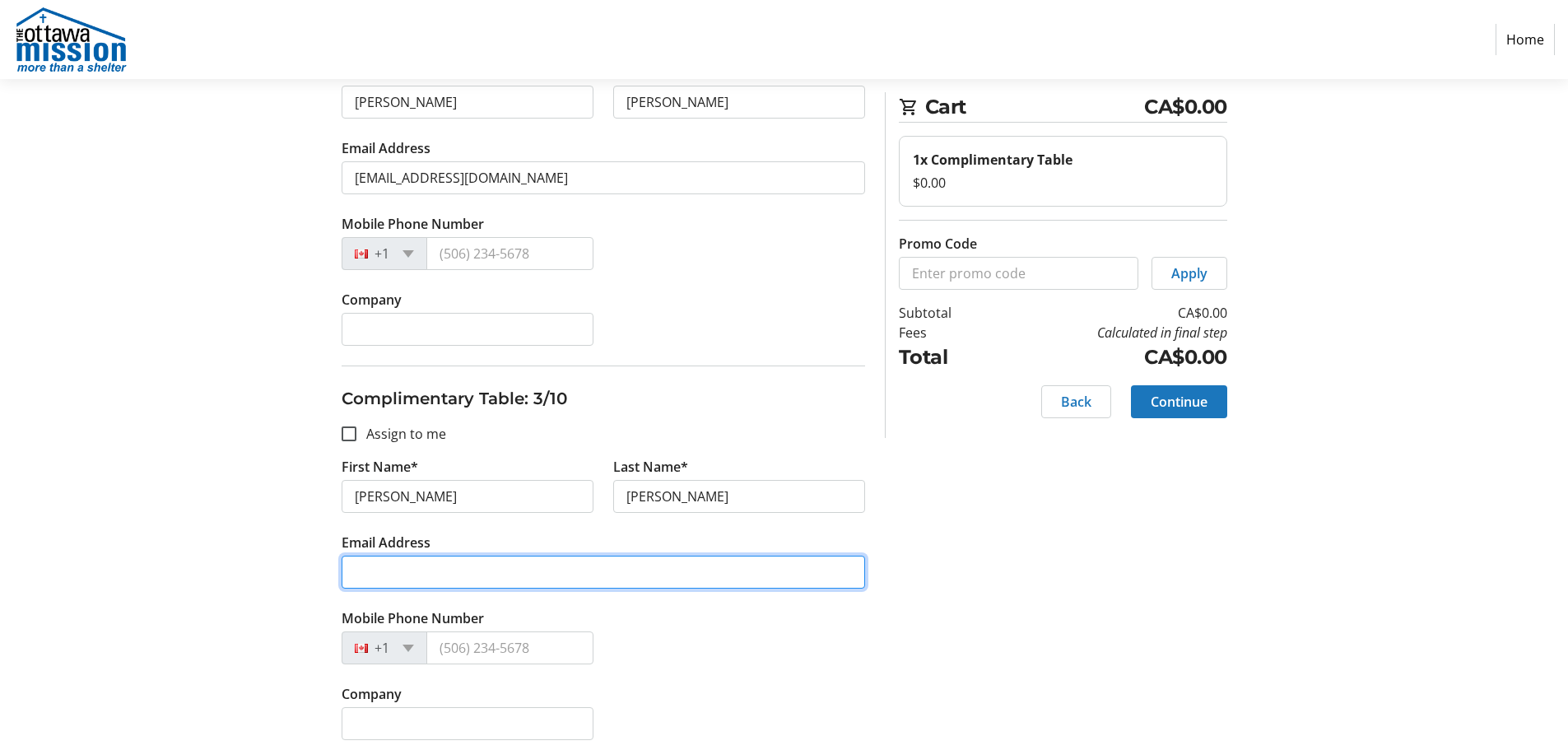
paste input "nannieannieh@gmail.com"
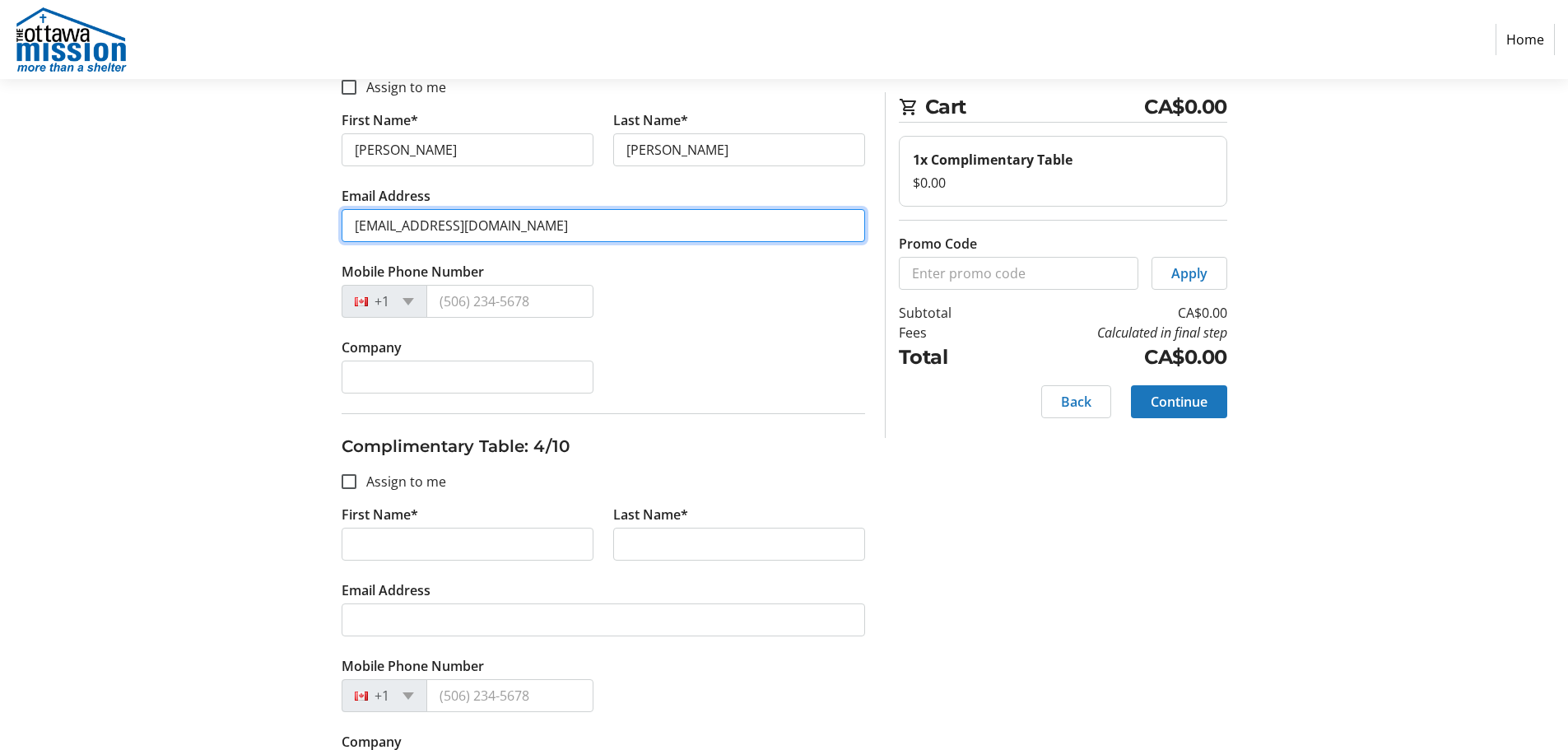
scroll to position [1152, 0]
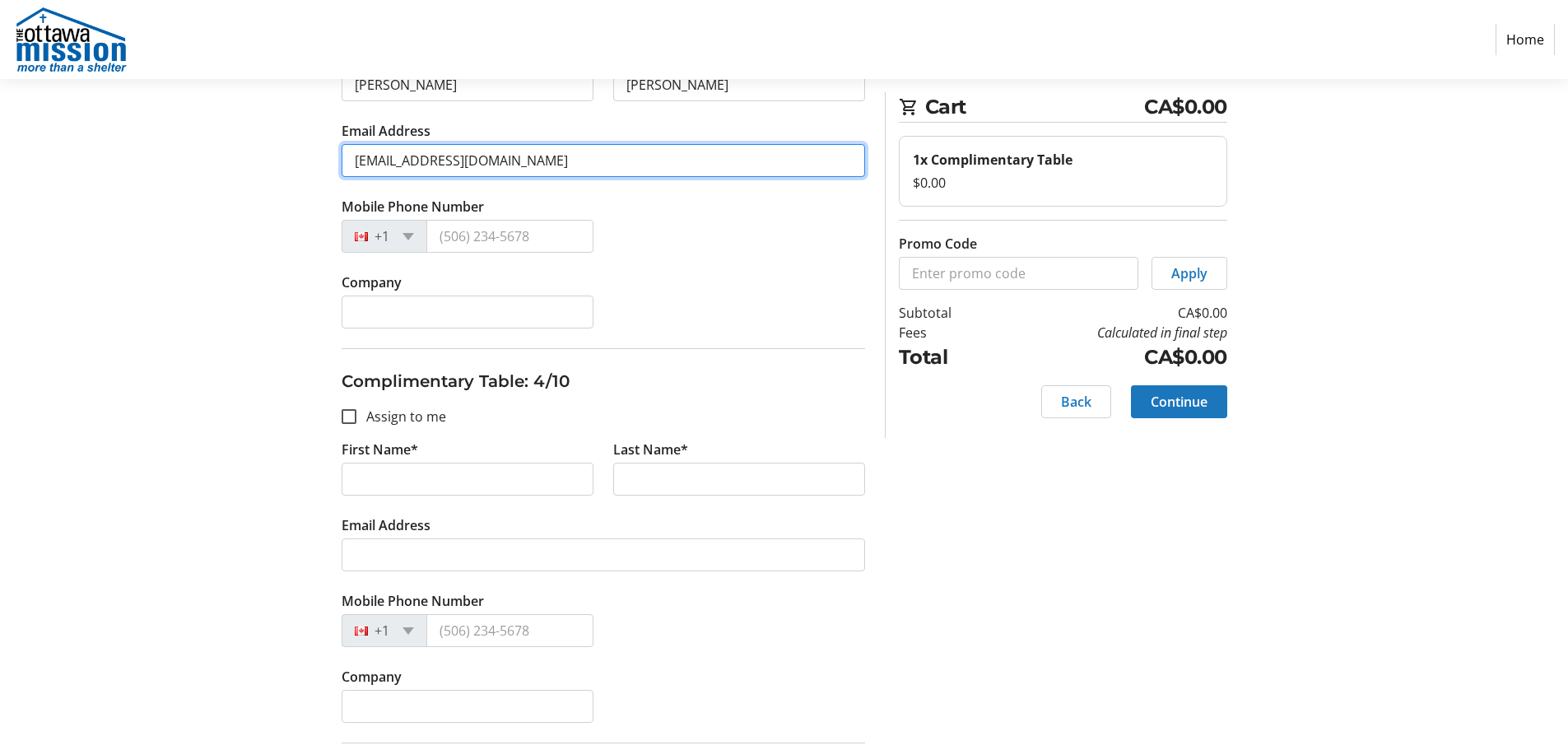
type input "nannieannieh@gmail.com"
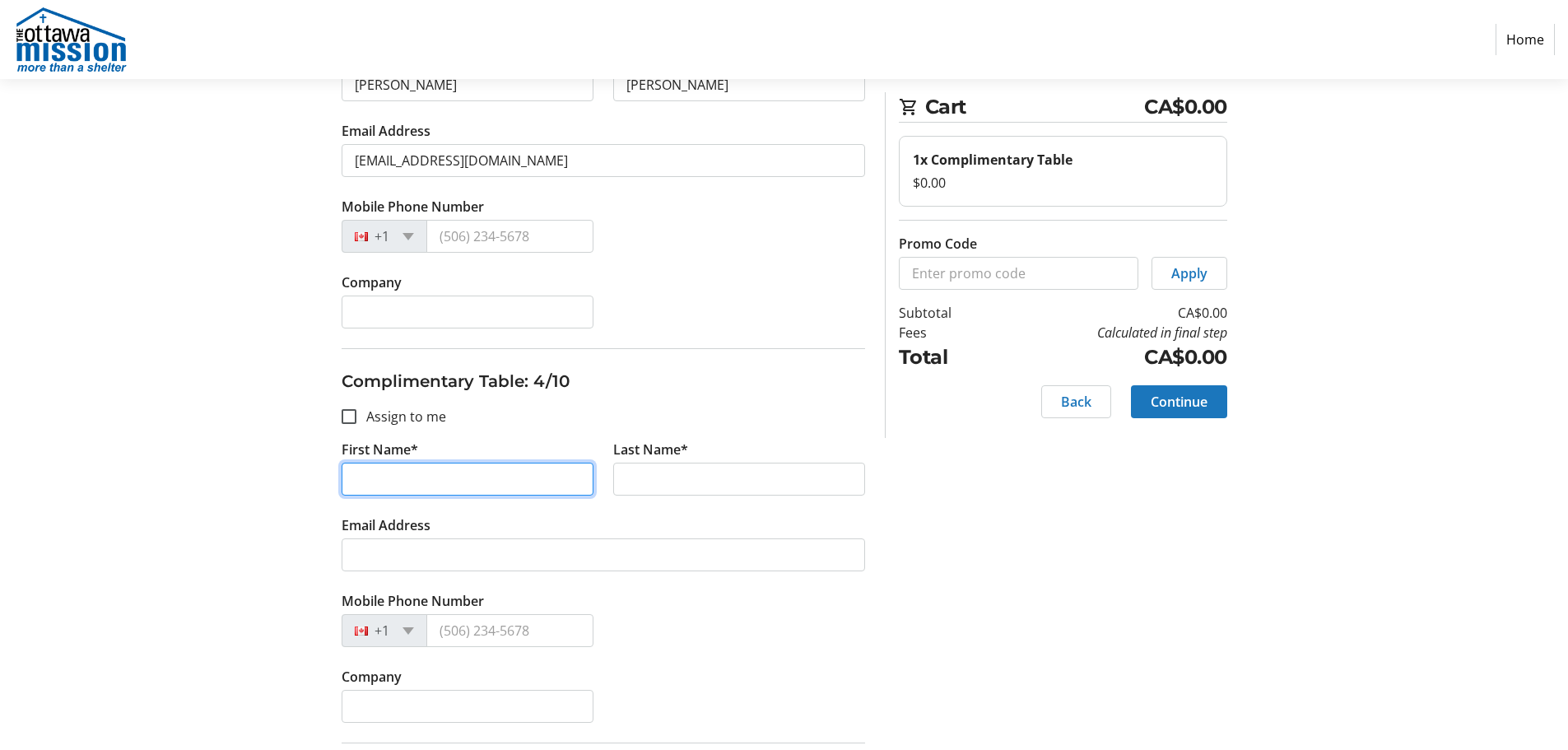
click at [457, 476] on input "First Name*" at bounding box center [467, 479] width 252 height 33
type input "Mary"
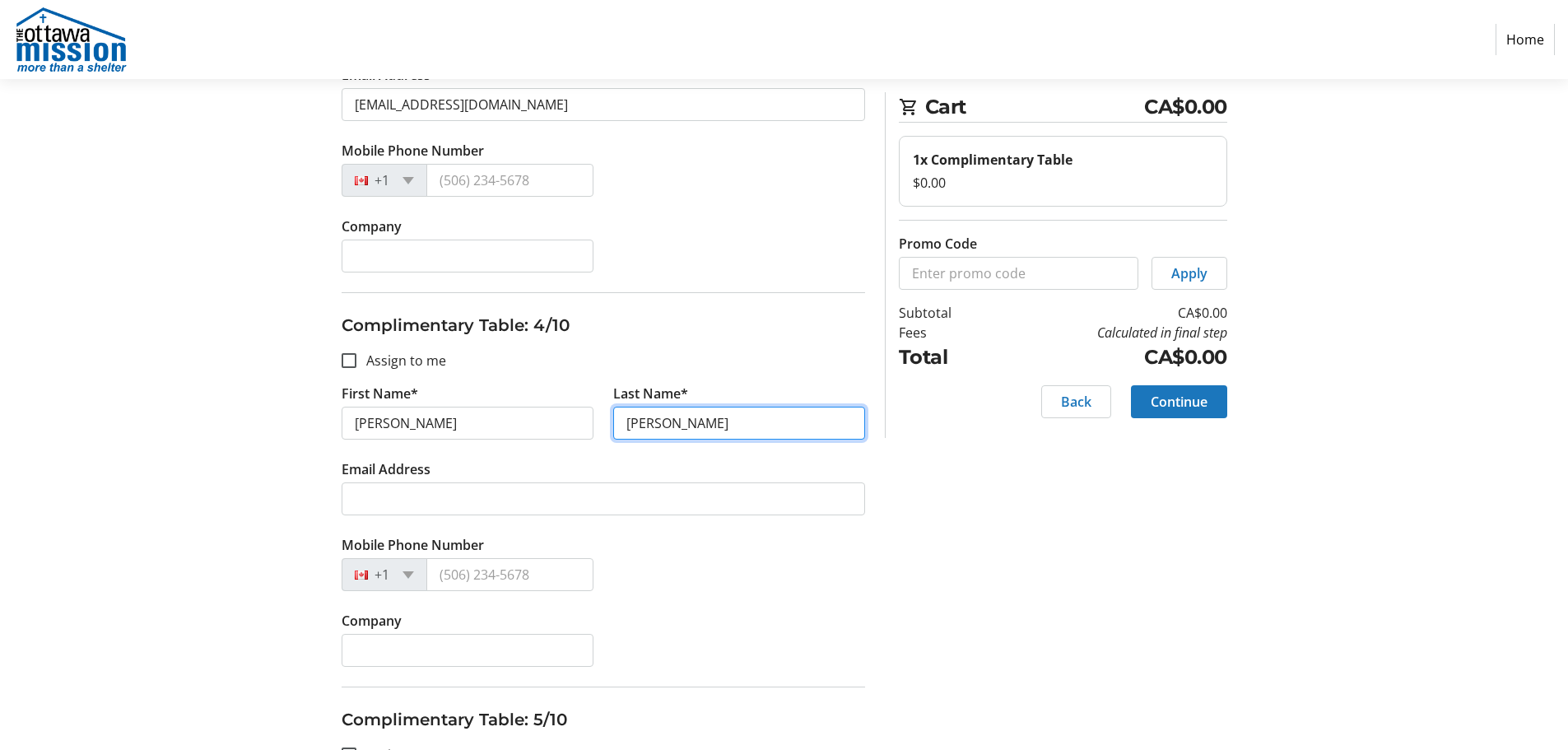
scroll to position [1317, 0]
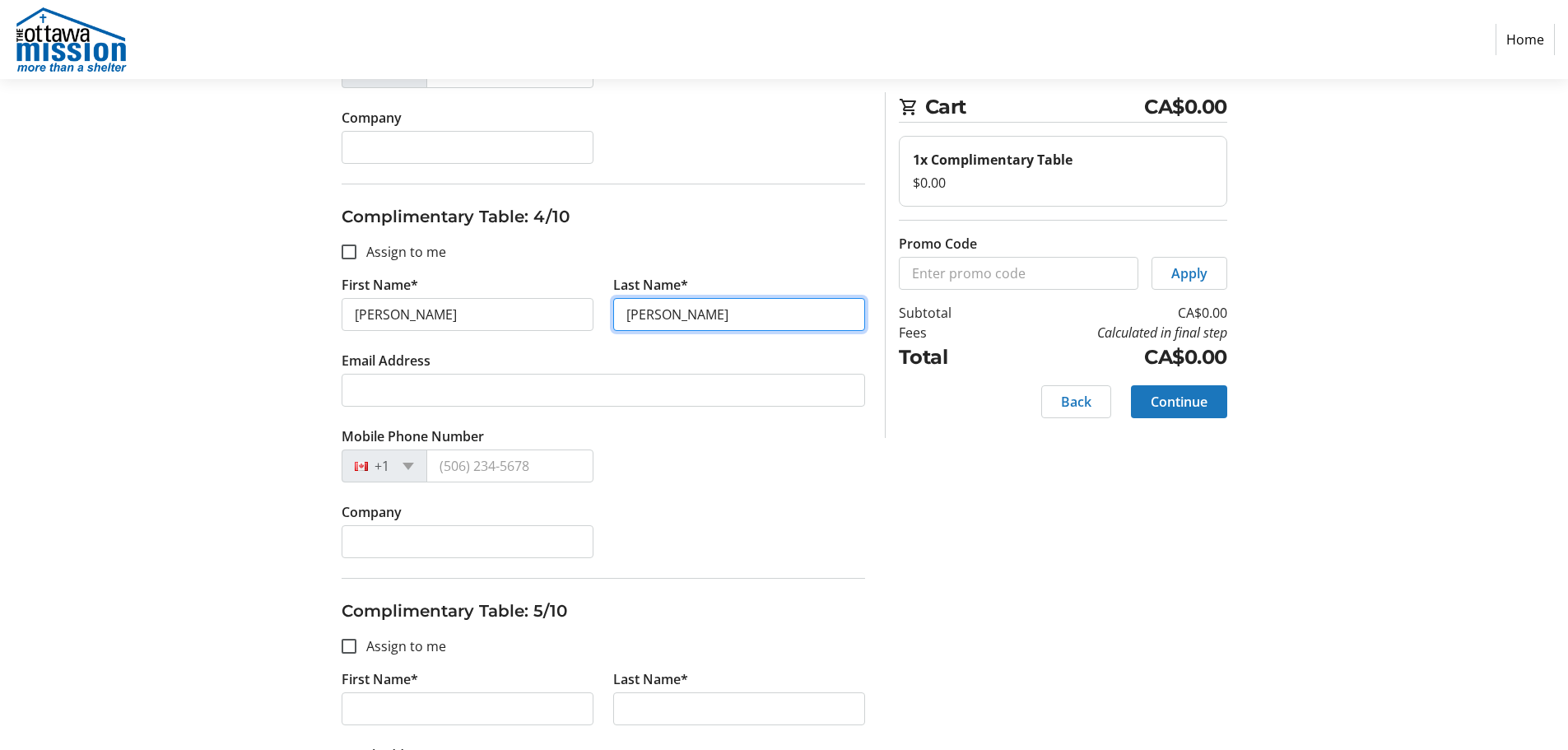
type input "Wadland"
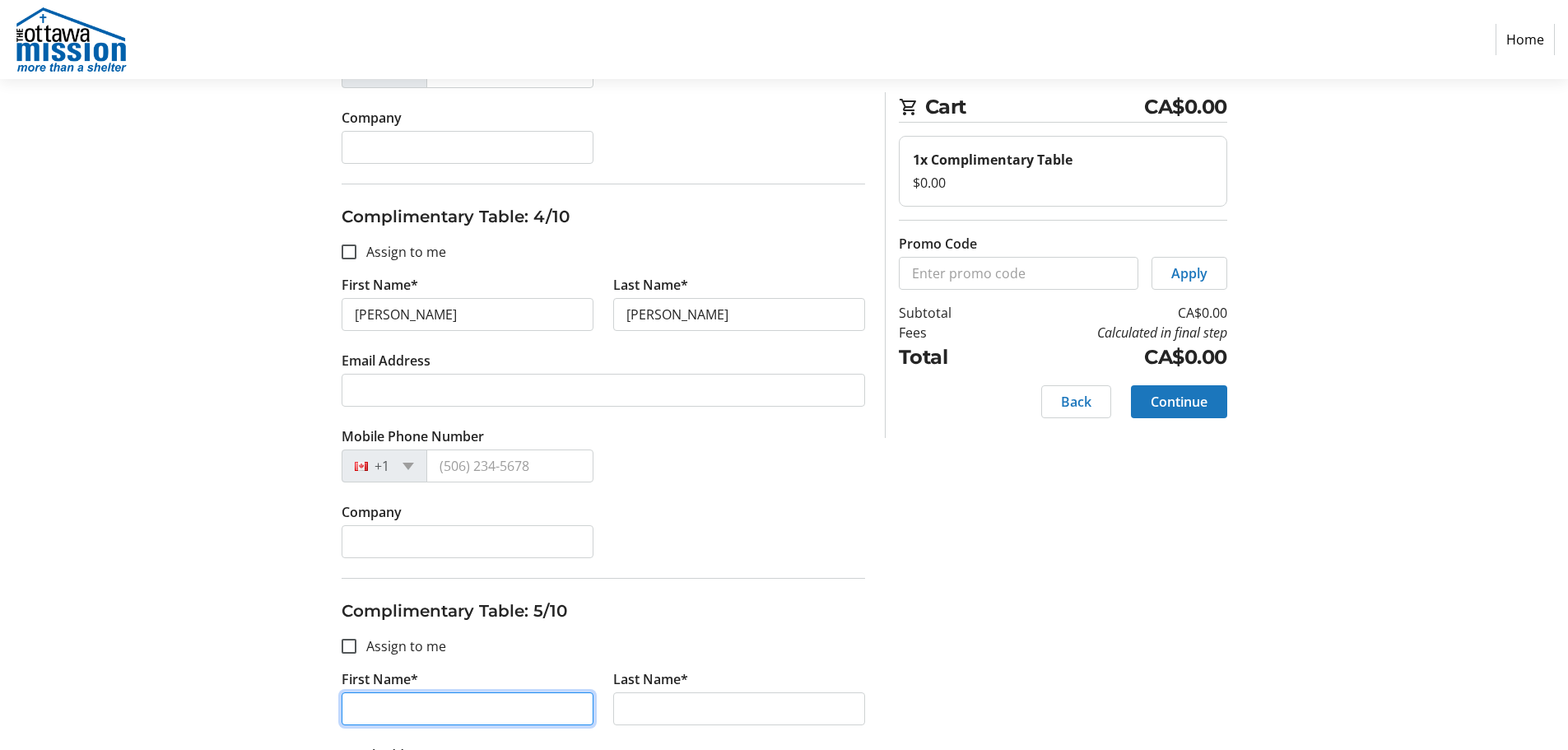
click at [392, 710] on input "First Name*" at bounding box center [467, 708] width 252 height 33
type input "Peny"
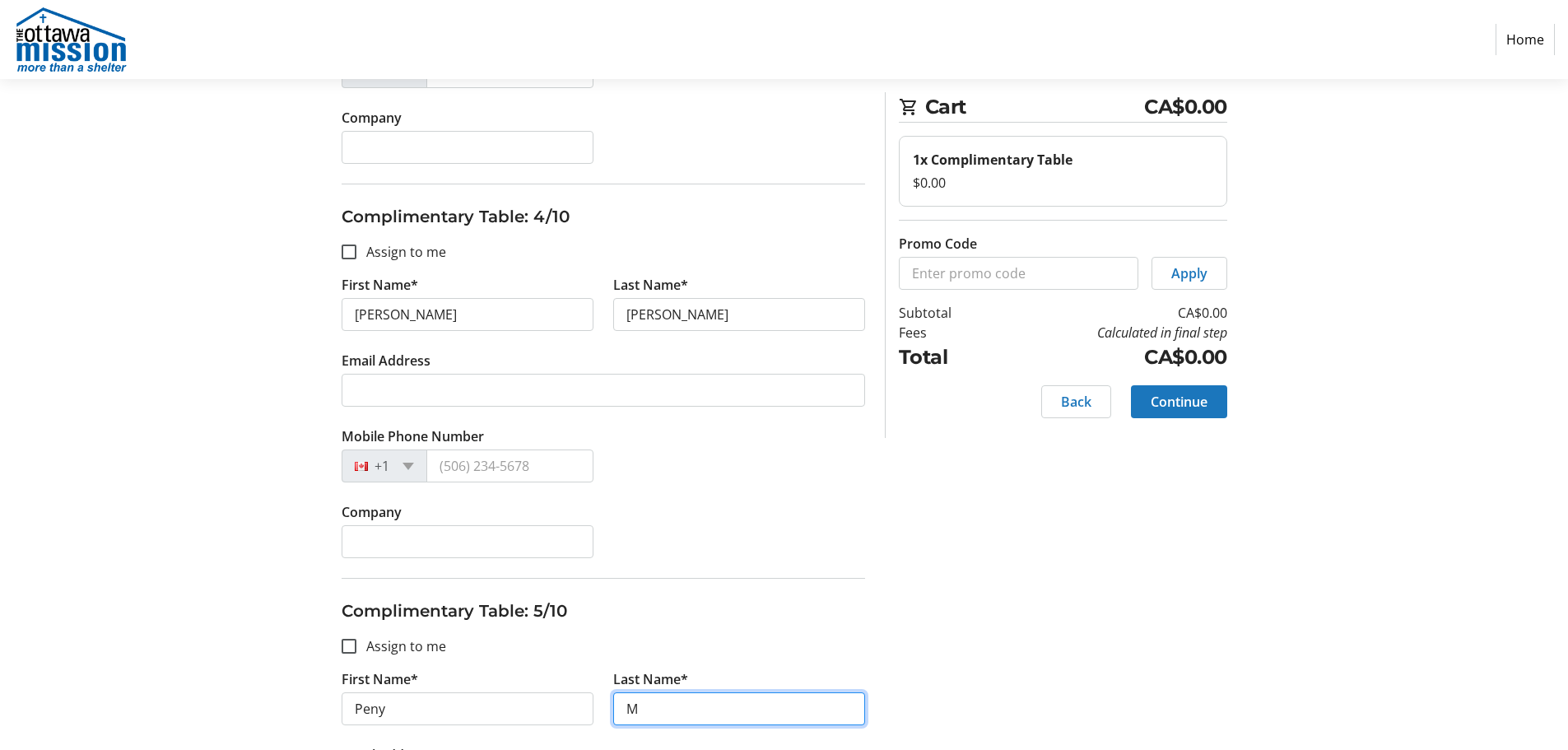
type input "M"
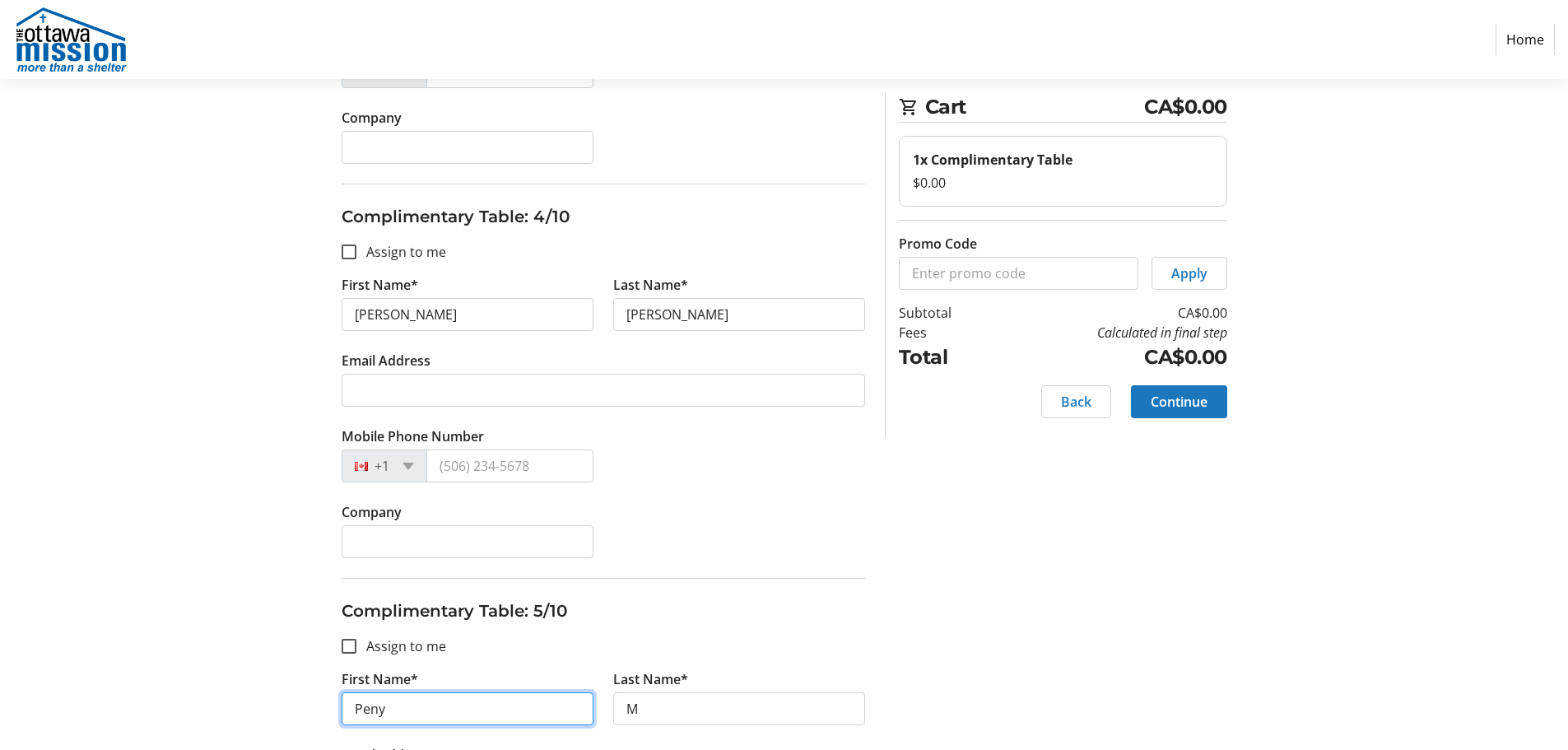
click at [378, 701] on input "Peny" at bounding box center [467, 708] width 252 height 33
type input "Penny"
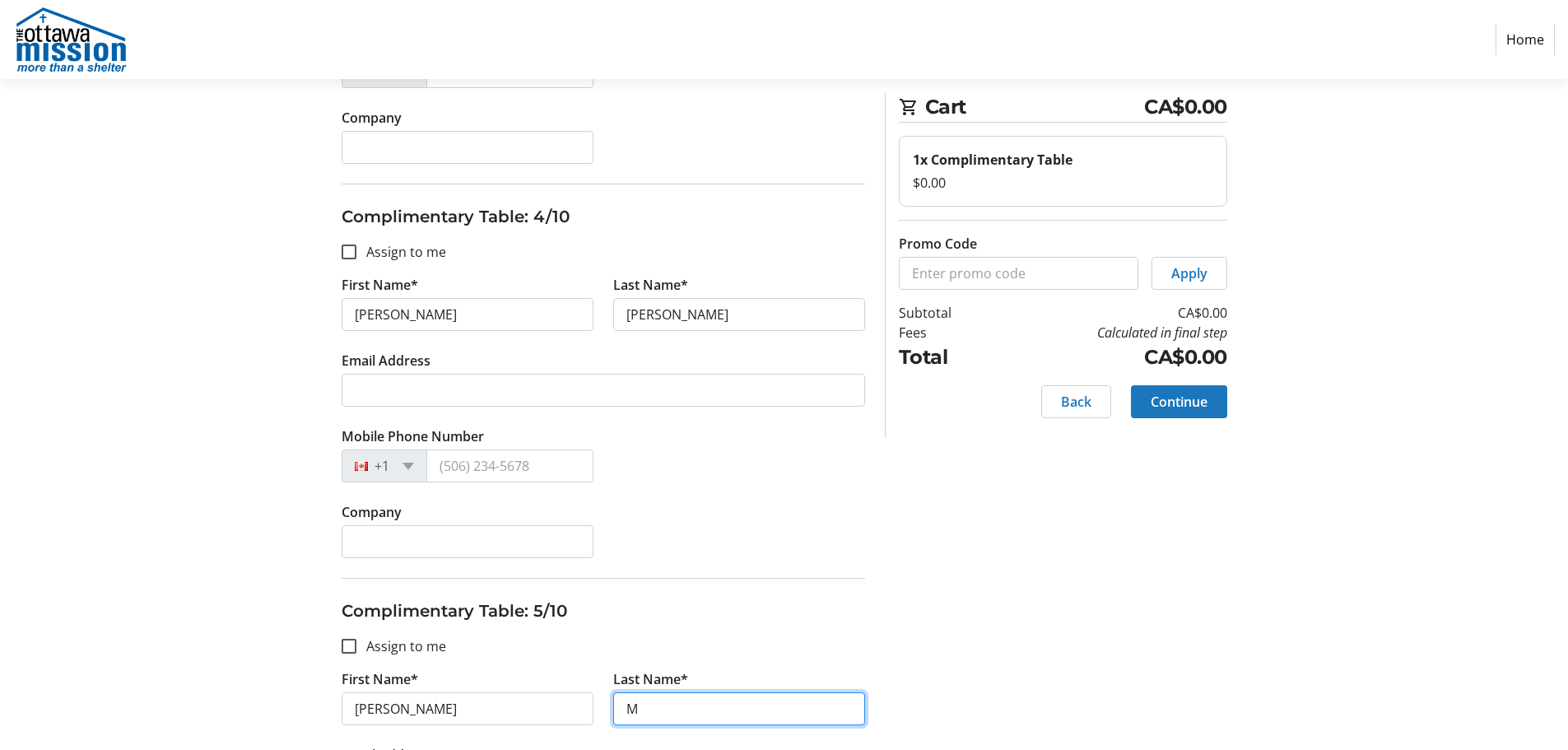
click at [698, 701] on input "M" at bounding box center [740, 708] width 252 height 33
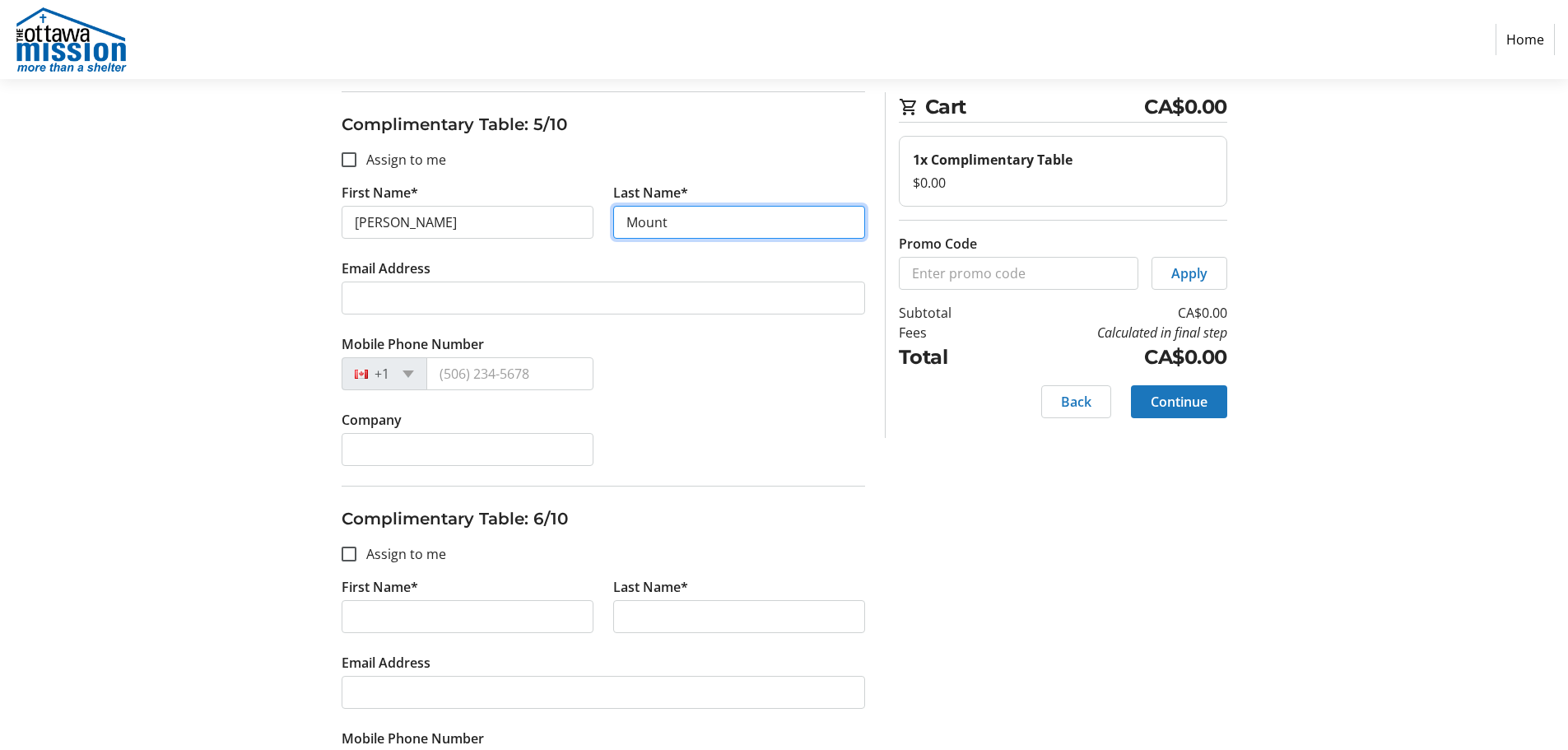
scroll to position [1811, 0]
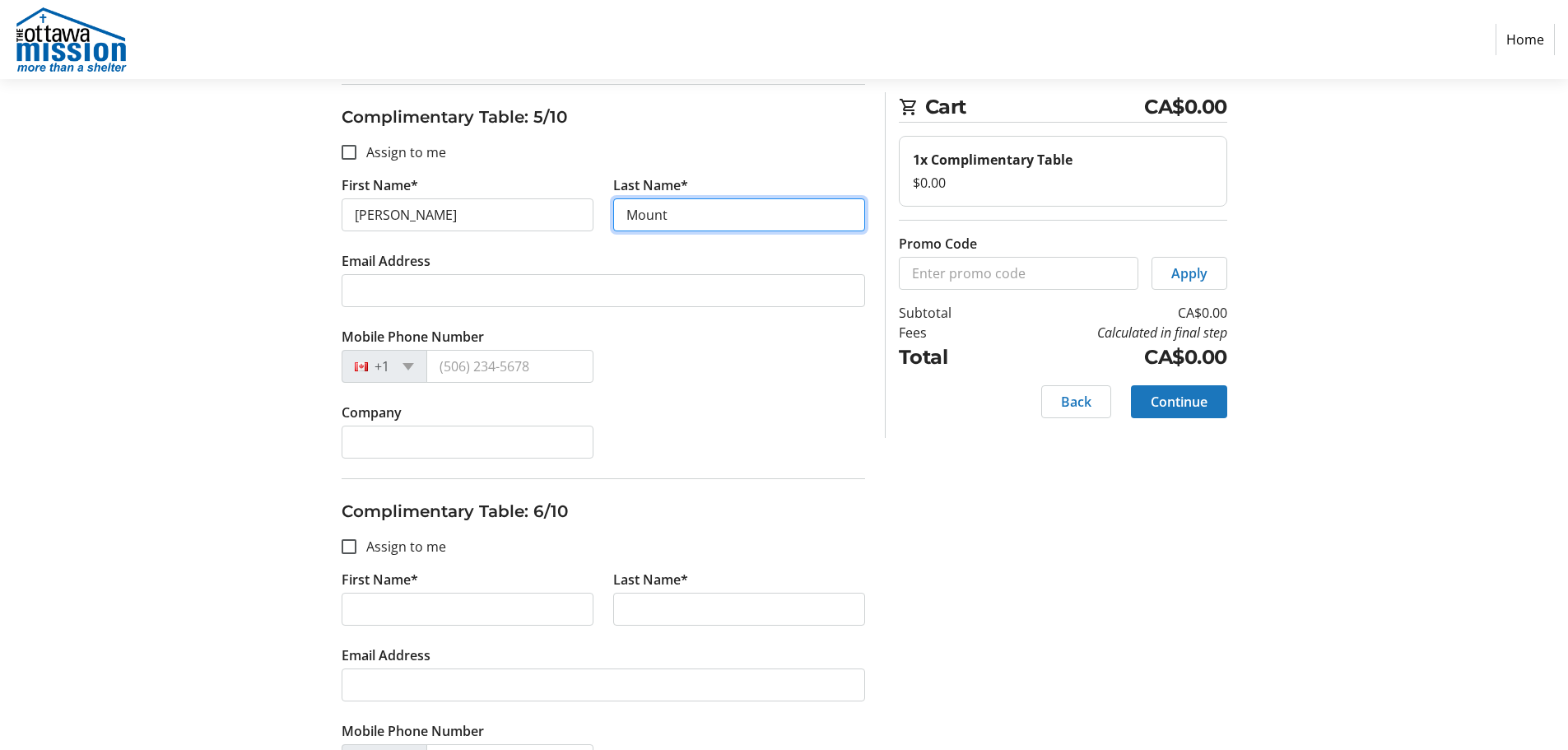
type input "Mount"
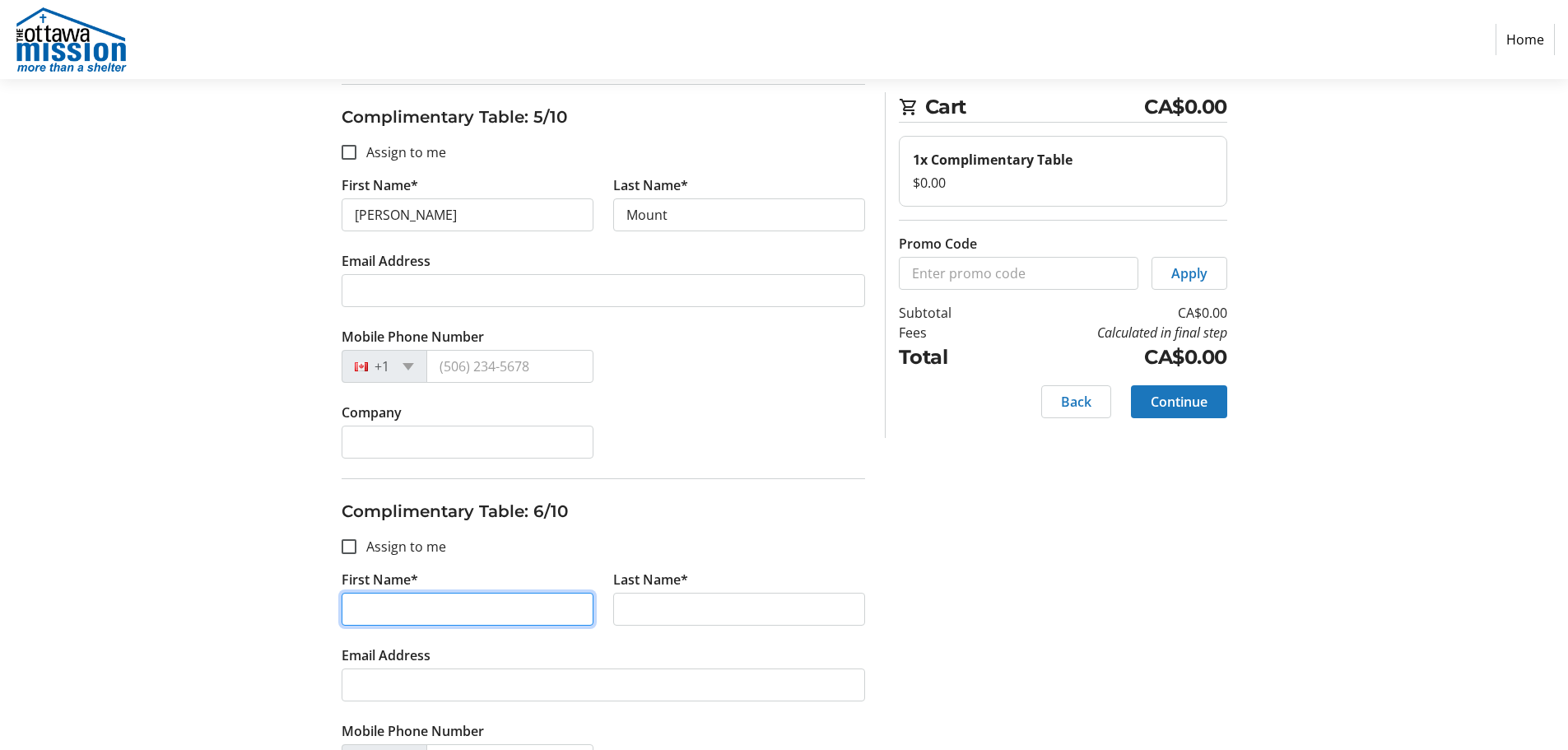
click at [377, 614] on input "First Name*" at bounding box center [467, 609] width 252 height 33
type input "Heather"
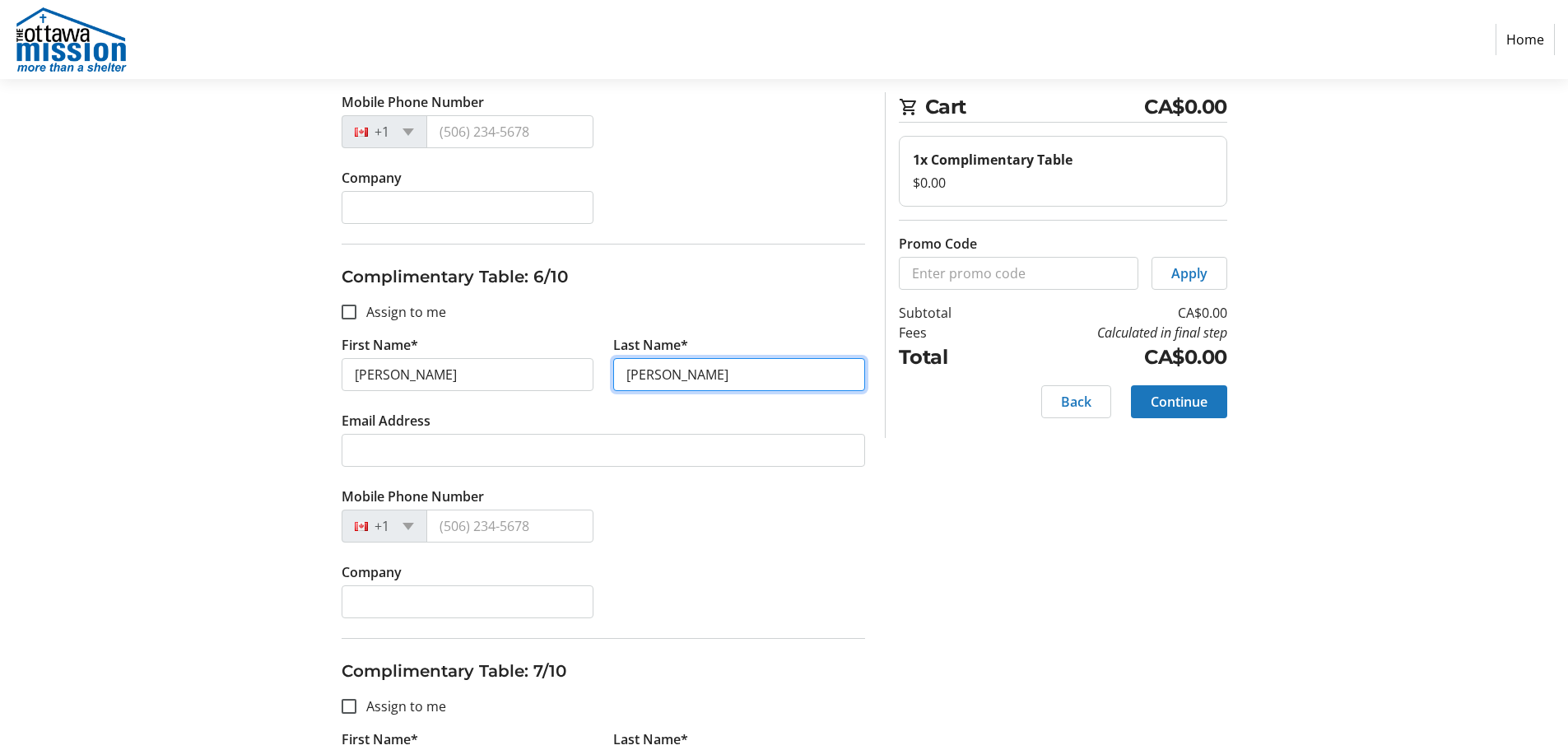
scroll to position [2140, 0]
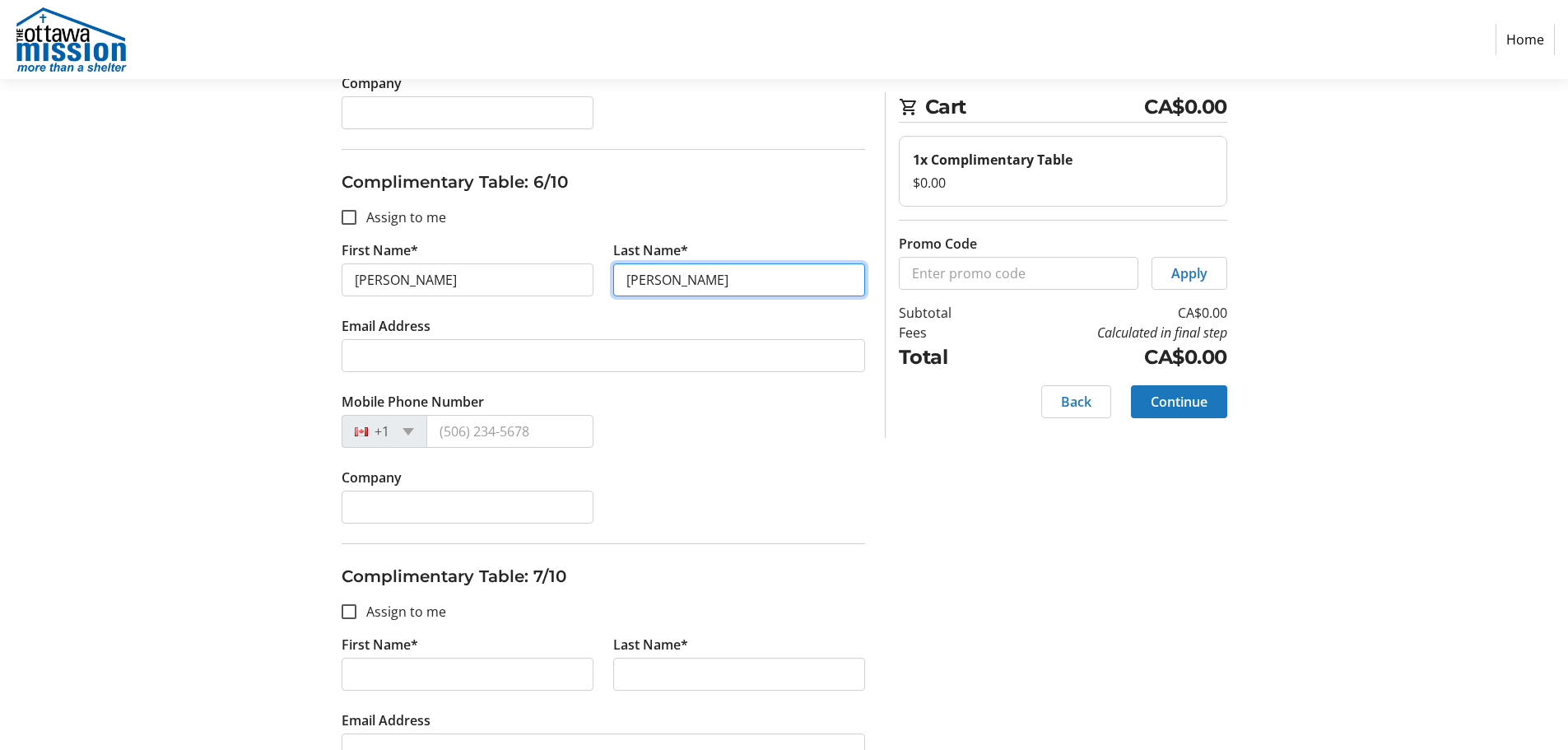
type input "Ross"
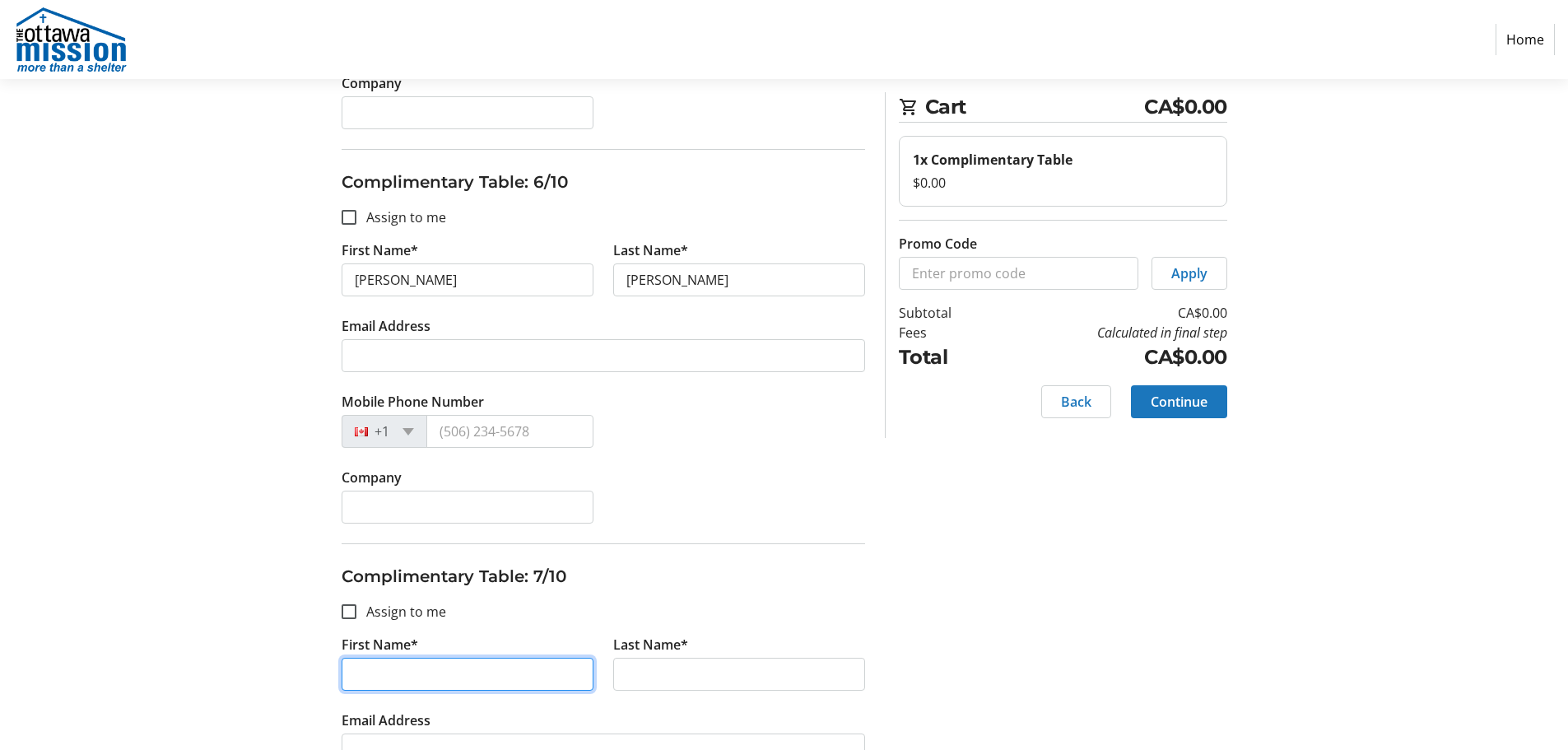
click at [371, 684] on input "First Name*" at bounding box center [467, 674] width 252 height 33
type input "David"
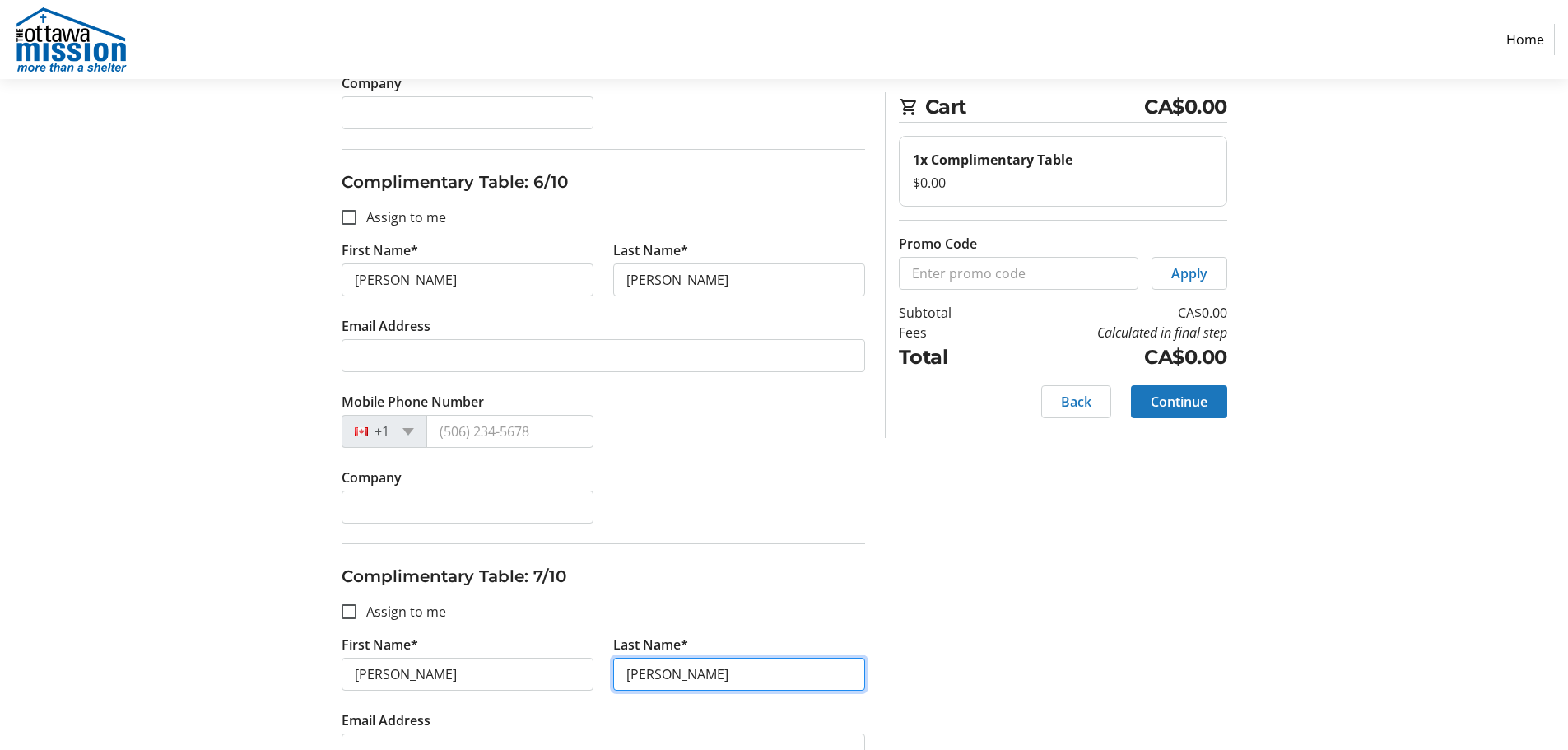
type input "Ross"
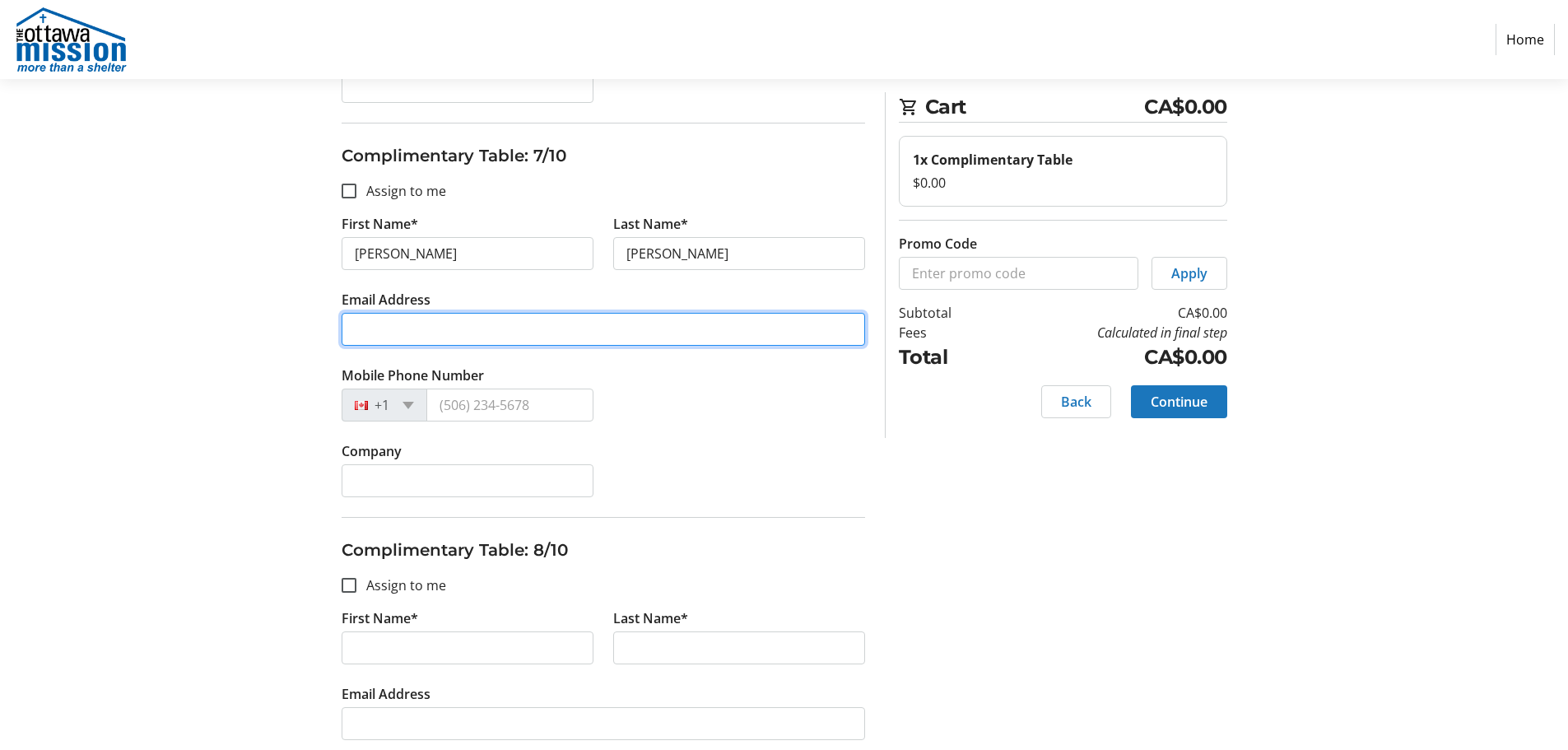
scroll to position [2643, 0]
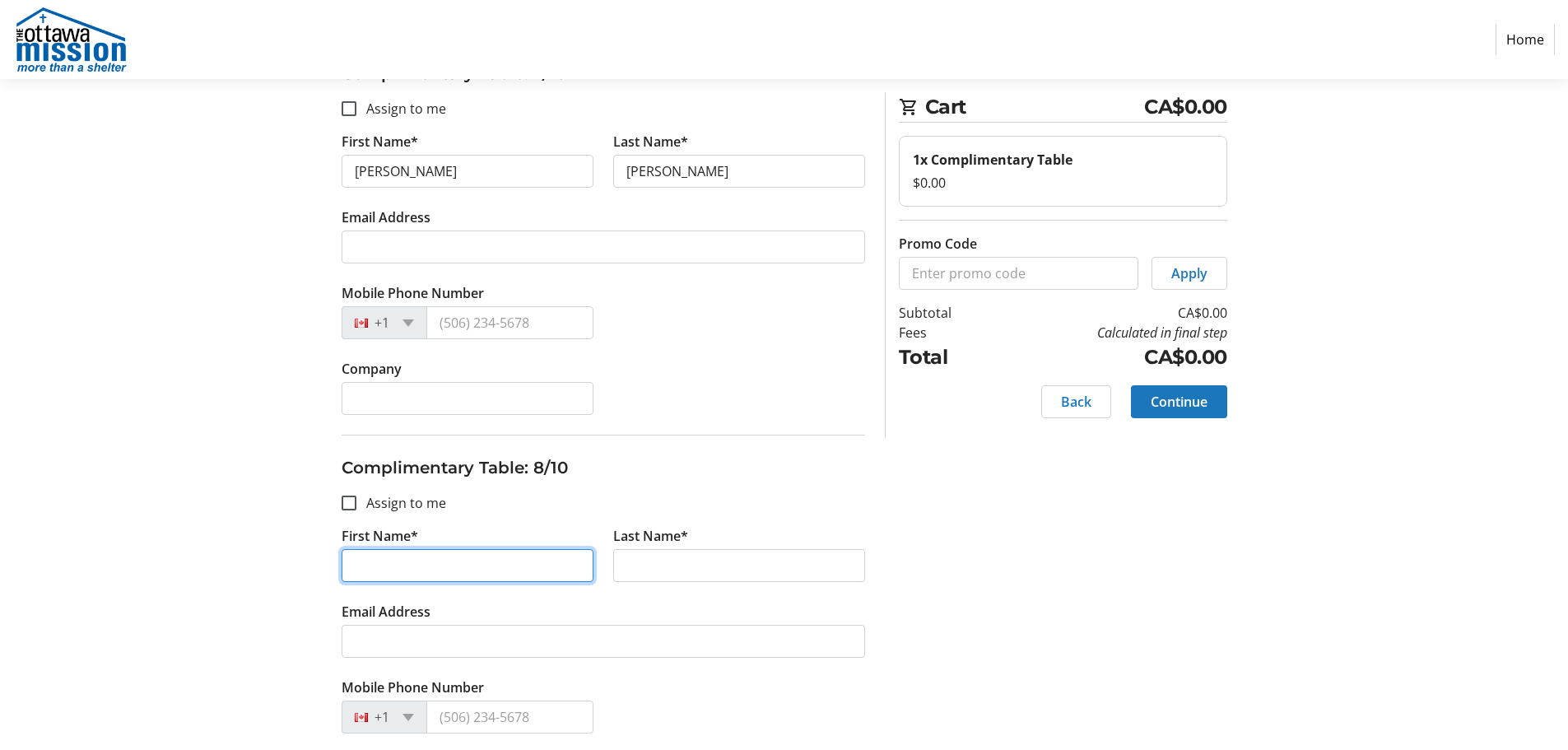
click at [441, 567] on input "First Name*" at bounding box center [467, 565] width 252 height 33
type input "Leslie"
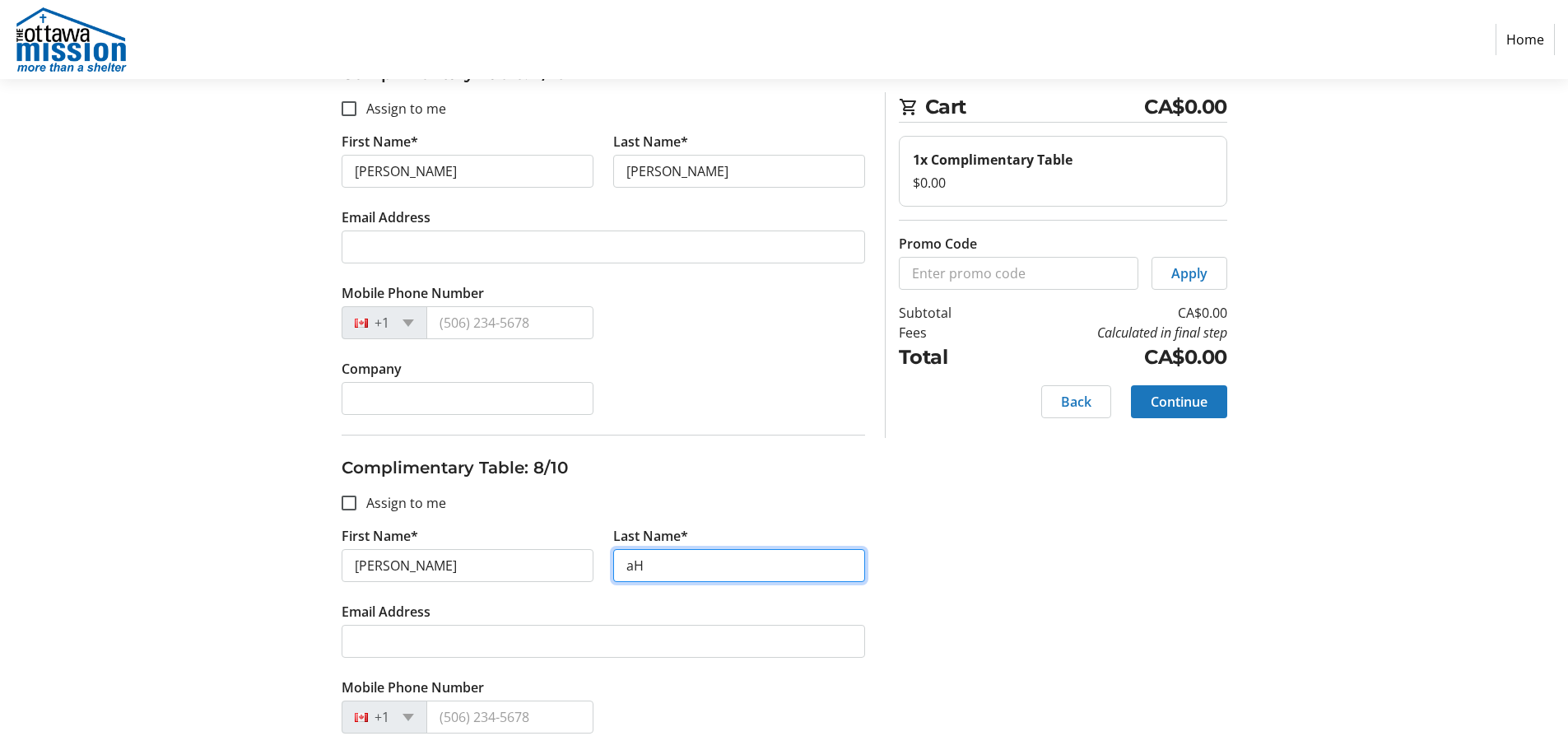
type input "a"
type input "Hargadon"
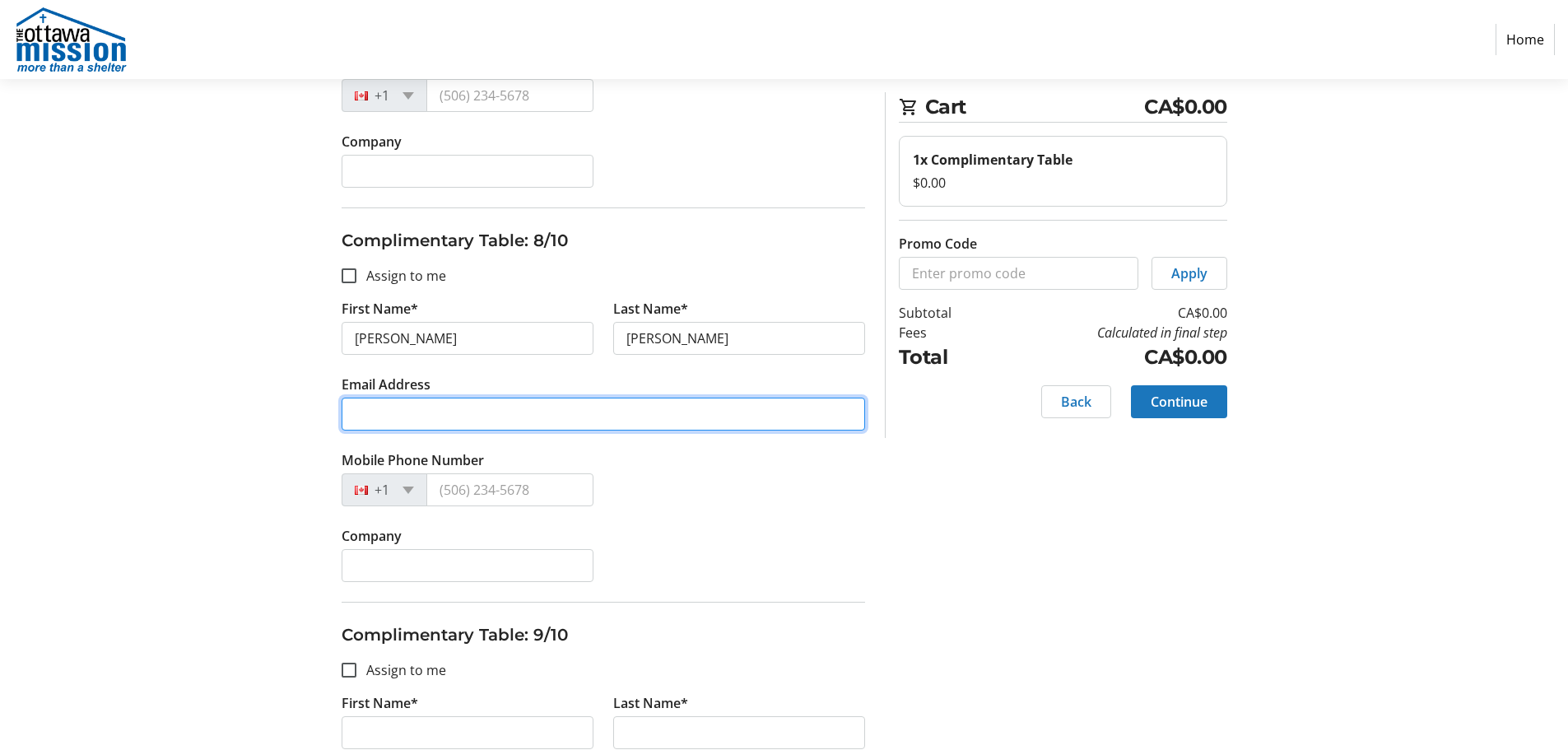
scroll to position [2890, 0]
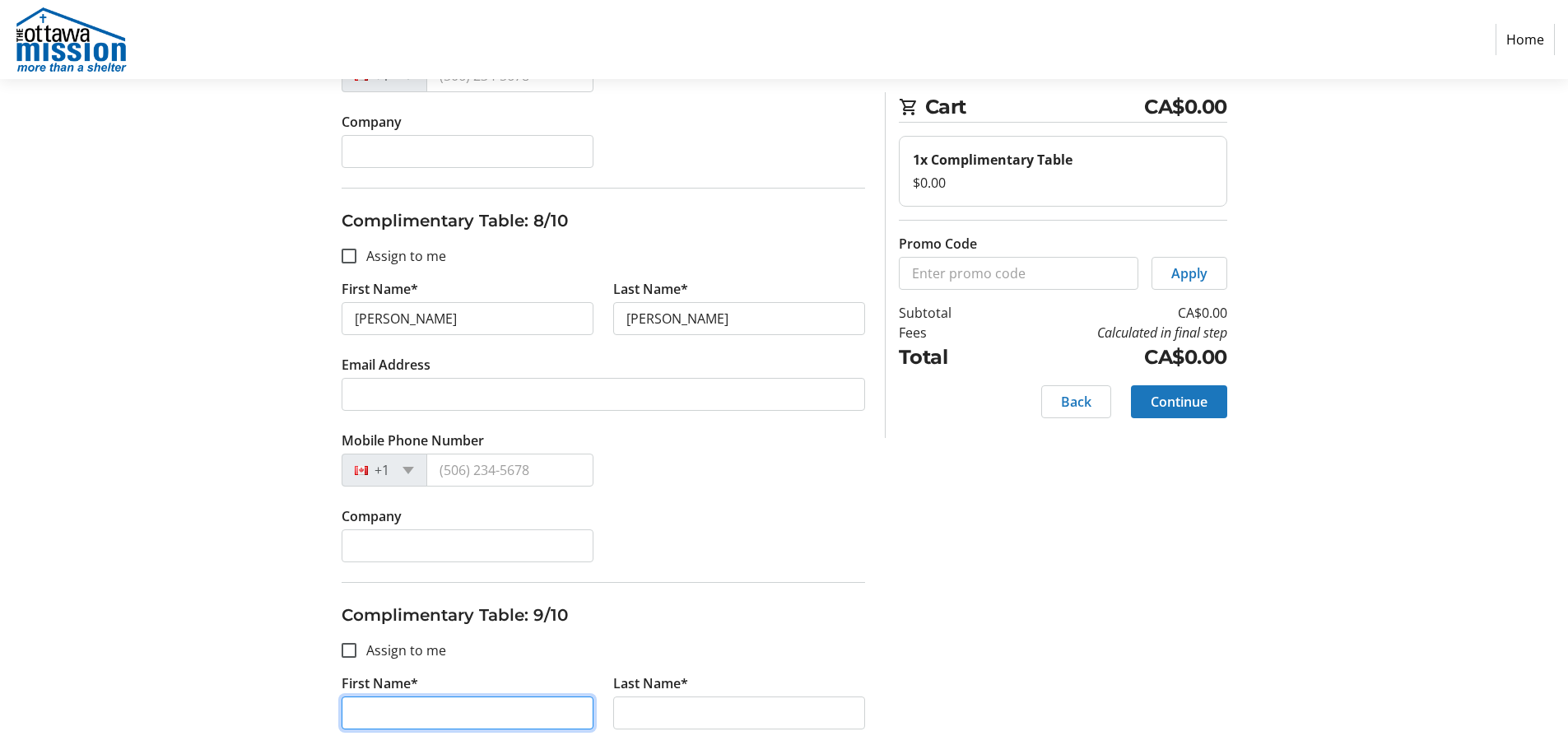
click at [416, 708] on input "First Name*" at bounding box center [467, 712] width 252 height 33
type input "Rosemary"
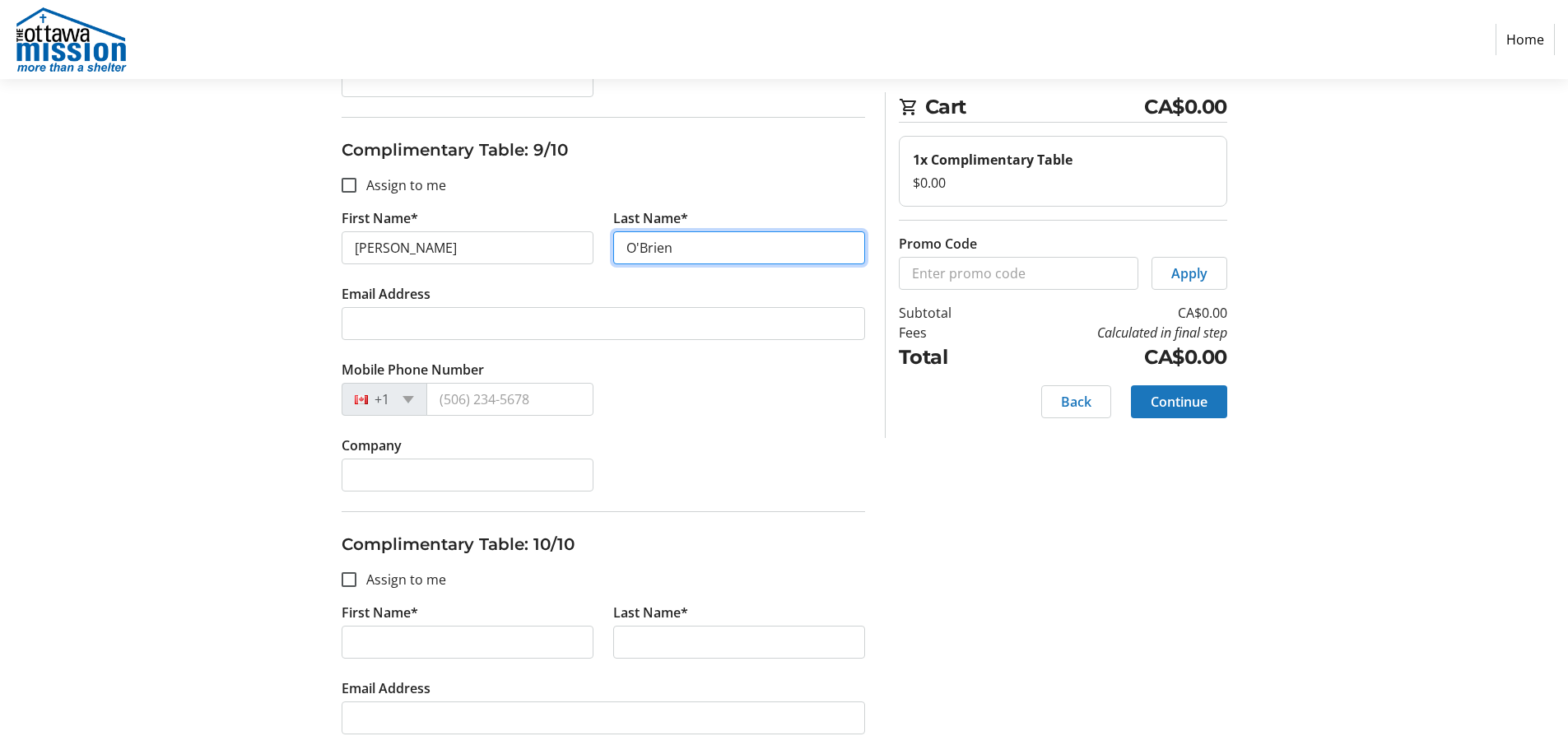
scroll to position [3383, 0]
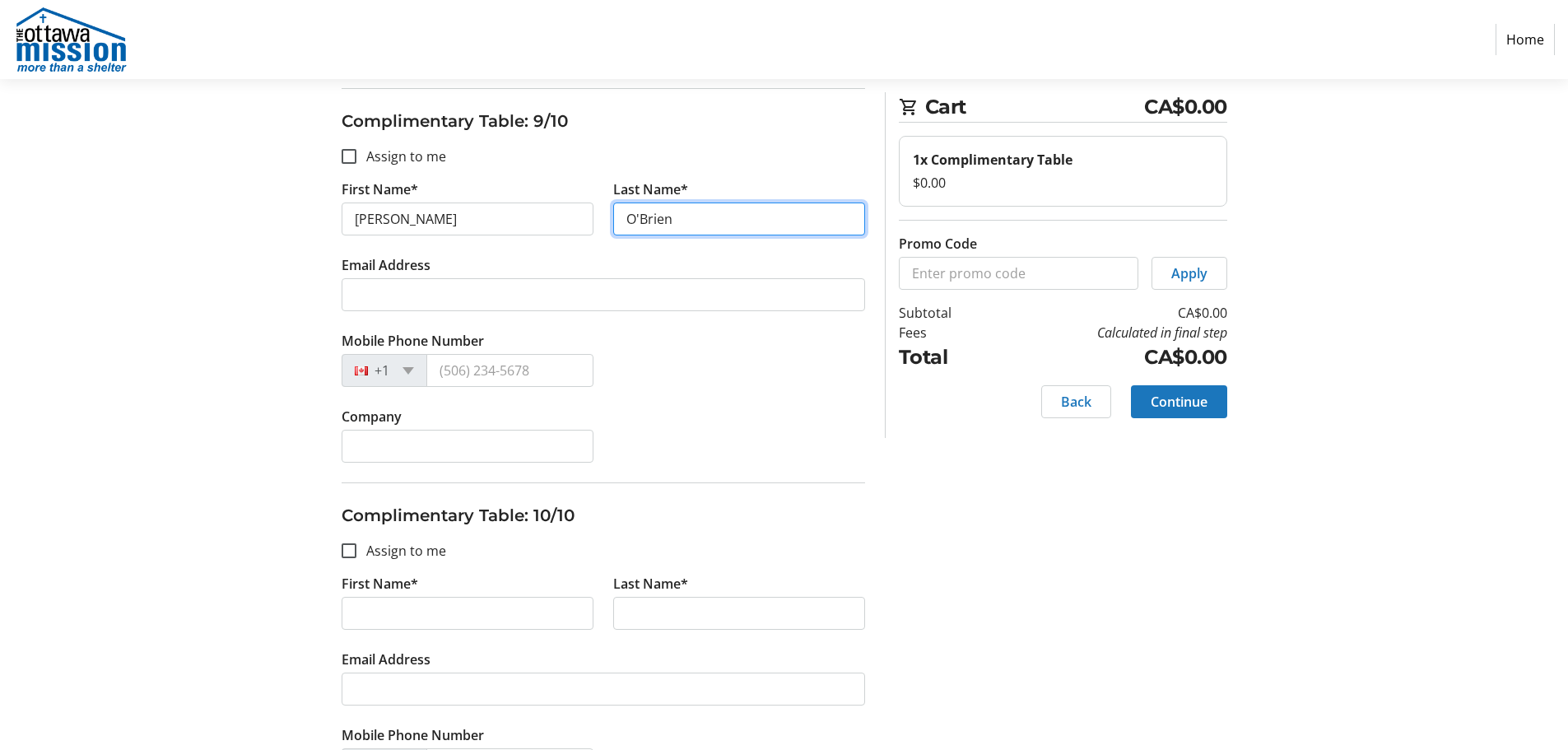
type input "O'Brien"
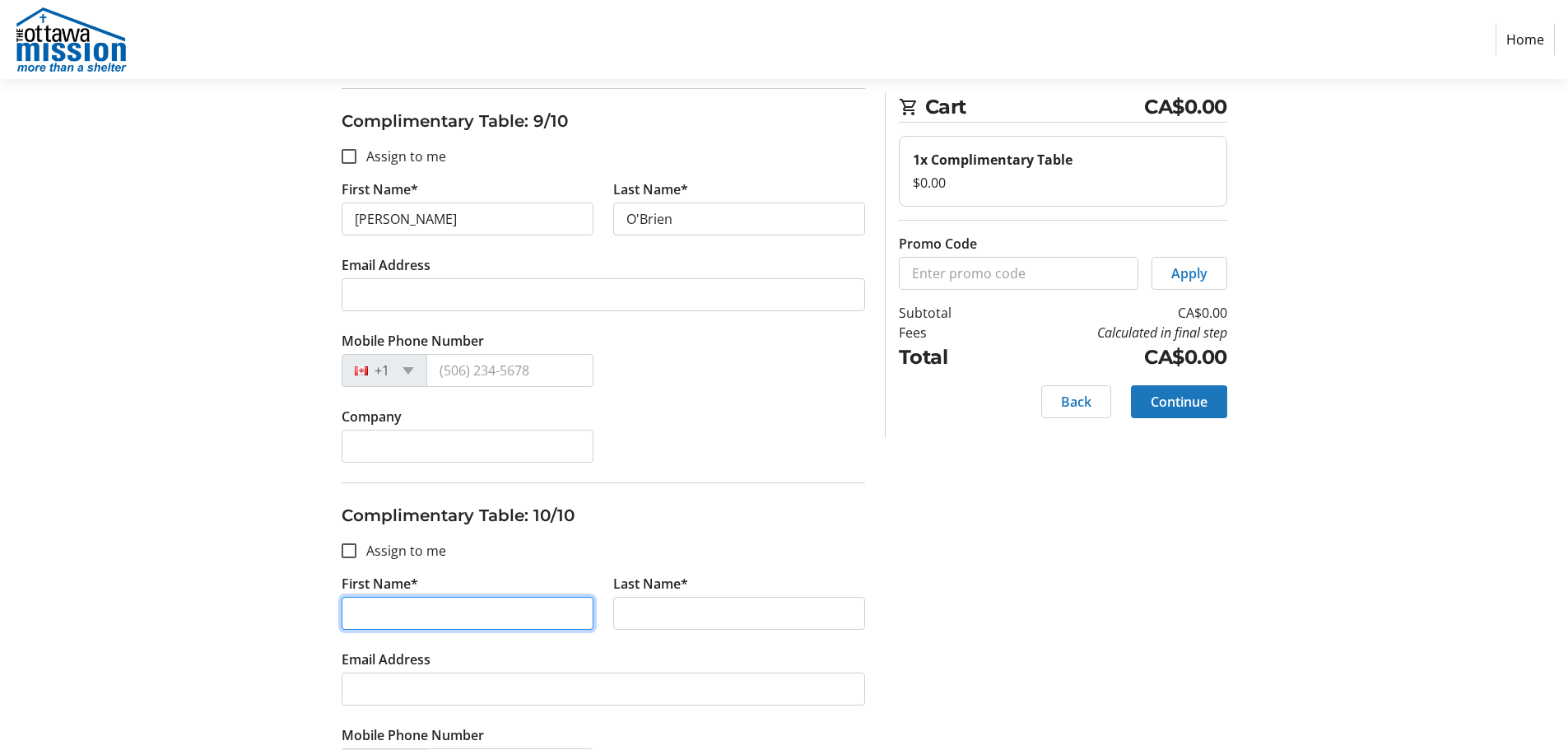
click at [413, 618] on input "First Name*" at bounding box center [467, 613] width 252 height 33
type input "Robin"
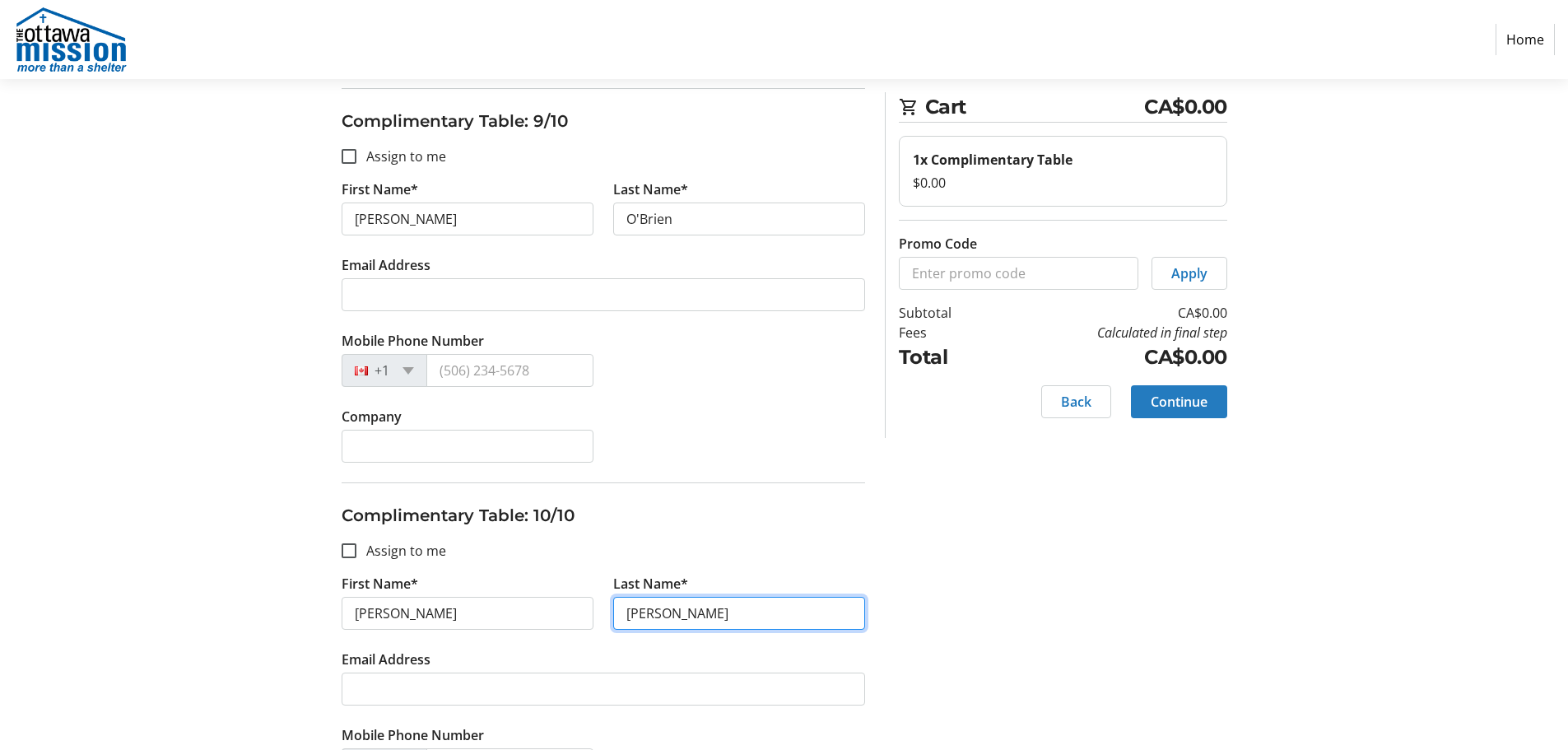
type input "Scobie"
drag, startPoint x: 1166, startPoint y: 398, endPoint x: 1175, endPoint y: 387, distance: 14.2
click at [1167, 393] on span "Continue" at bounding box center [1179, 401] width 57 height 20
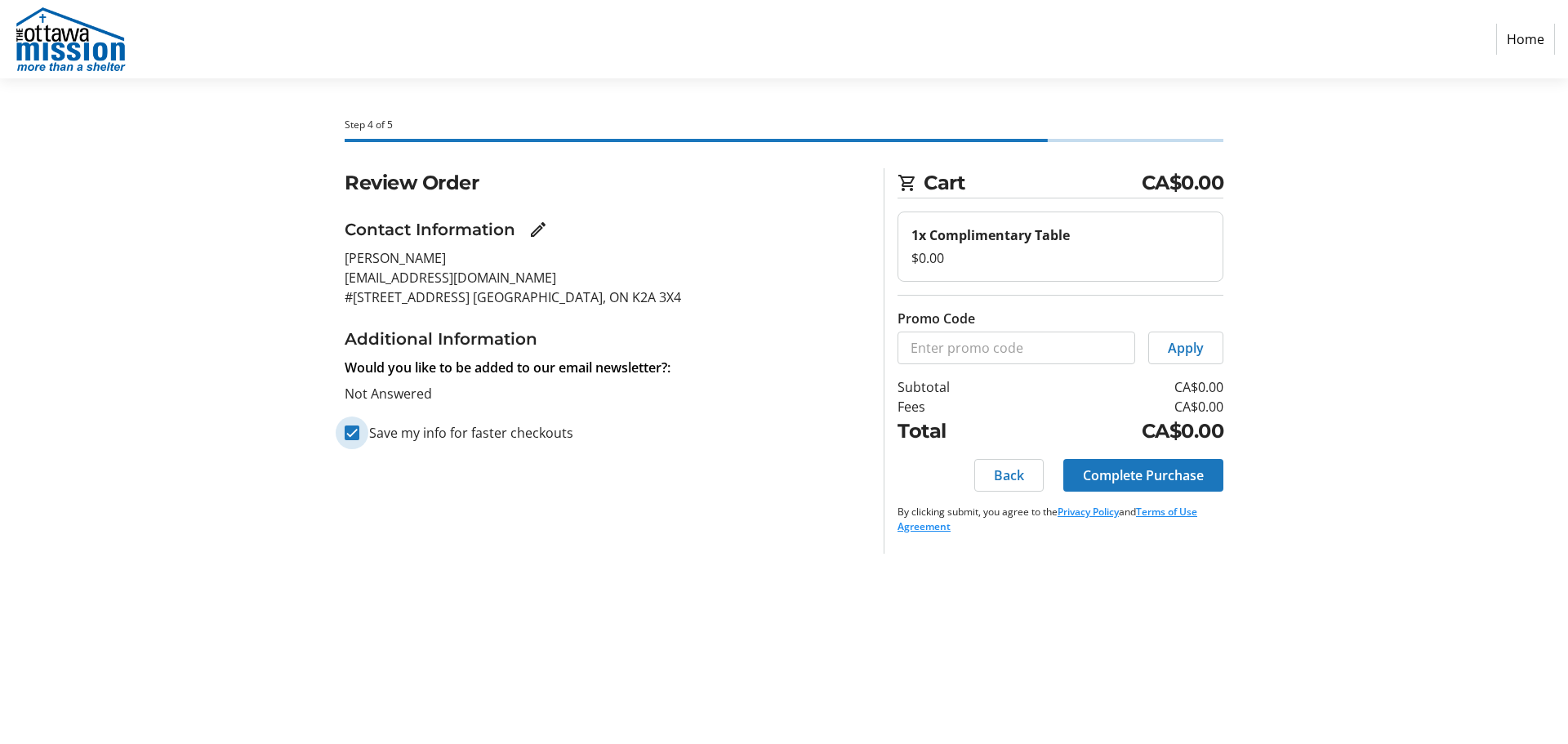
click at [358, 430] on input "Save my info for faster checkouts" at bounding box center [352, 432] width 14 height 14
checkbox input "false"
click at [1104, 472] on span "Complete Purchase" at bounding box center [1144, 475] width 121 height 20
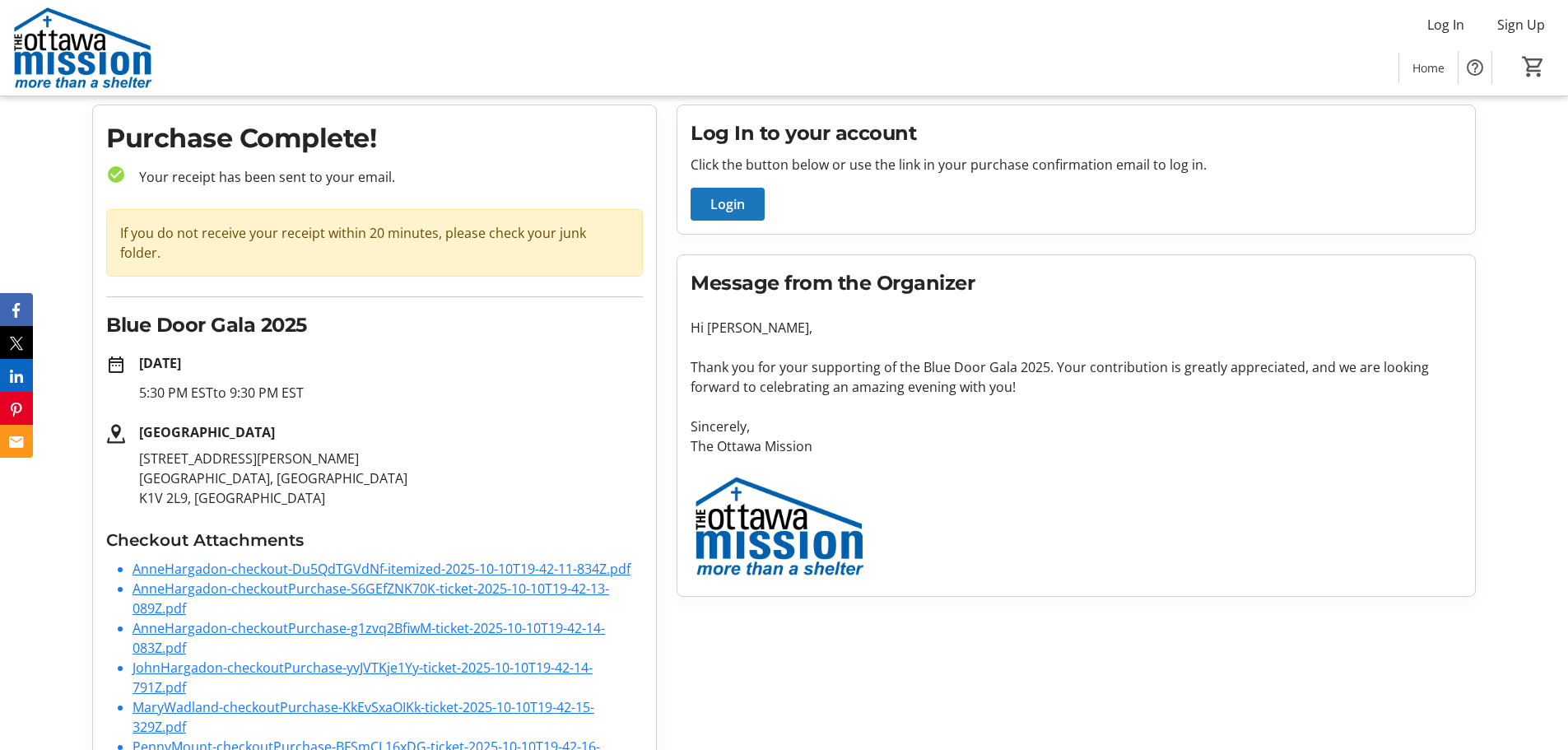
scroll to position [83, 0]
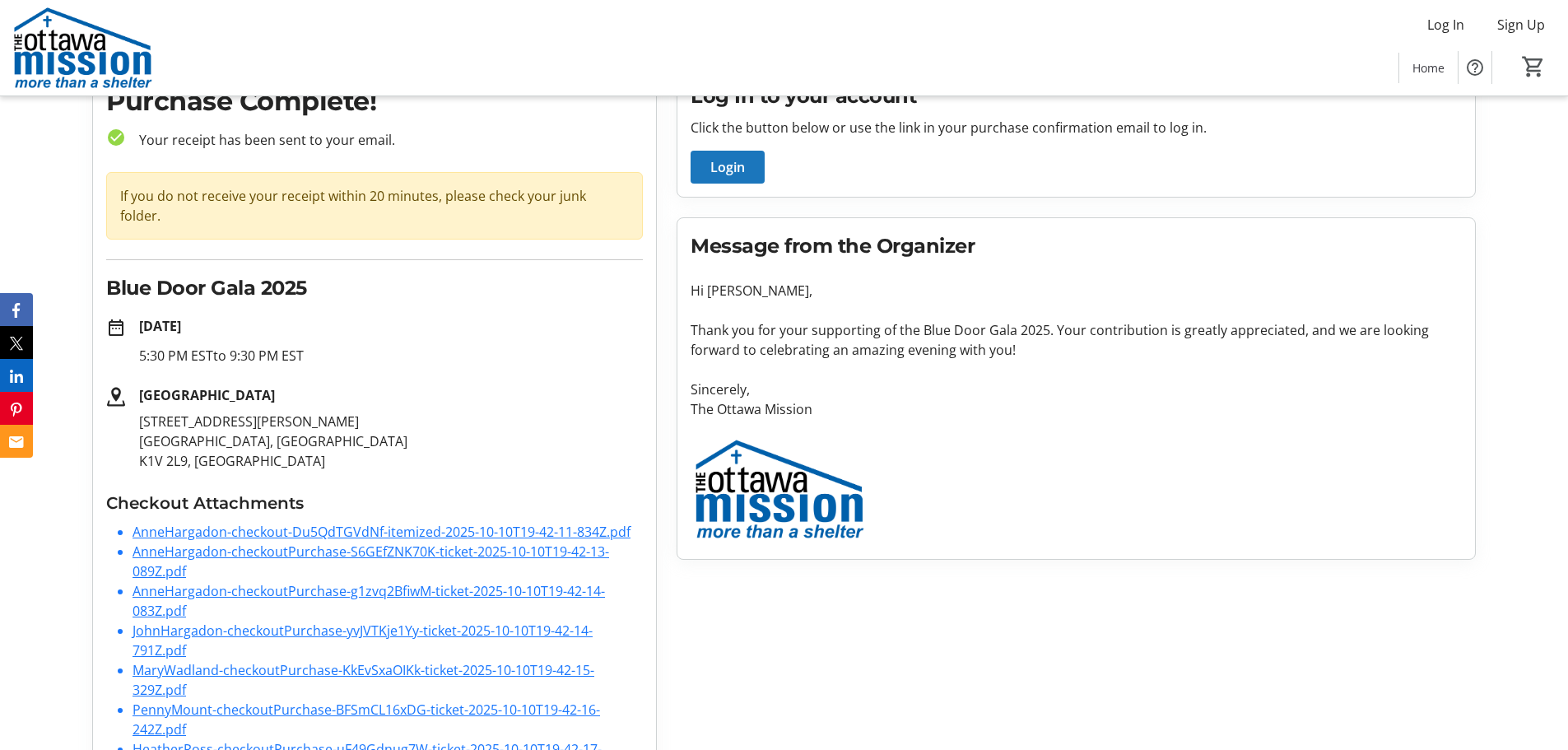
click at [288, 622] on link "JohnHargadon-checkoutPurchase-yvJVTKje1Yy-ticket-2025-10-10T19-42-14-791Z.pdf" at bounding box center [362, 640] width 460 height 38
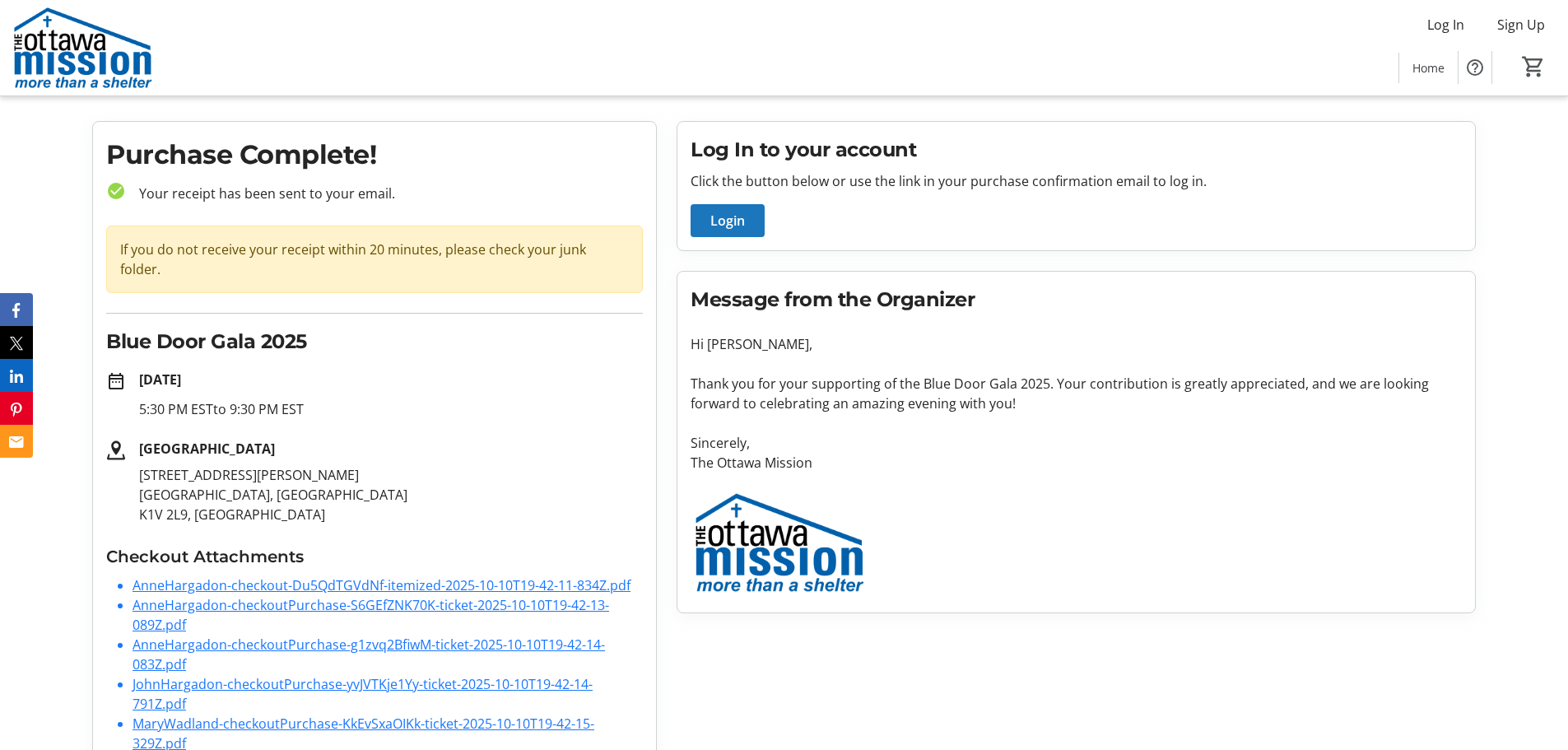
scroll to position [0, 0]
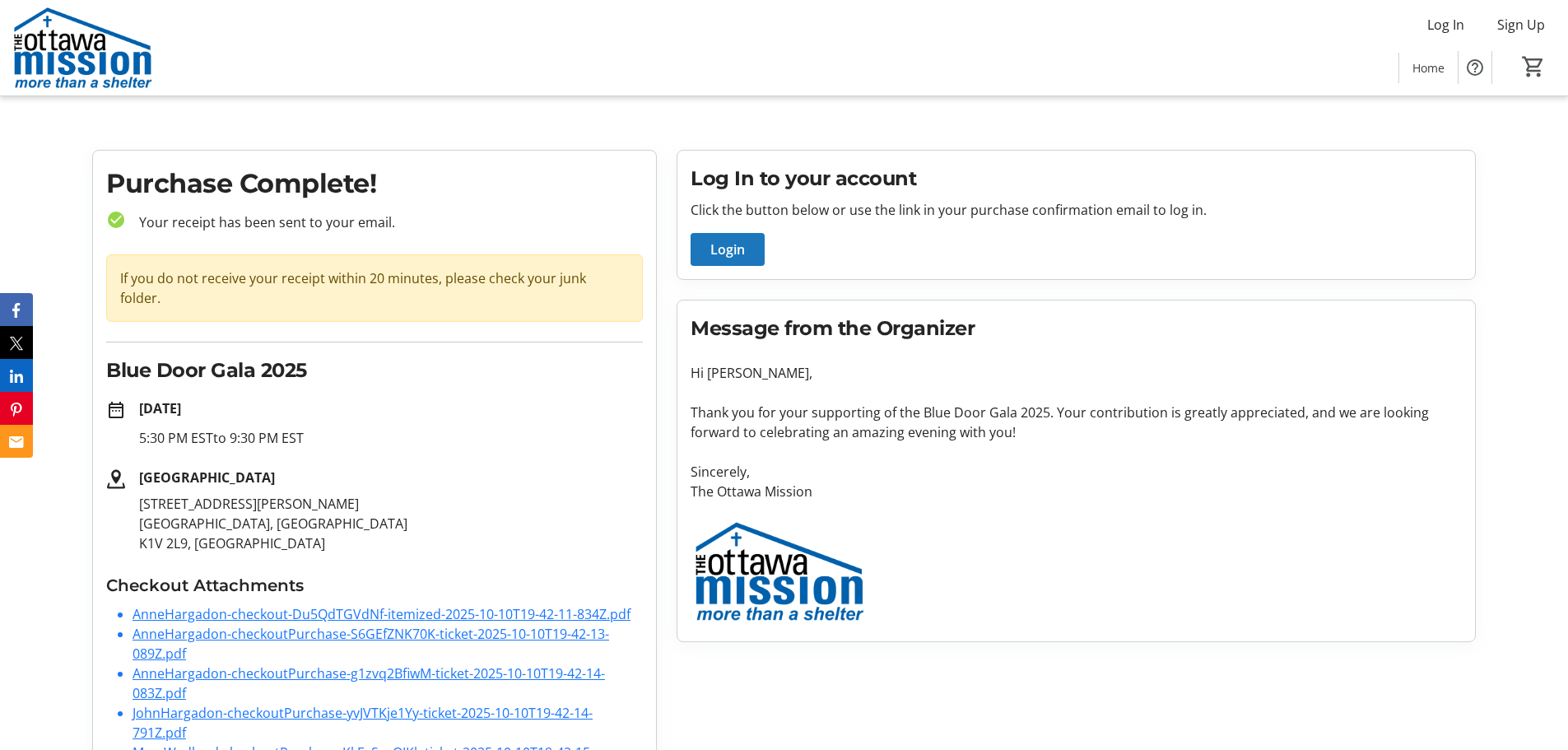
drag, startPoint x: 71, startPoint y: 50, endPoint x: 81, endPoint y: 54, distance: 10.8
click at [71, 50] on img at bounding box center [83, 48] width 146 height 83
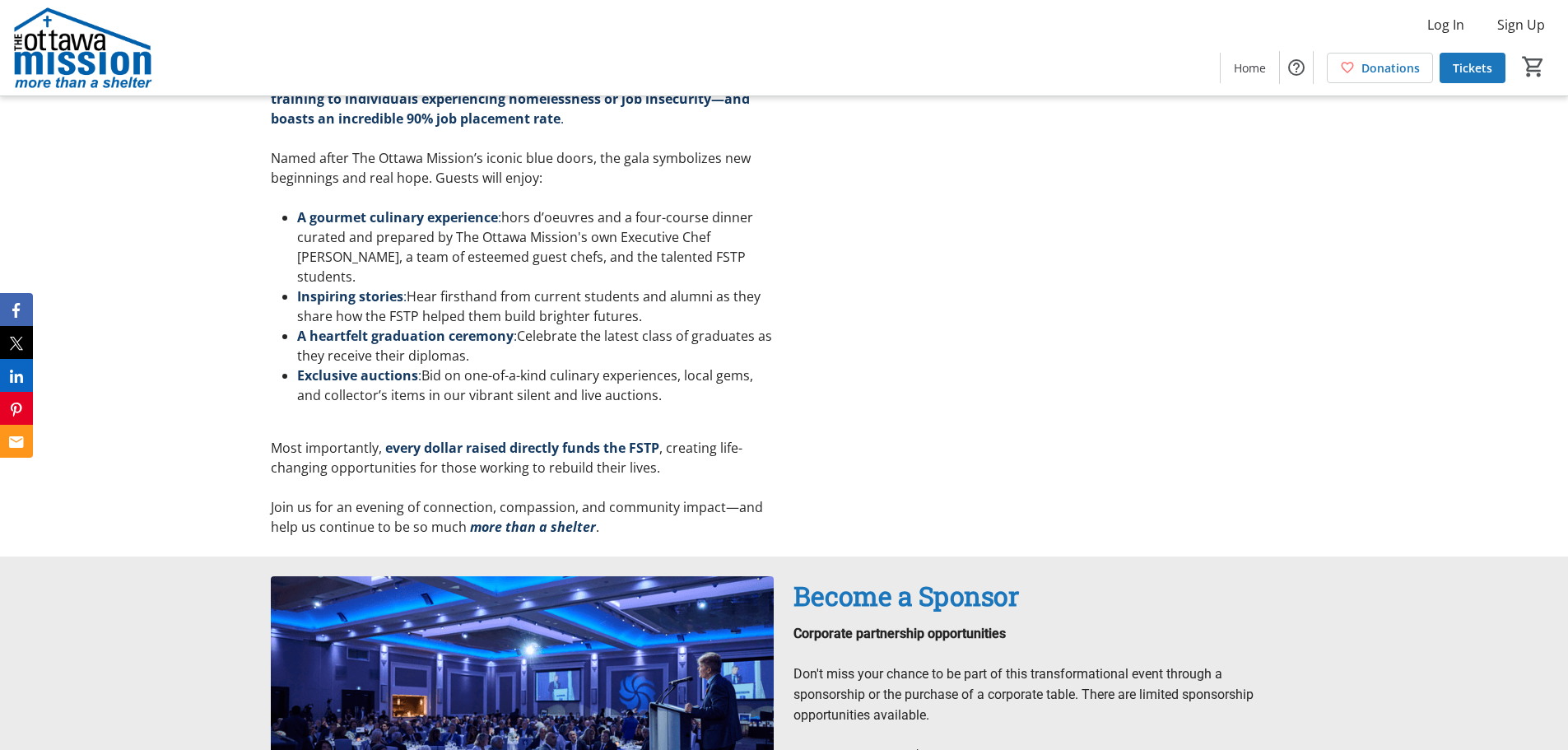
scroll to position [576, 0]
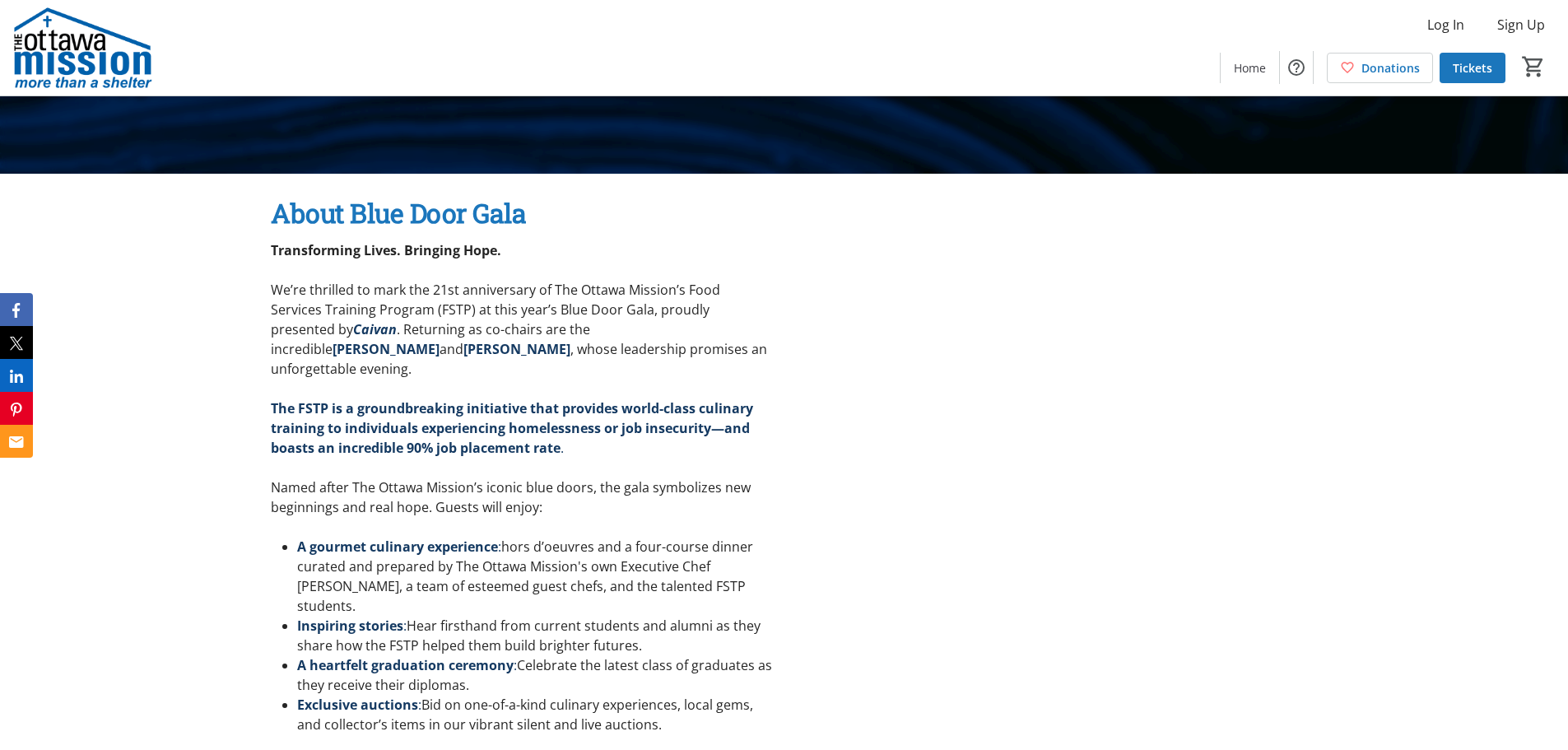
click at [1461, 64] on span "Tickets" at bounding box center [1473, 67] width 40 height 17
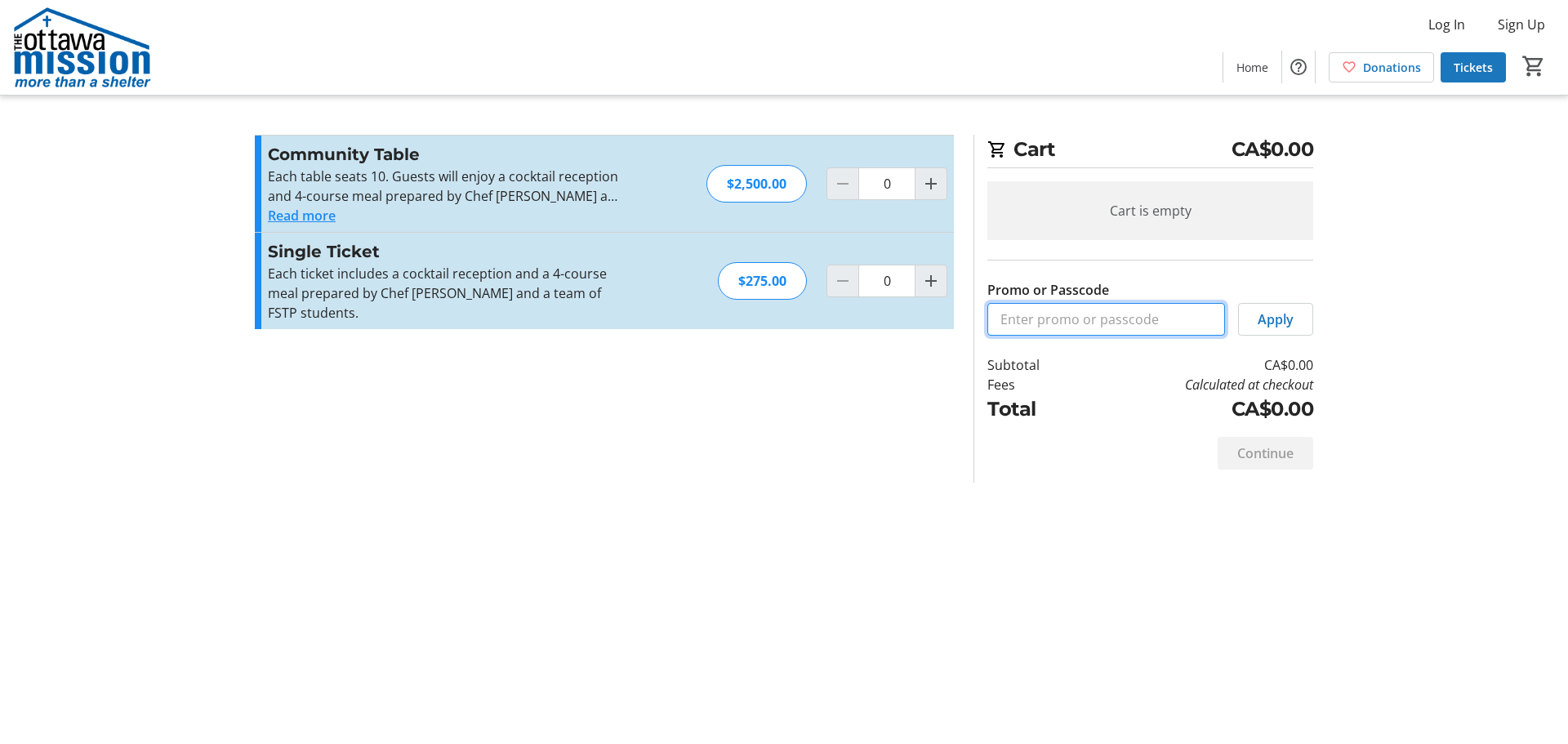
click at [1040, 313] on input "Promo or Passcode" at bounding box center [1106, 319] width 238 height 33
drag, startPoint x: 1228, startPoint y: 62, endPoint x: 1231, endPoint y: 53, distance: 9.5
click at [1229, 62] on span at bounding box center [1252, 67] width 58 height 39
